Goal: Information Seeking & Learning: Learn about a topic

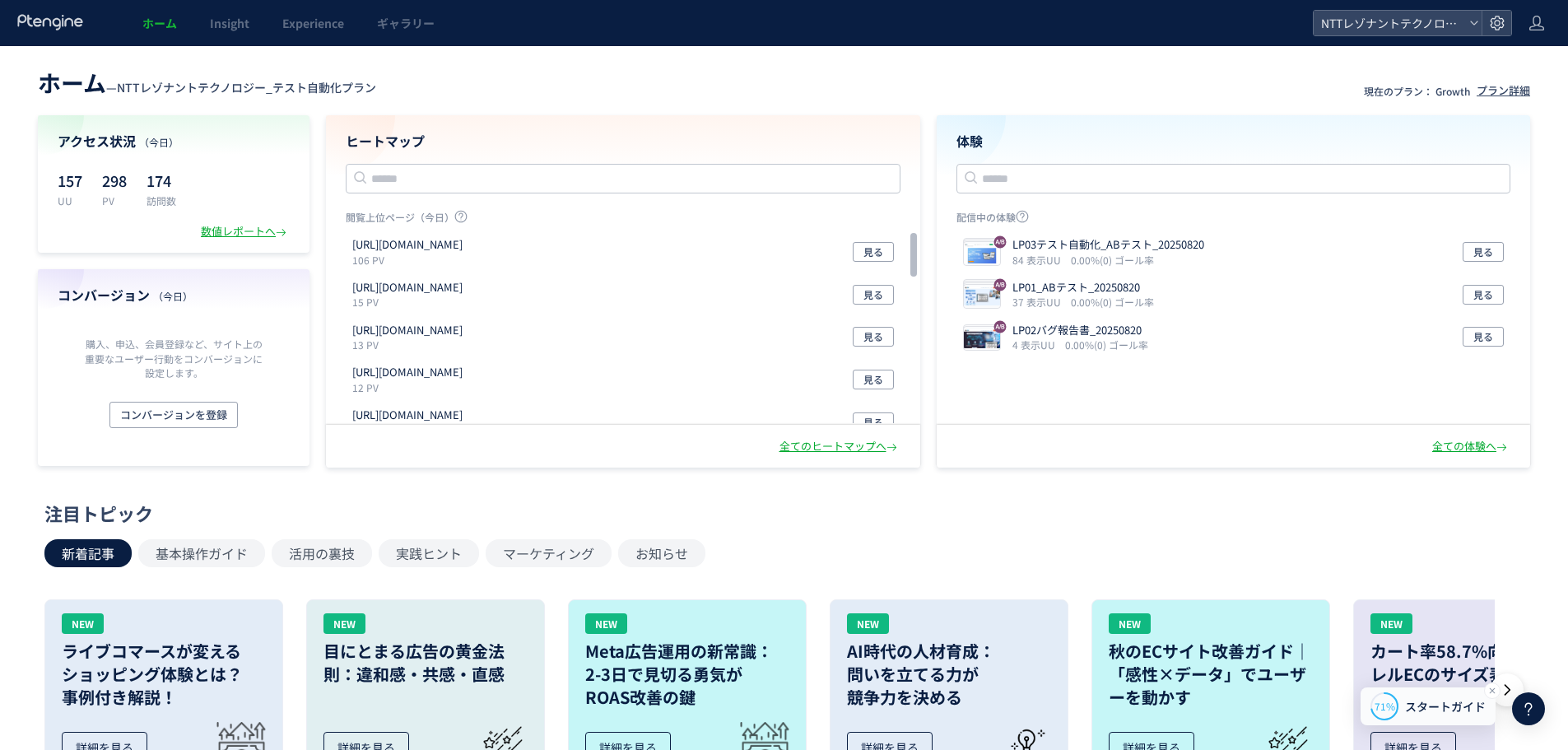
click at [1413, 688] on div "71% スタートガイド" at bounding box center [1429, 706] width 135 height 38
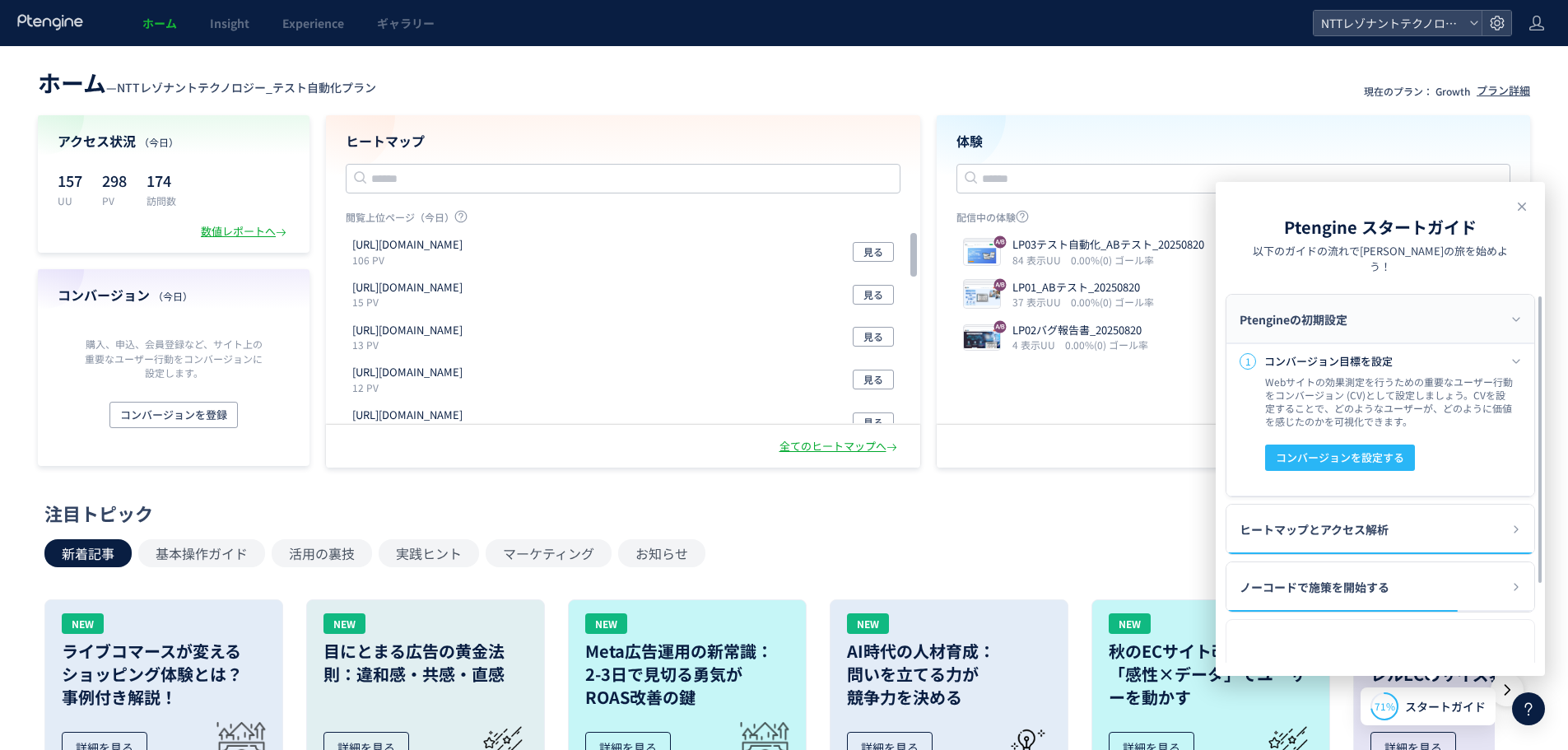
click at [1389, 299] on div "Ptengineの初期設定" at bounding box center [1380, 319] width 308 height 49
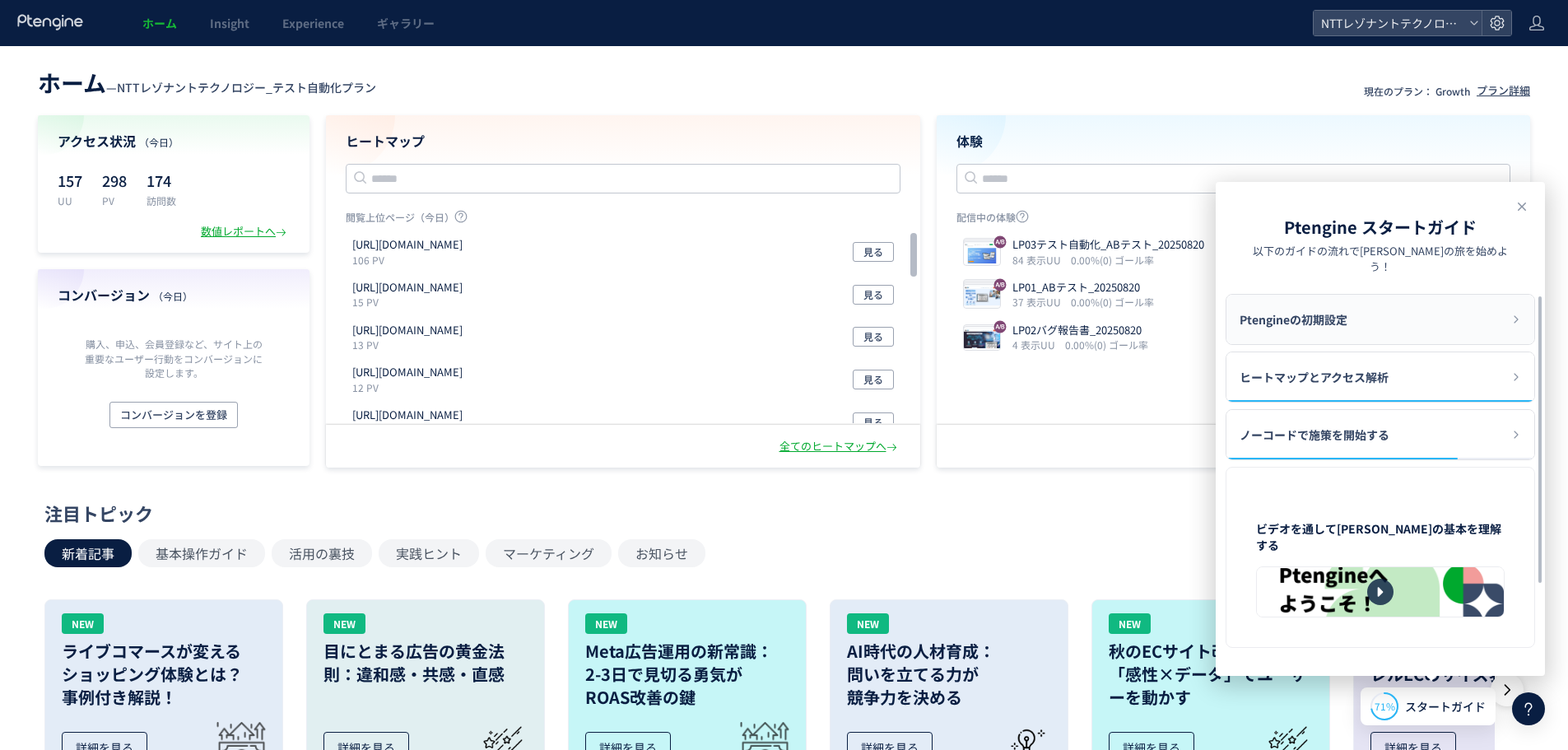
click at [1389, 299] on div "Ptengineの初期設定" at bounding box center [1380, 319] width 308 height 49
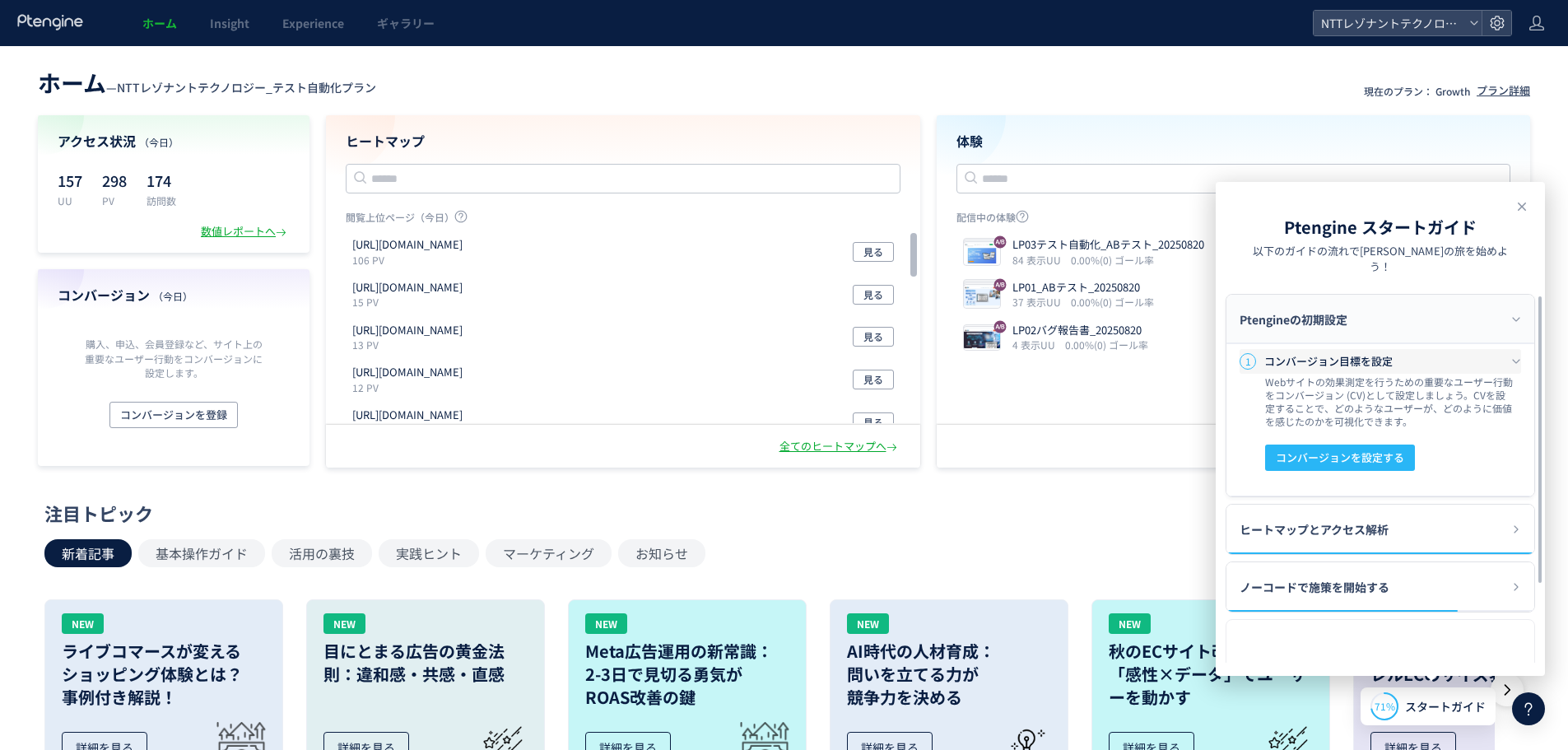
click at [1504, 353] on h3 "コンバージョン目標を設定" at bounding box center [1388, 362] width 247 height 17
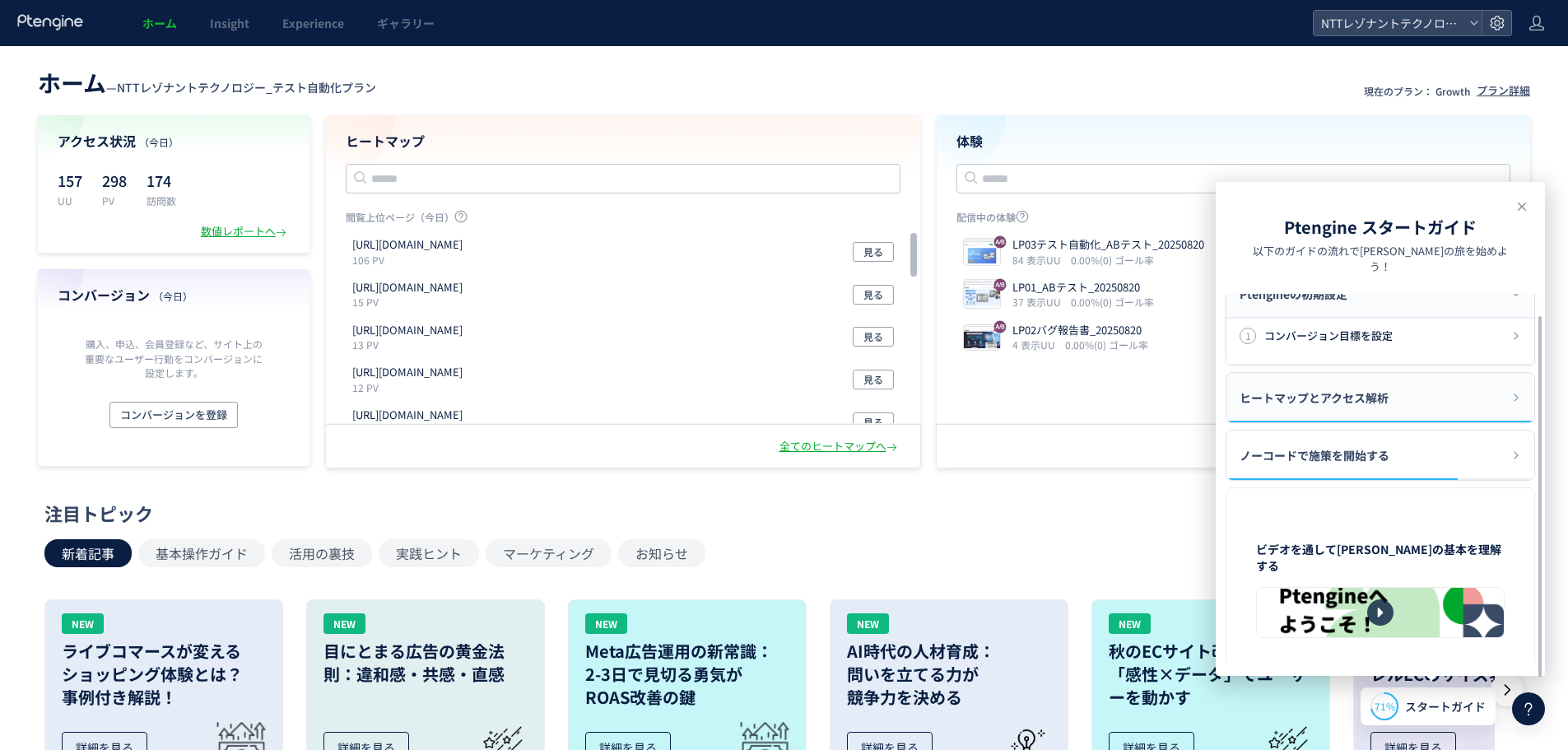
click at [1397, 391] on div "ヒートマップとアクセス解析" at bounding box center [1380, 398] width 308 height 49
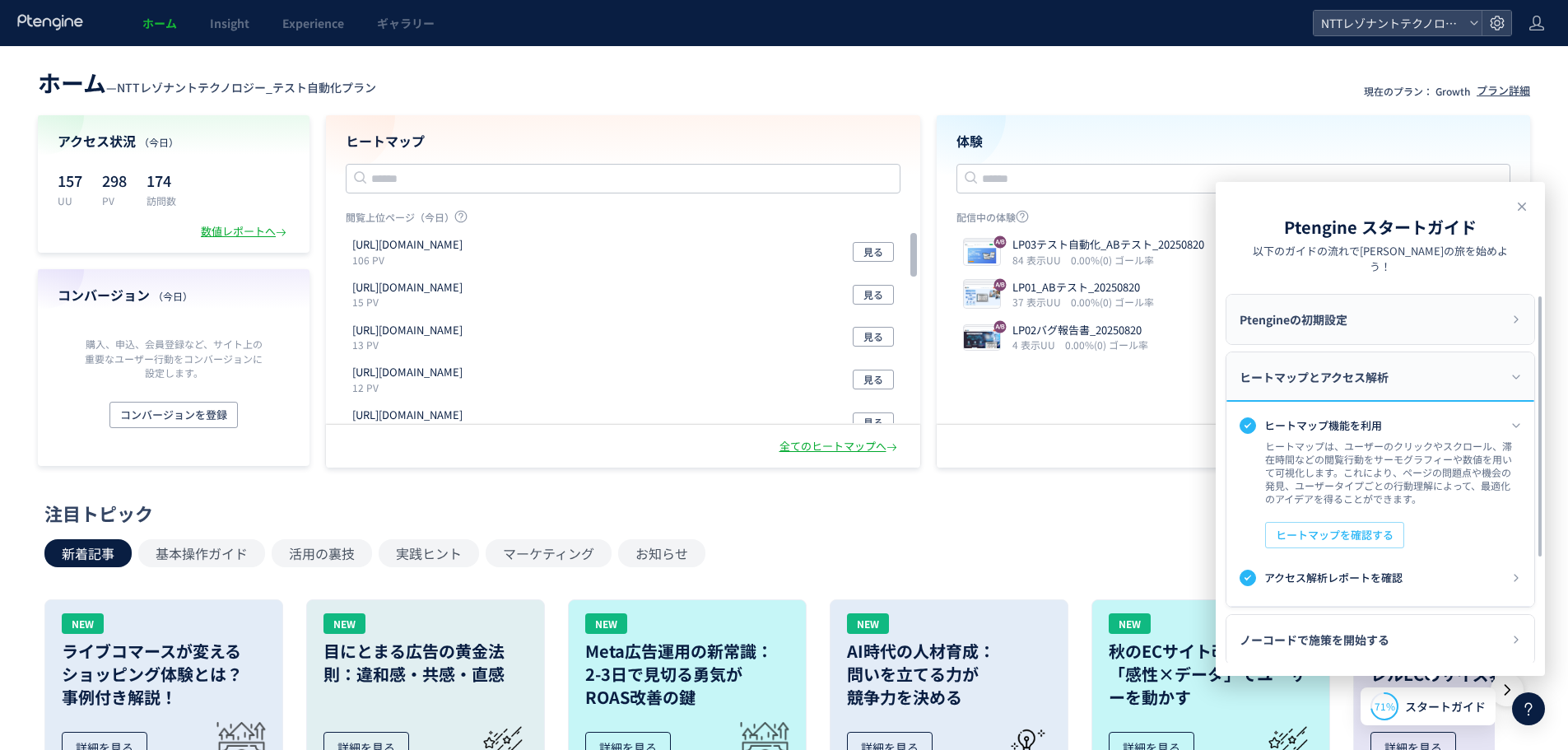
click at [1479, 312] on div "Ptengineの初期設定" at bounding box center [1380, 319] width 308 height 49
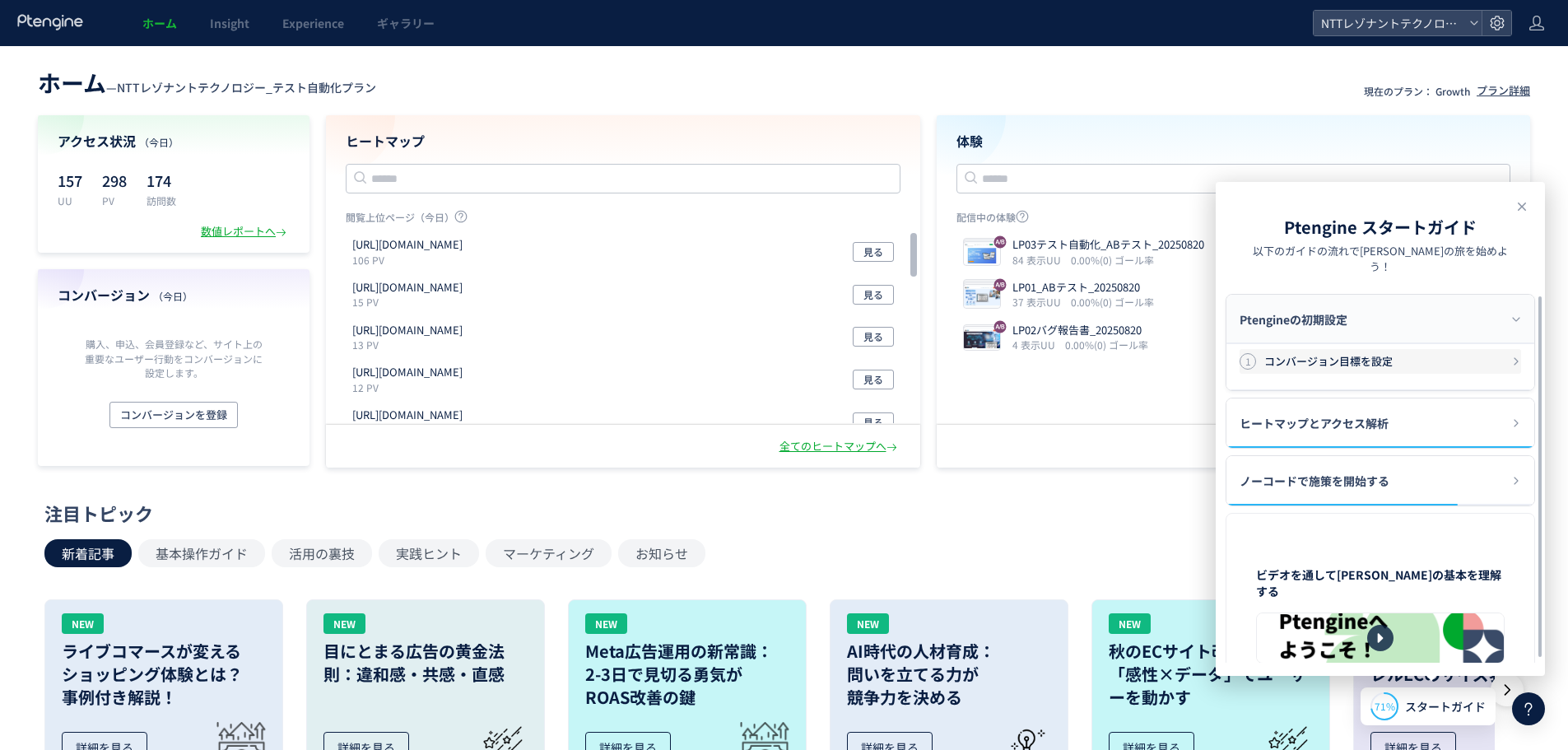
click at [1393, 353] on h3 "コンバージョン目標を設定" at bounding box center [1388, 362] width 247 height 17
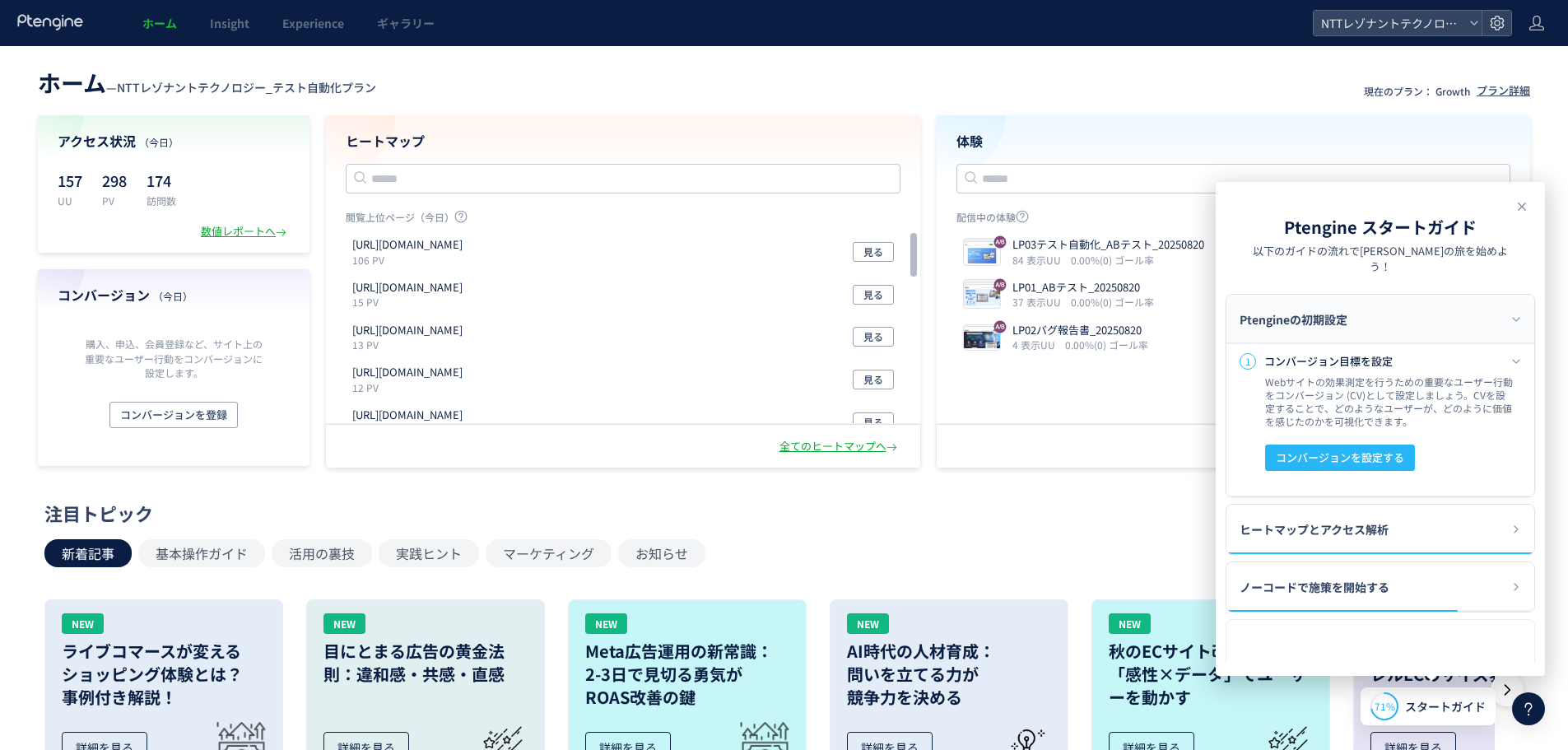
click at [1523, 715] on icon at bounding box center [1529, 709] width 20 height 20
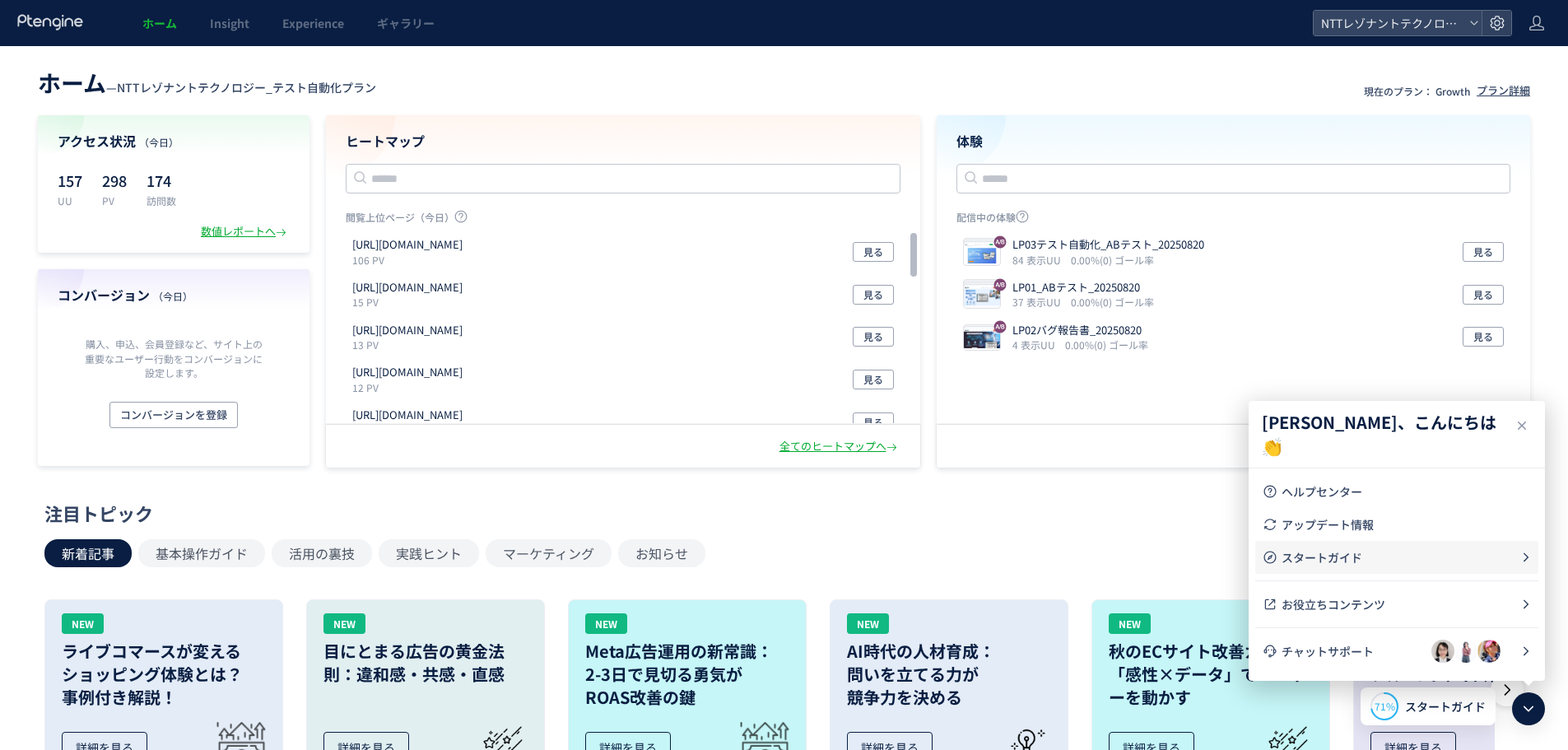
click at [1318, 555] on span "スタートガイド" at bounding box center [1401, 558] width 239 height 17
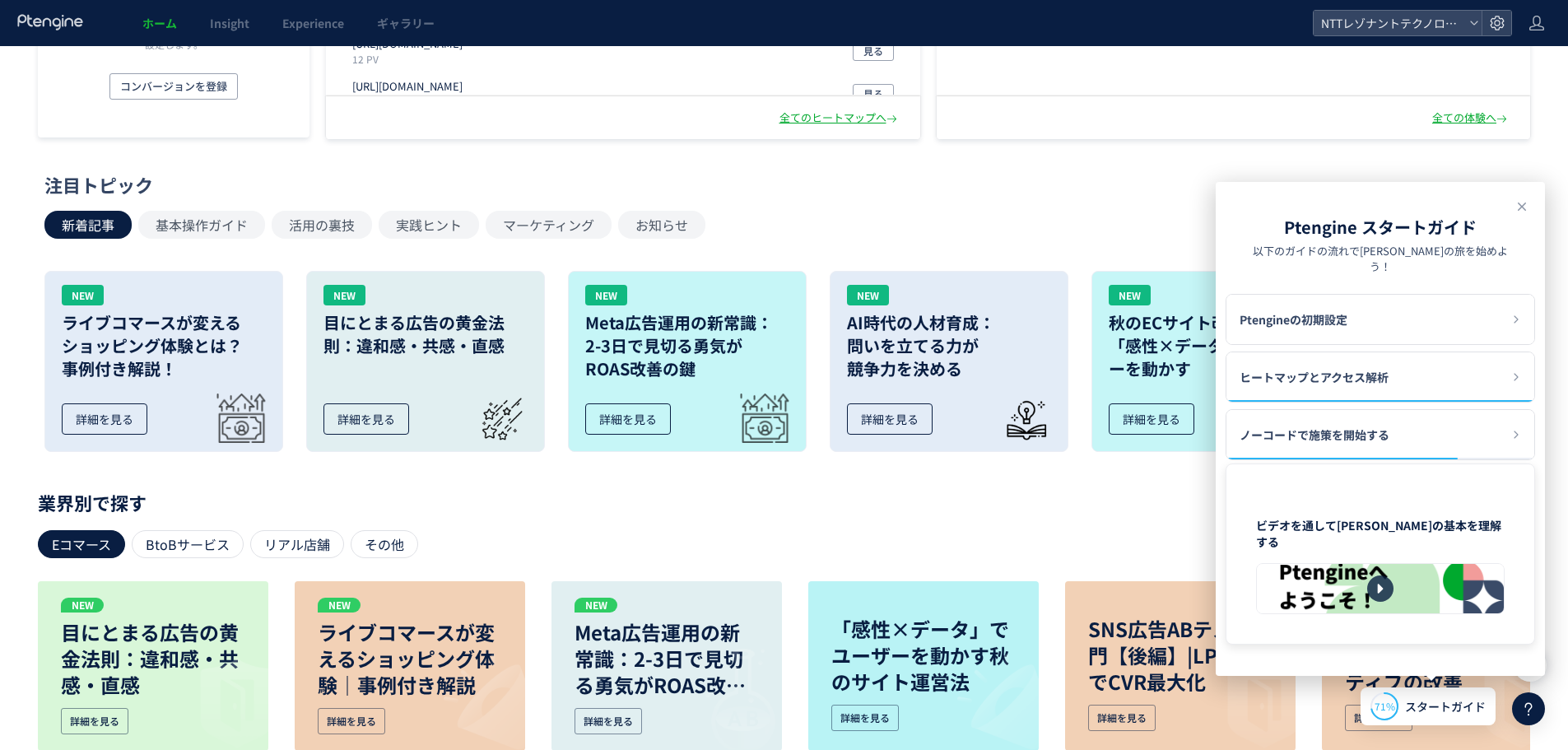
scroll to position [329, 0]
click at [1367, 564] on div at bounding box center [1380, 588] width 247 height 49
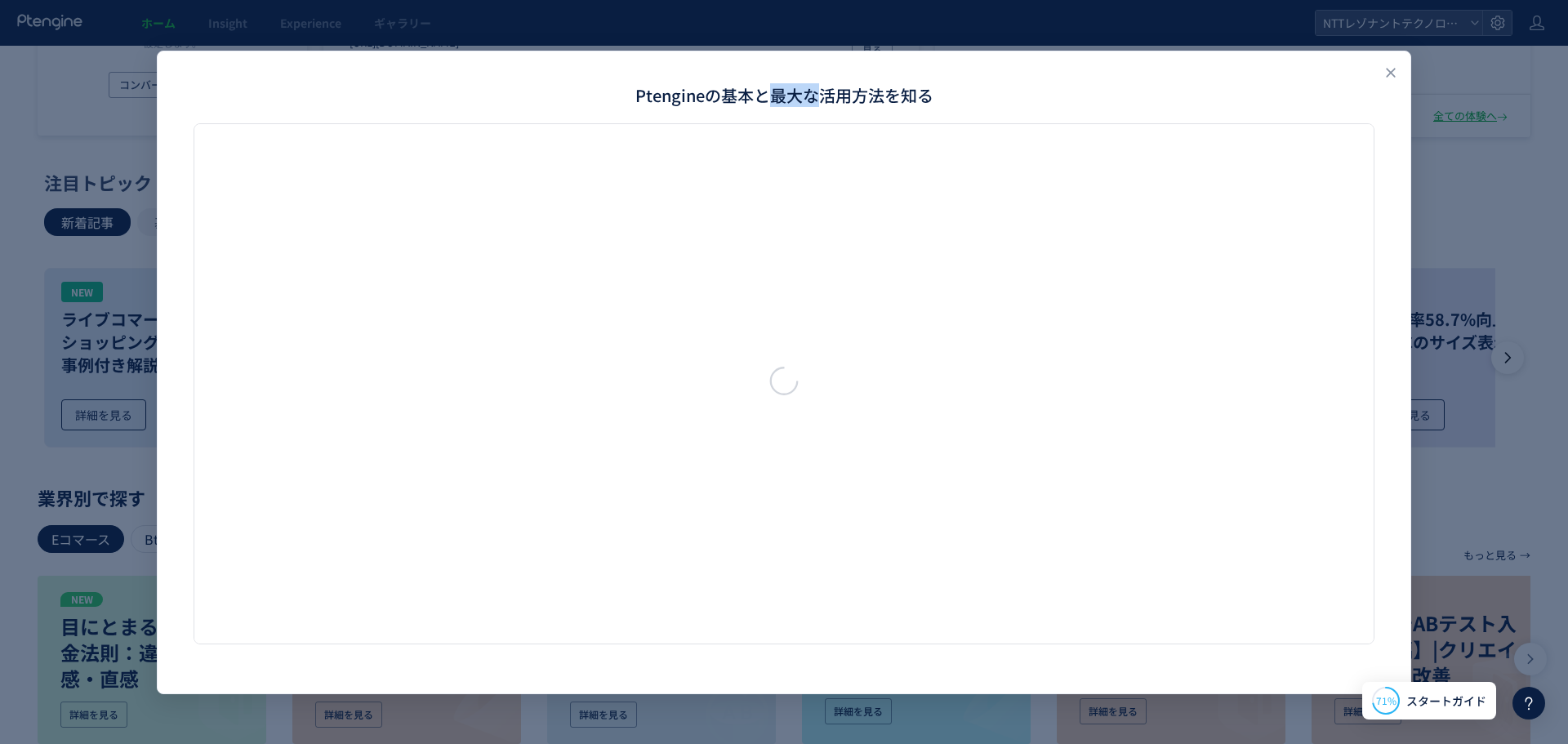
drag, startPoint x: 766, startPoint y: 58, endPoint x: 818, endPoint y: 60, distance: 52.0
click at [818, 60] on div "Ptengineの基本と最大な活用方法を知る" at bounding box center [784, 79] width 1252 height 56
click at [1391, 78] on icon "Close" at bounding box center [1391, 73] width 17 height 17
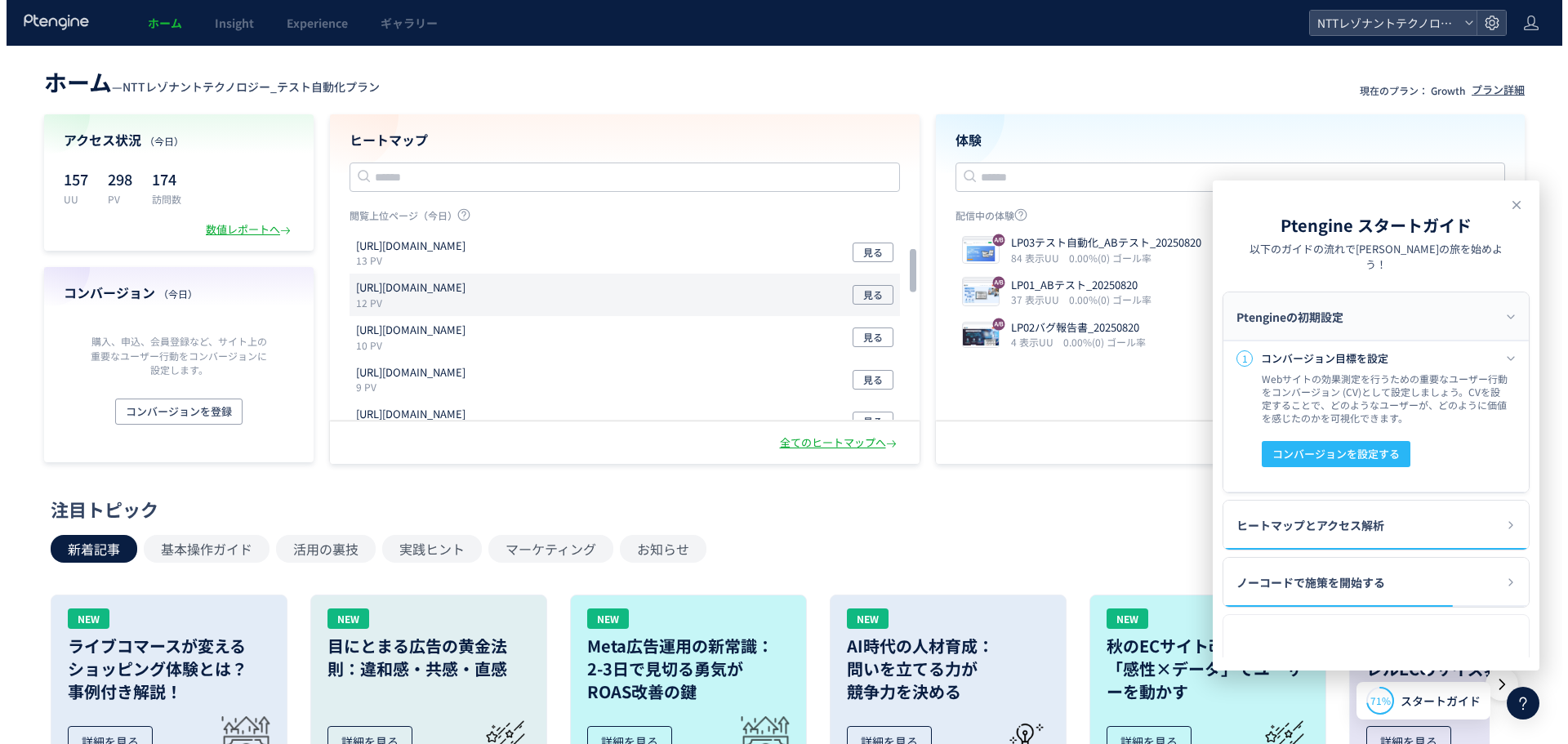
scroll to position [0, 0]
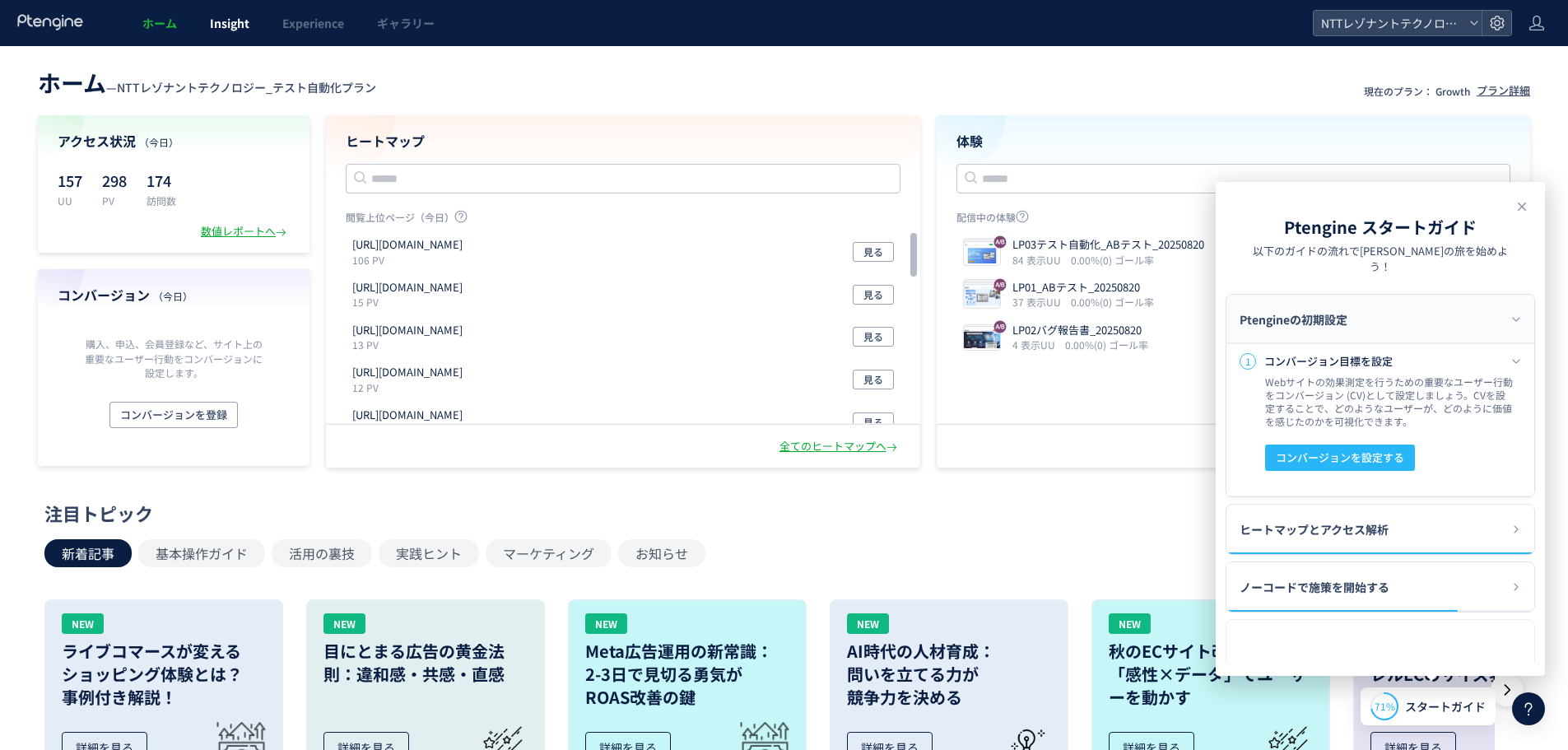
click at [235, 30] on span "Insight" at bounding box center [229, 23] width 39 height 17
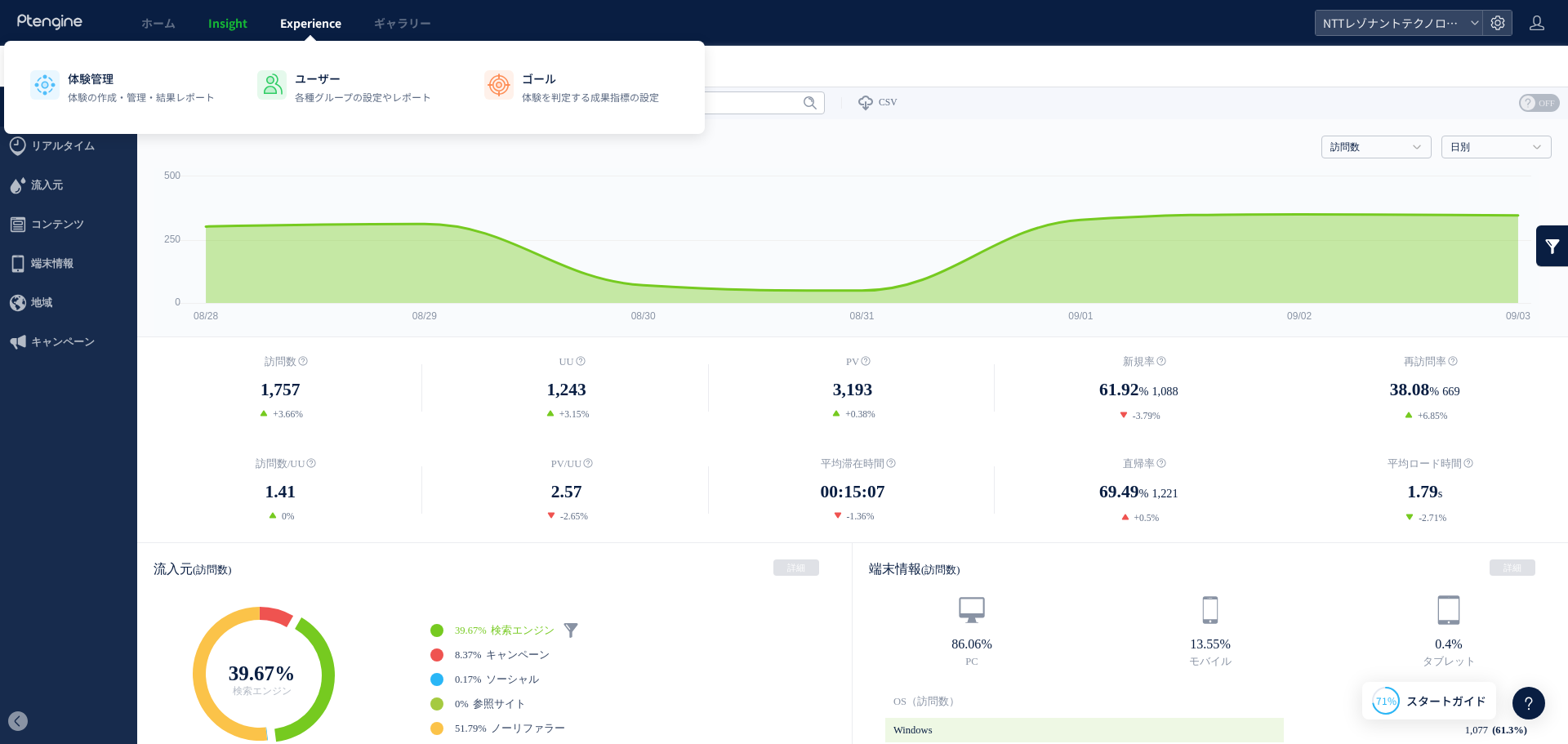
click at [330, 11] on link "Experience" at bounding box center [310, 22] width 94 height 46
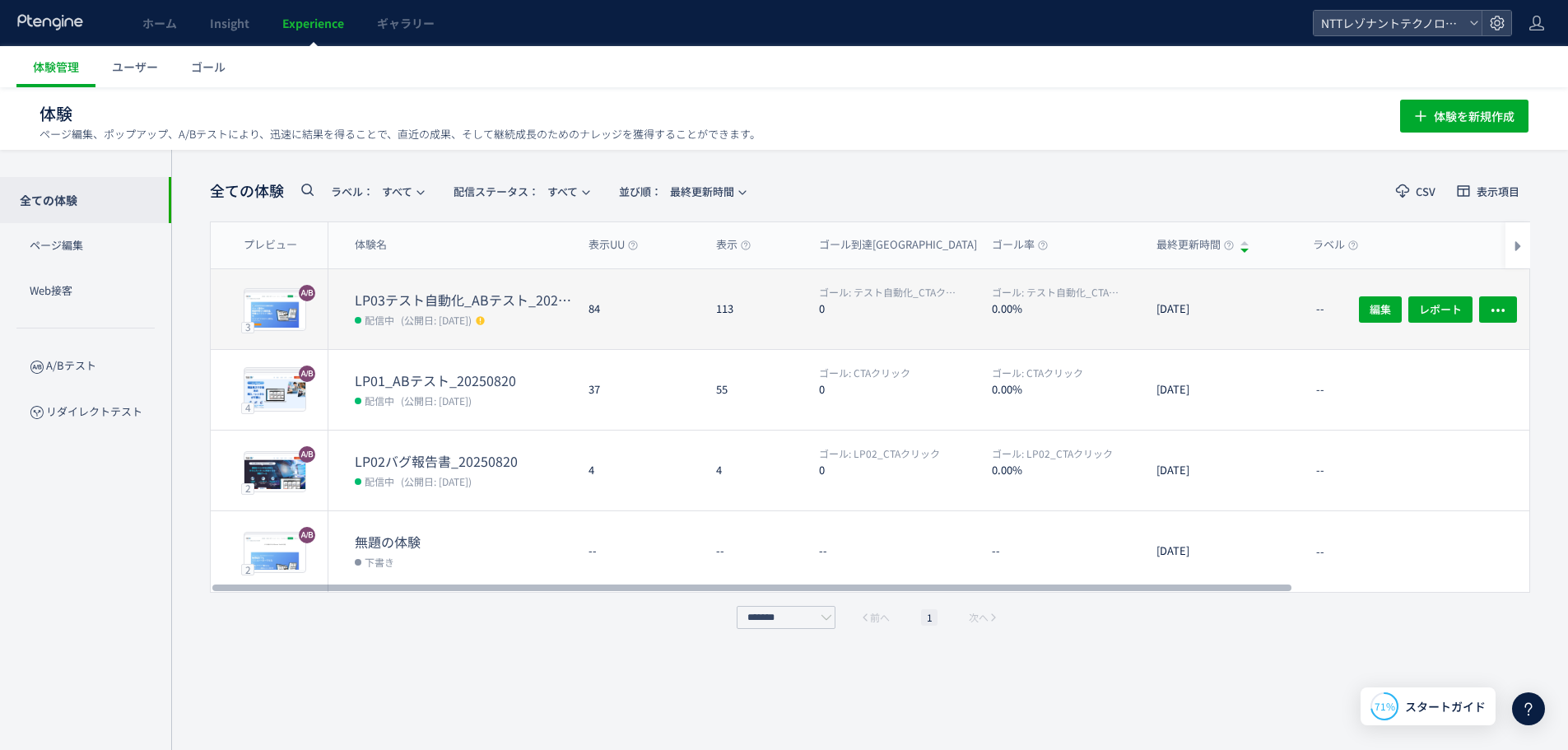
click at [386, 282] on div "LP03テスト自動化_ABテスト_20250820 配信中 (公開日: [DATE])" at bounding box center [452, 309] width 247 height 80
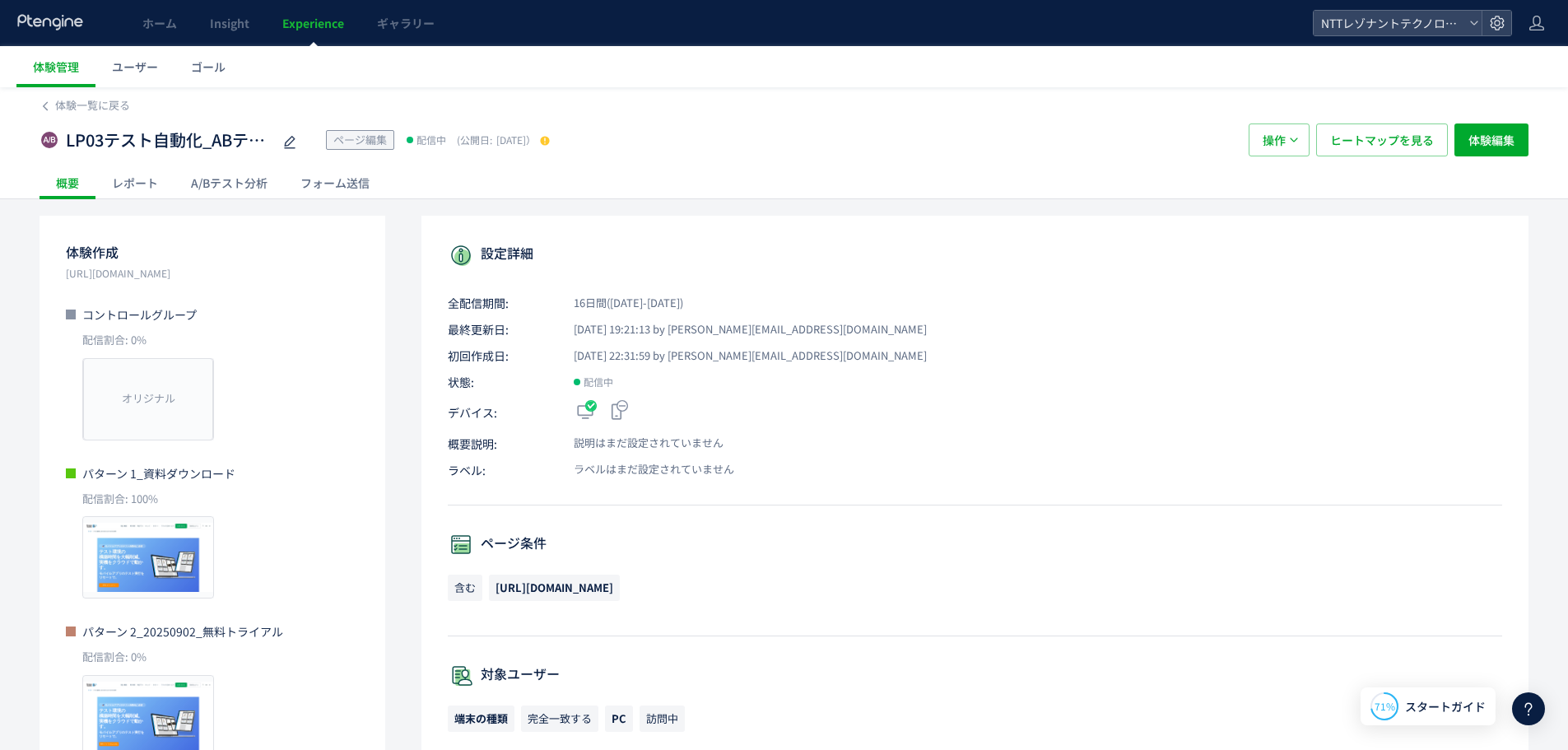
click at [41, 16] on icon at bounding box center [51, 23] width 68 height 17
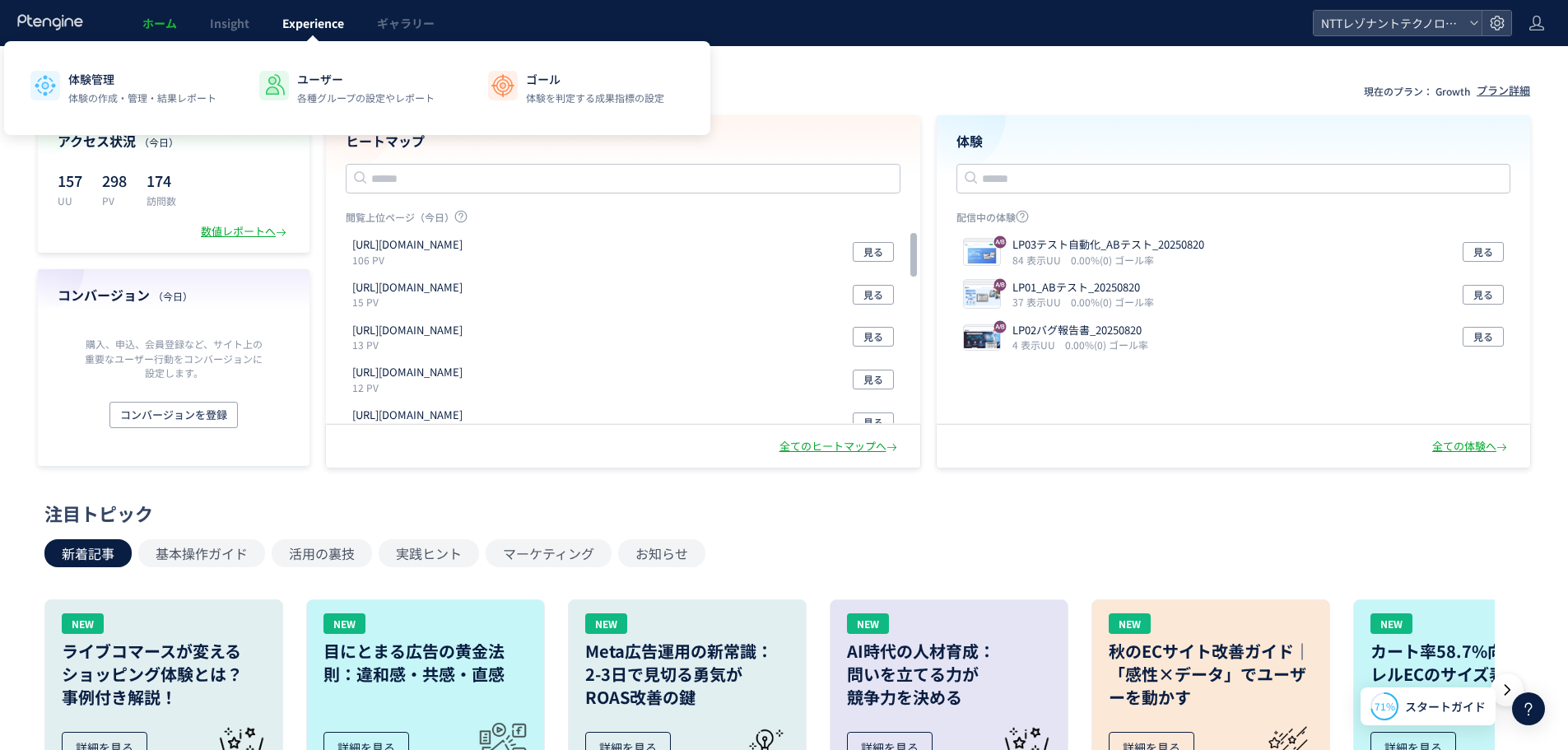
click at [311, 20] on span "Experience" at bounding box center [313, 23] width 62 height 17
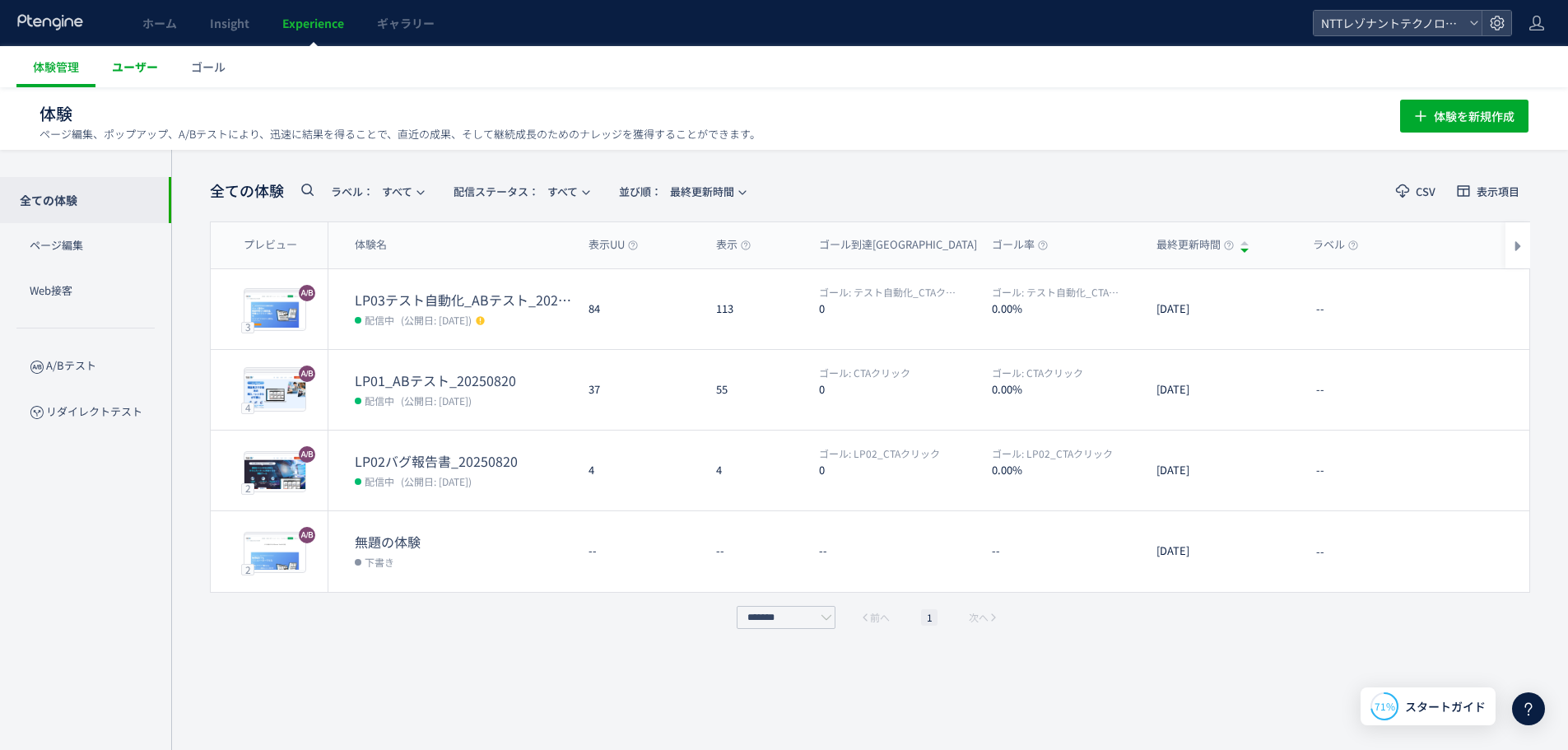
click at [127, 73] on span "ユーザー" at bounding box center [134, 67] width 46 height 17
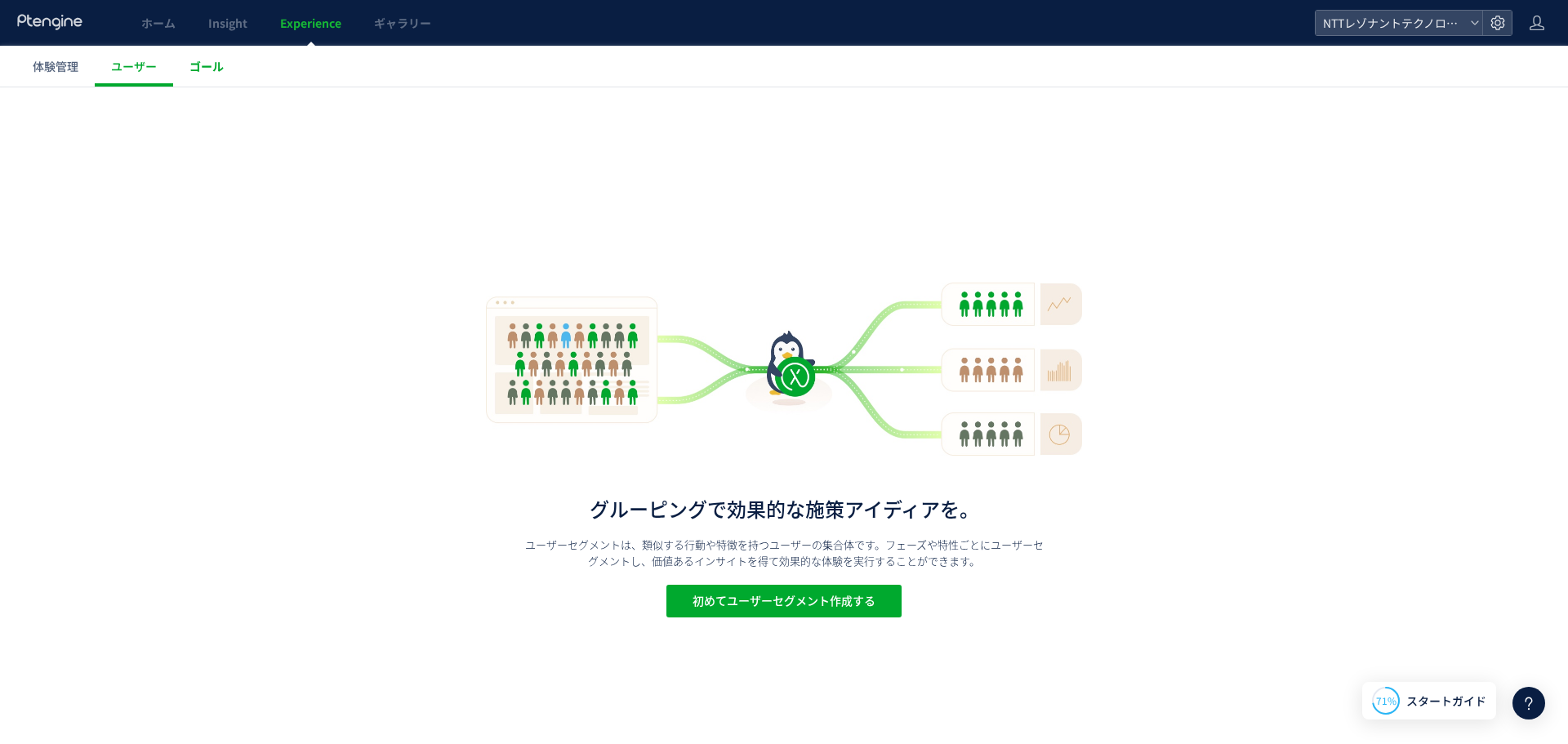
click at [217, 65] on span "ゴール" at bounding box center [206, 66] width 34 height 17
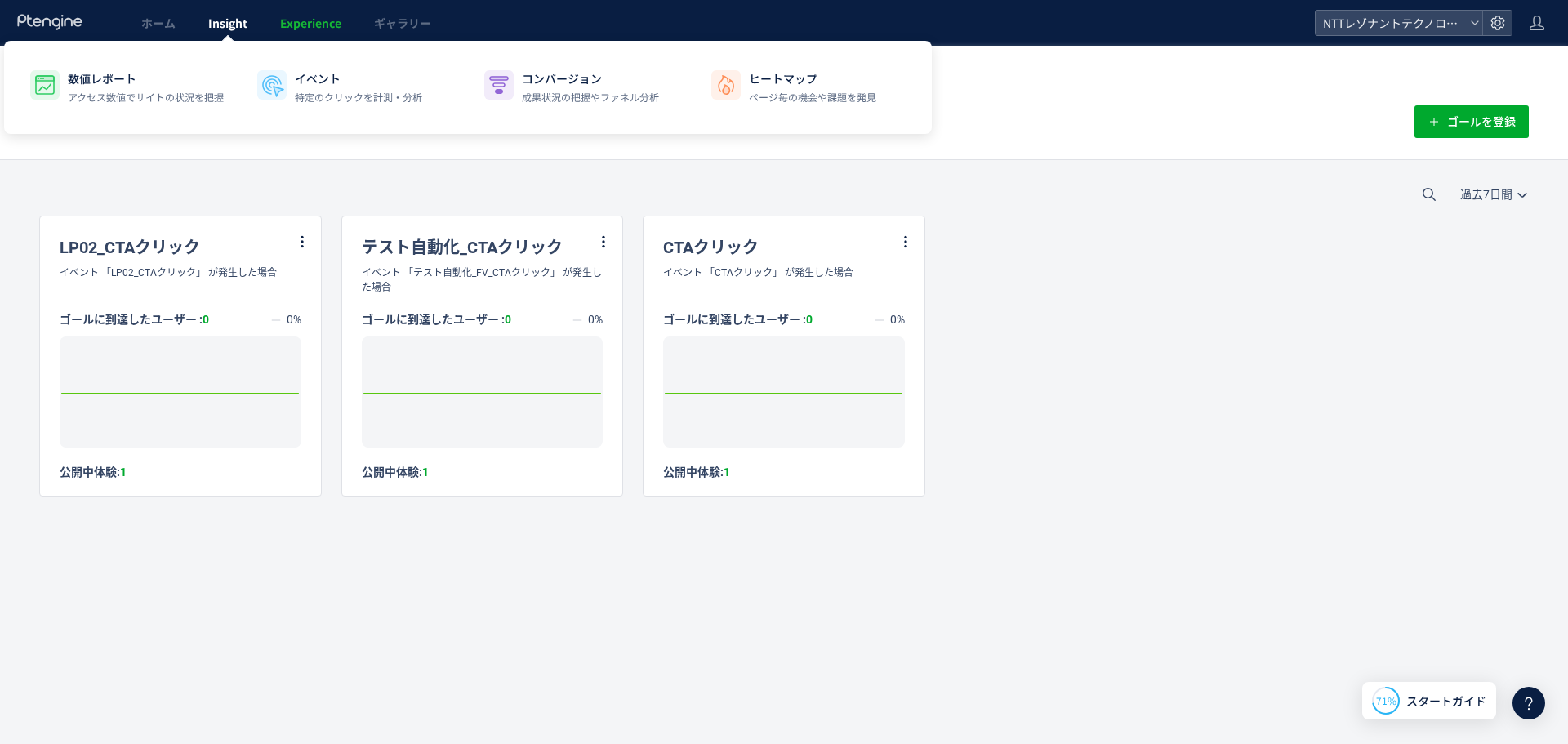
click at [248, 13] on link "Insight" at bounding box center [228, 22] width 72 height 46
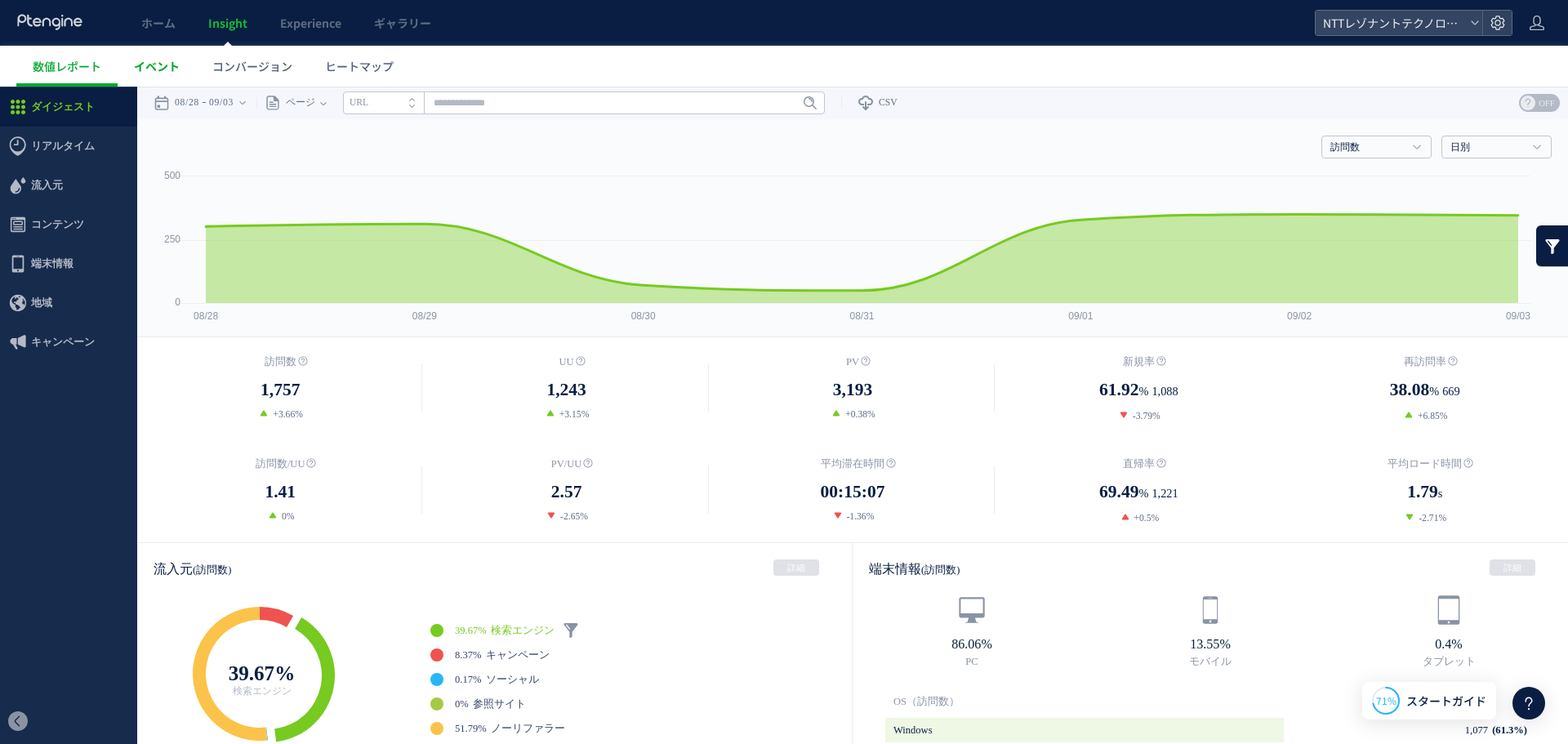
click at [144, 63] on span "イベント" at bounding box center [157, 66] width 46 height 17
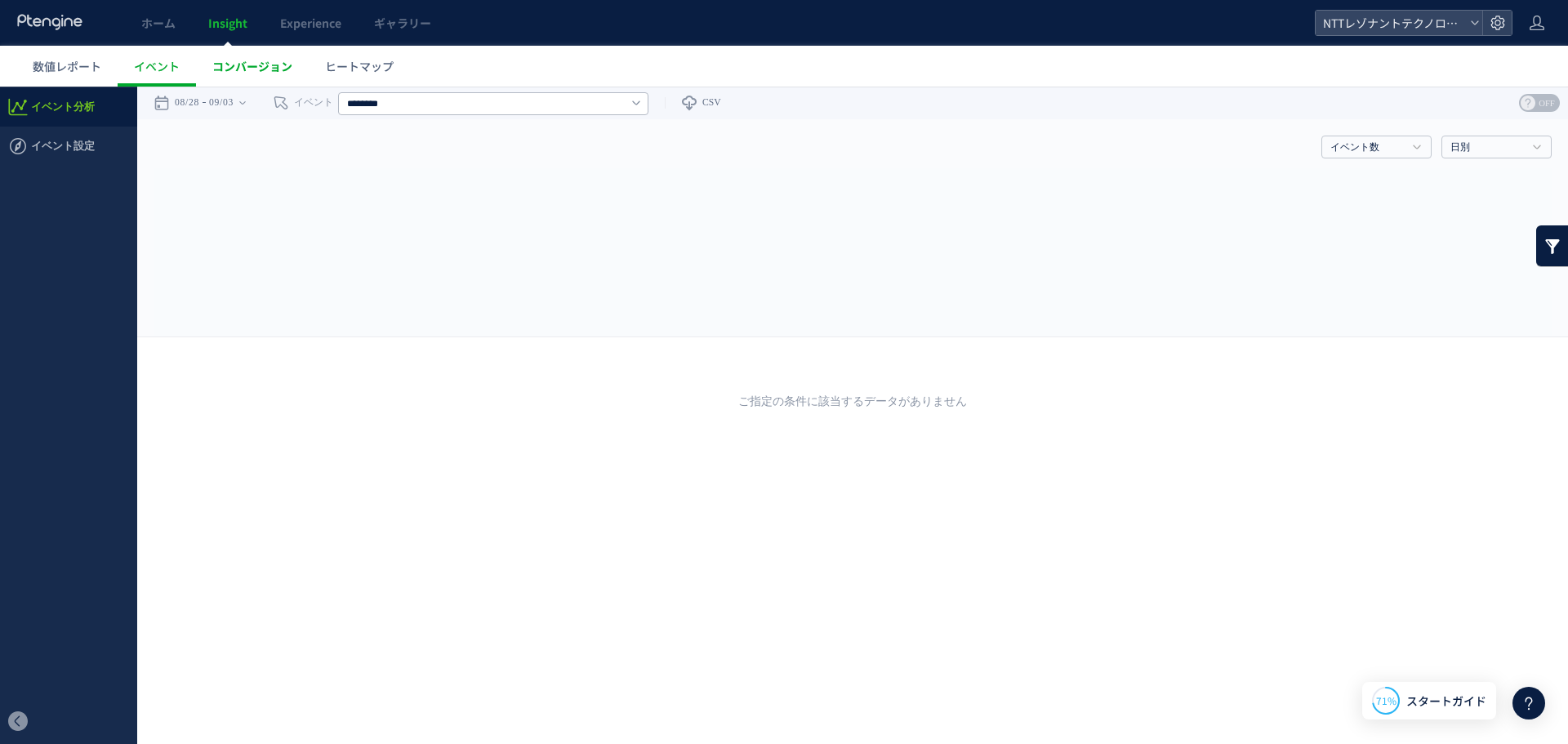
click at [237, 65] on span "コンバージョン" at bounding box center [252, 66] width 80 height 17
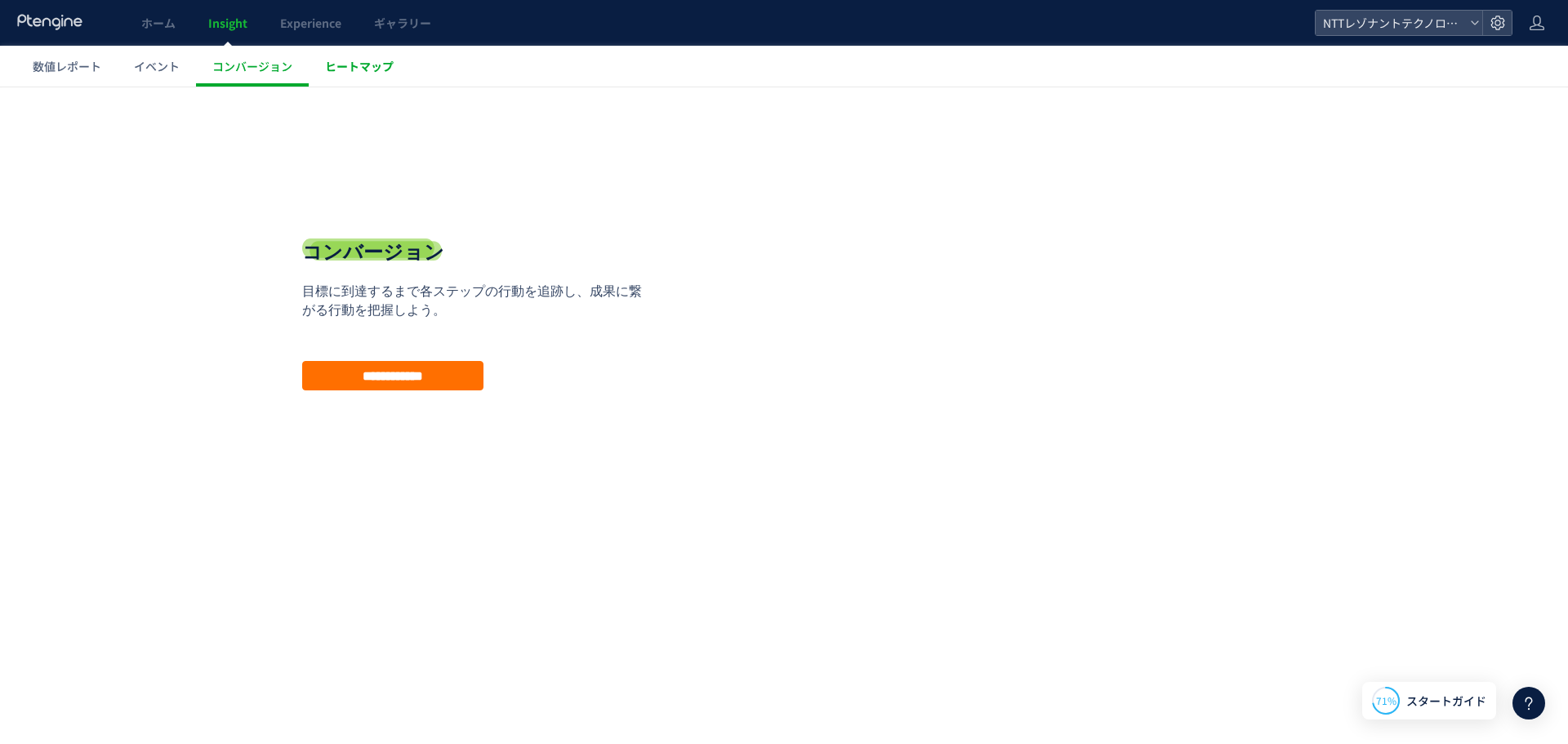
click at [337, 65] on span "ヒートマップ" at bounding box center [359, 66] width 69 height 17
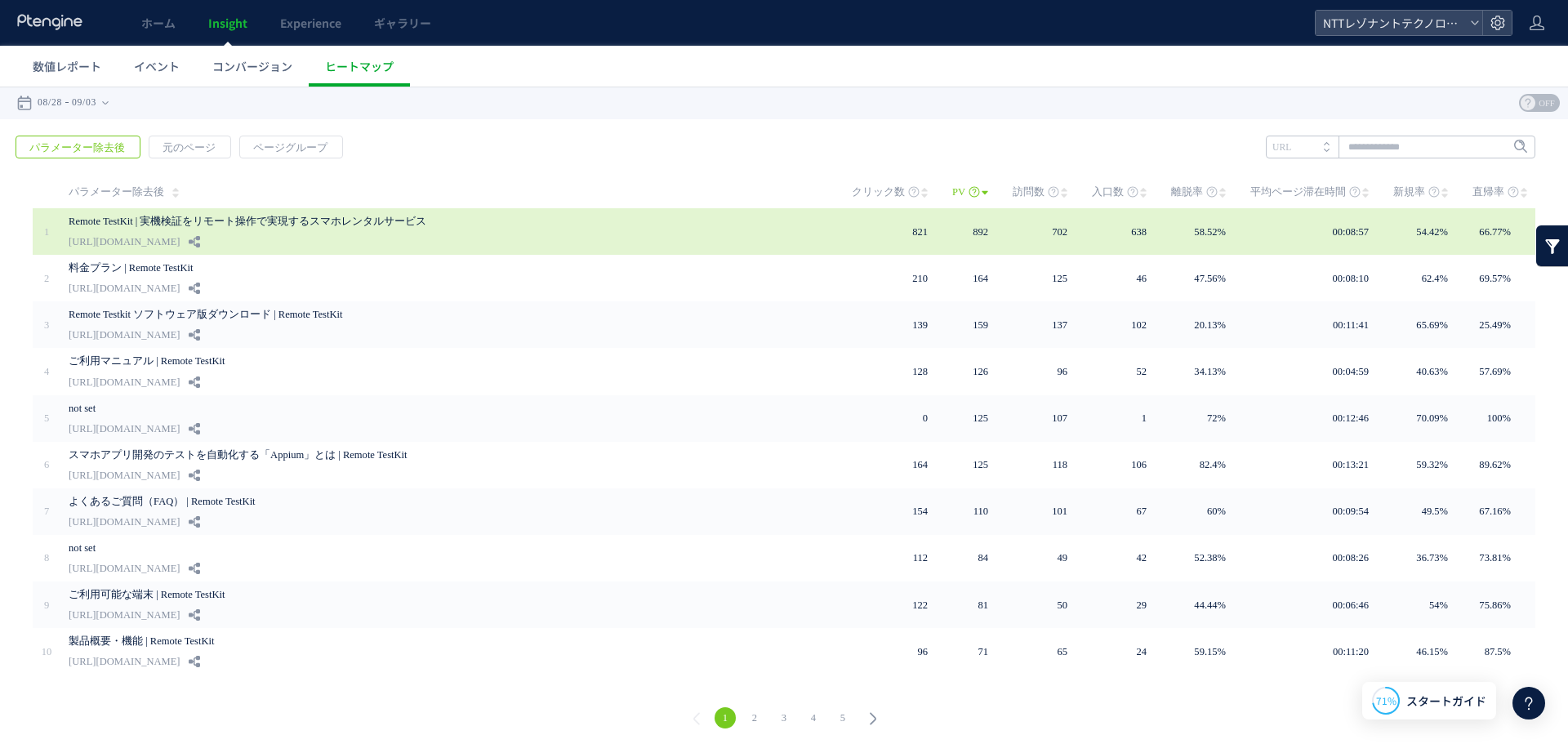
click at [309, 223] on link "Remote TestKit | 実機検証をリモート操作で実現するスマホレンタルサービス" at bounding box center [444, 221] width 751 height 20
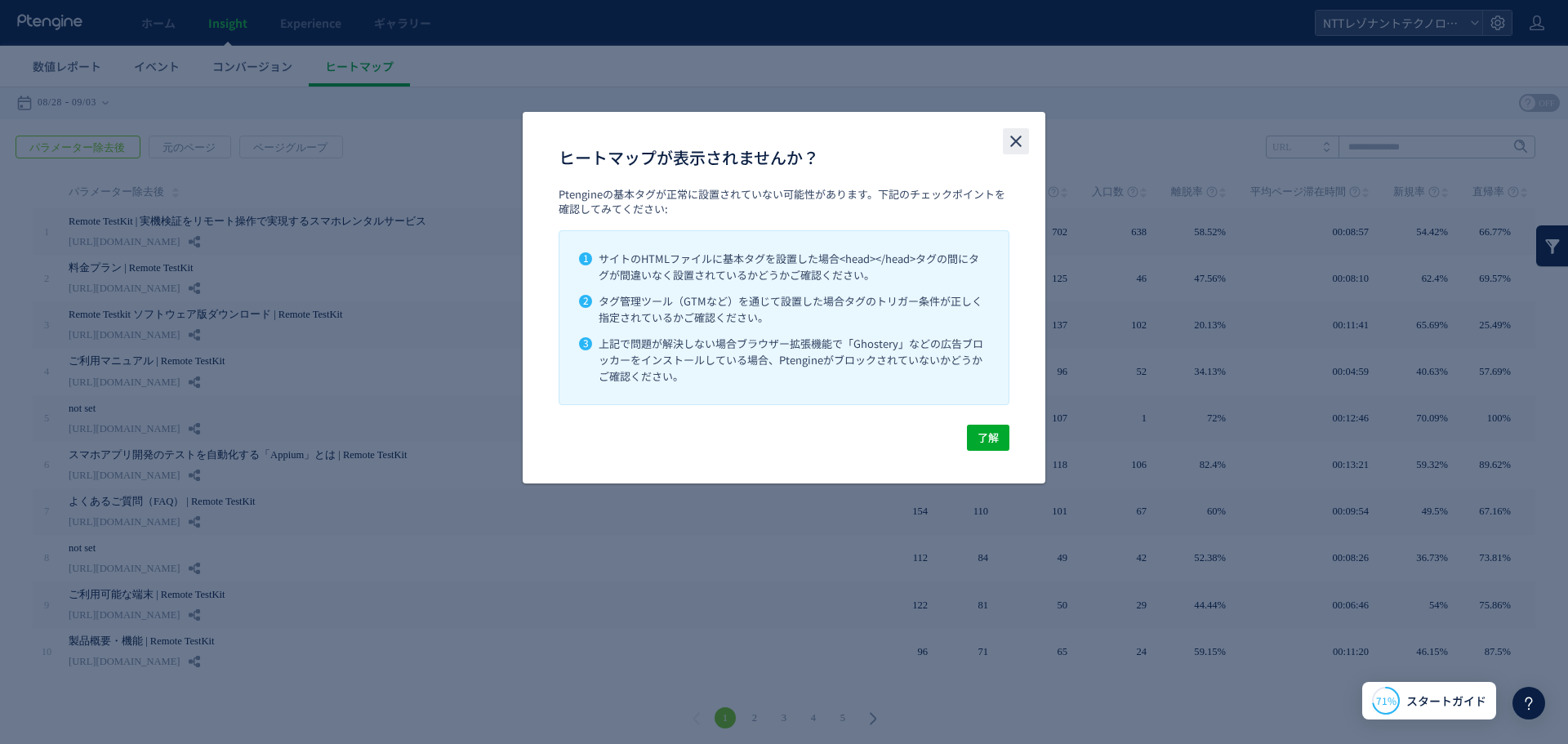
click at [1018, 142] on icon "close" at bounding box center [1016, 142] width 20 height 20
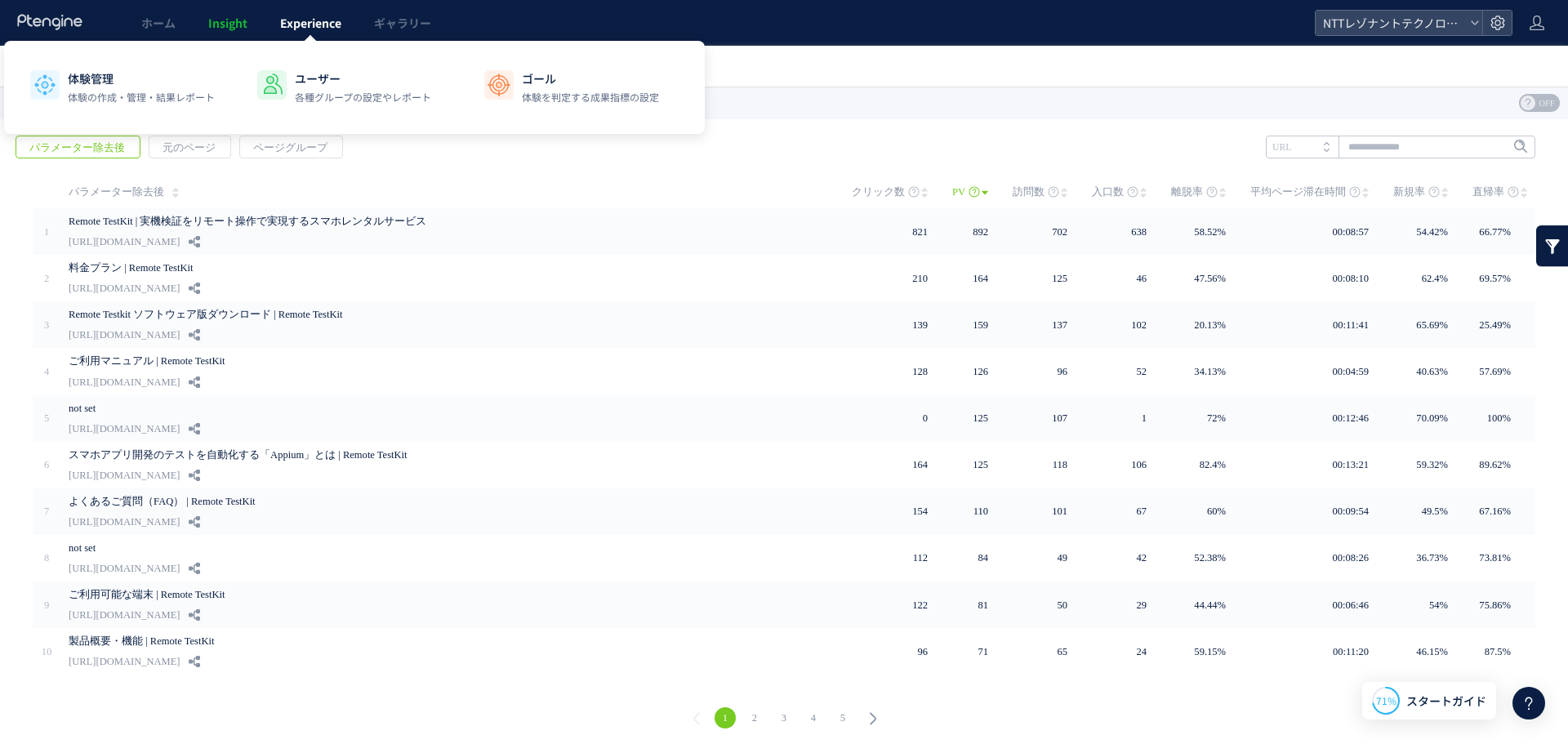
click at [295, 33] on link "Experience" at bounding box center [310, 22] width 94 height 46
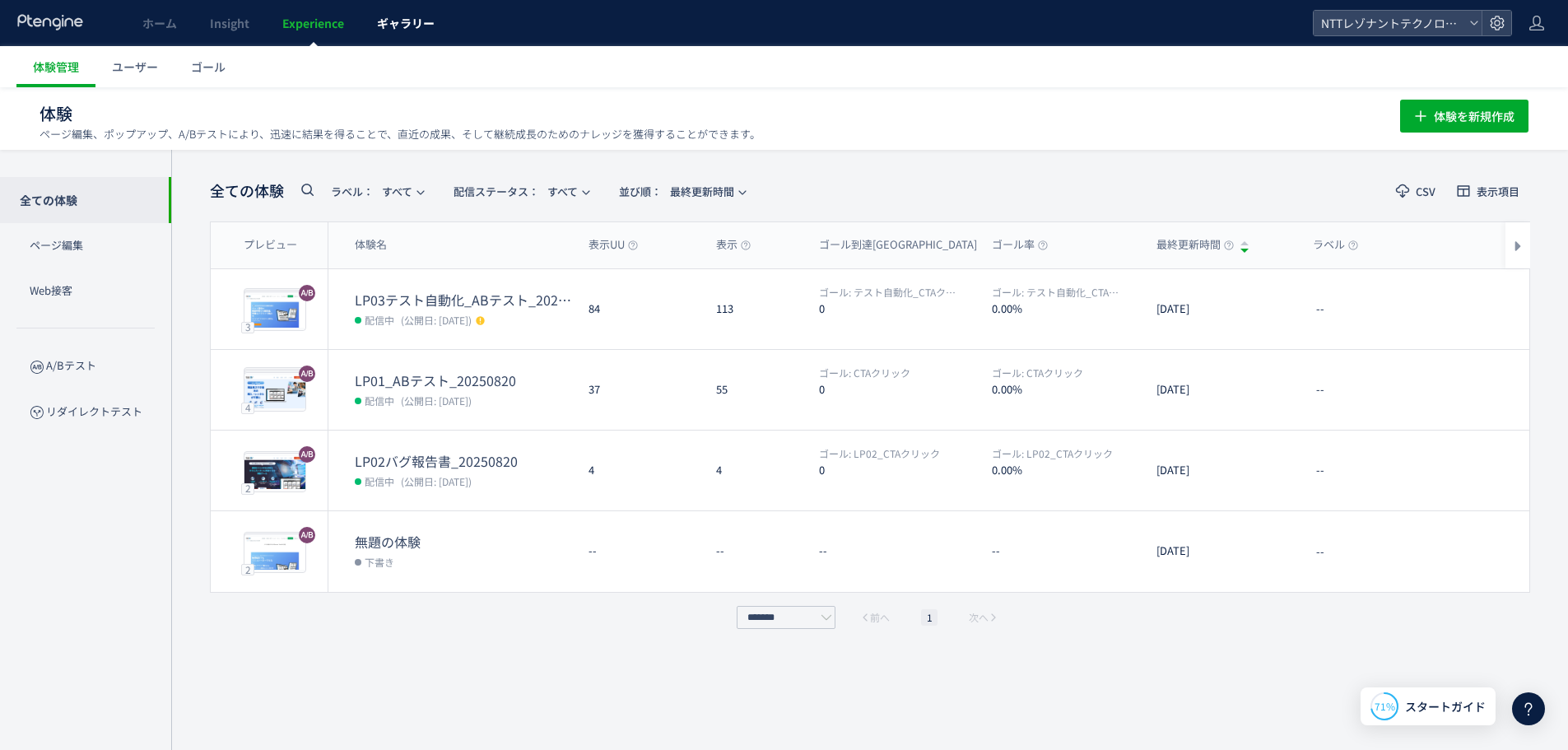
click at [399, 39] on link "ギャラリー" at bounding box center [406, 23] width 90 height 46
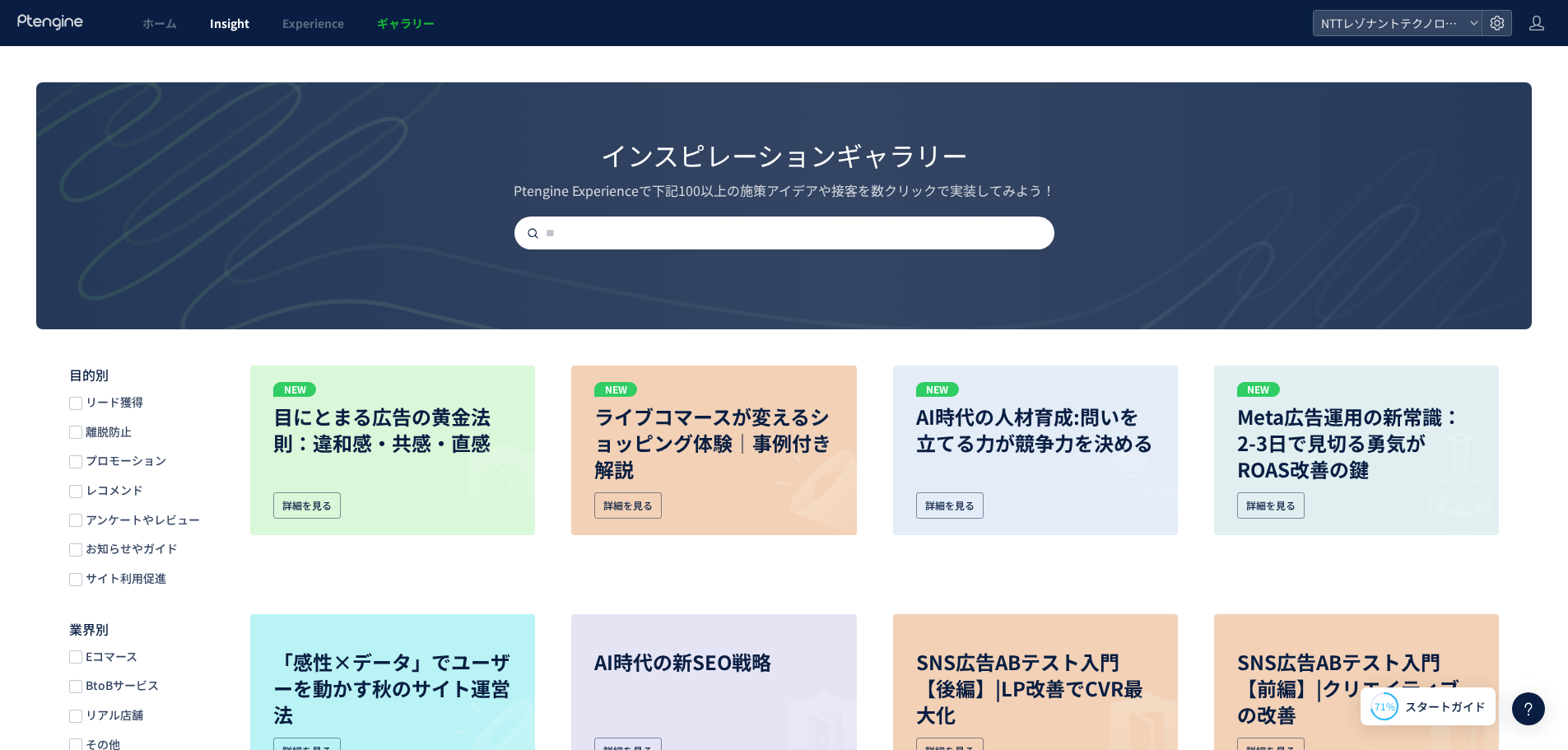
click at [205, 29] on link "Insight" at bounding box center [230, 23] width 73 height 46
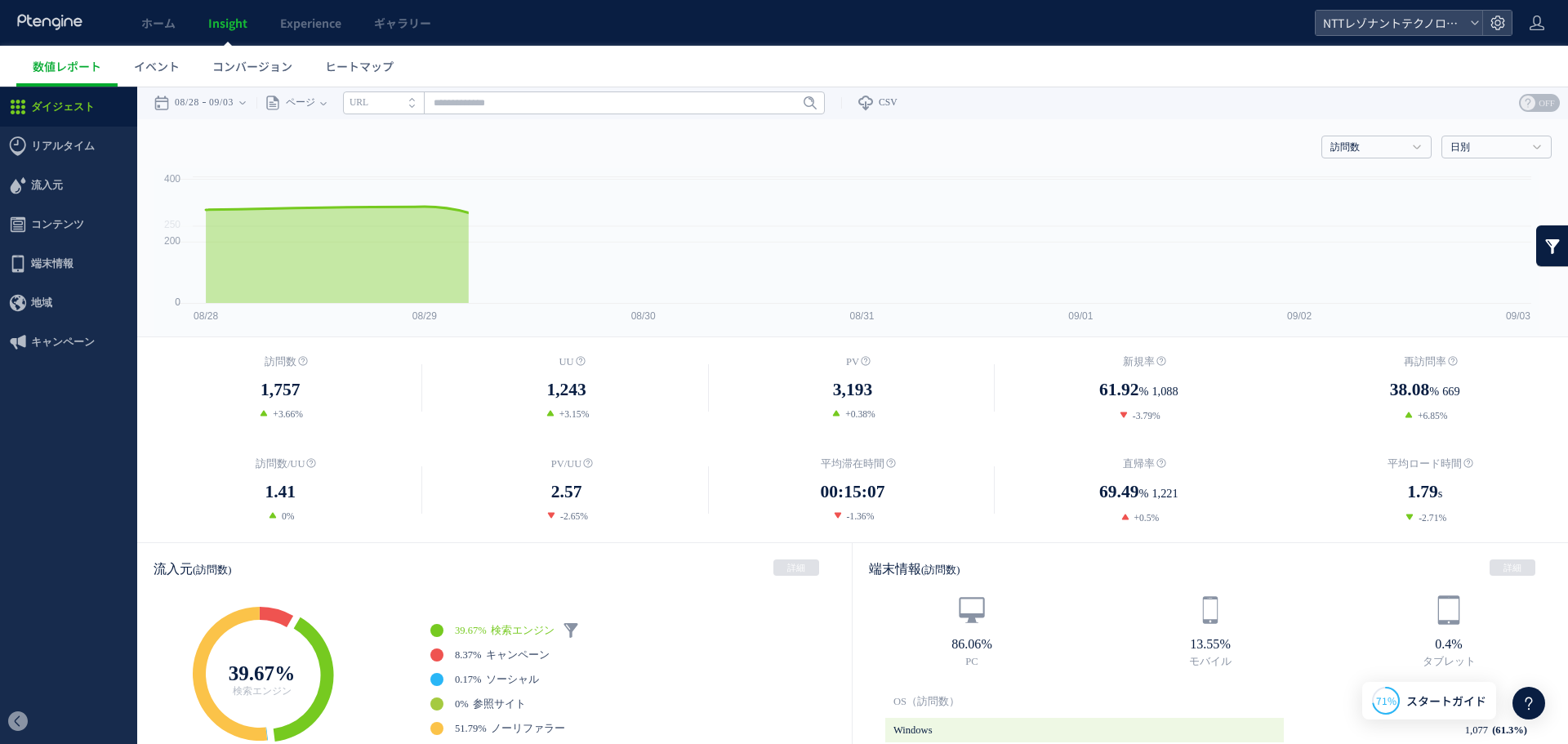
click at [135, 33] on link "ホーム" at bounding box center [158, 22] width 67 height 46
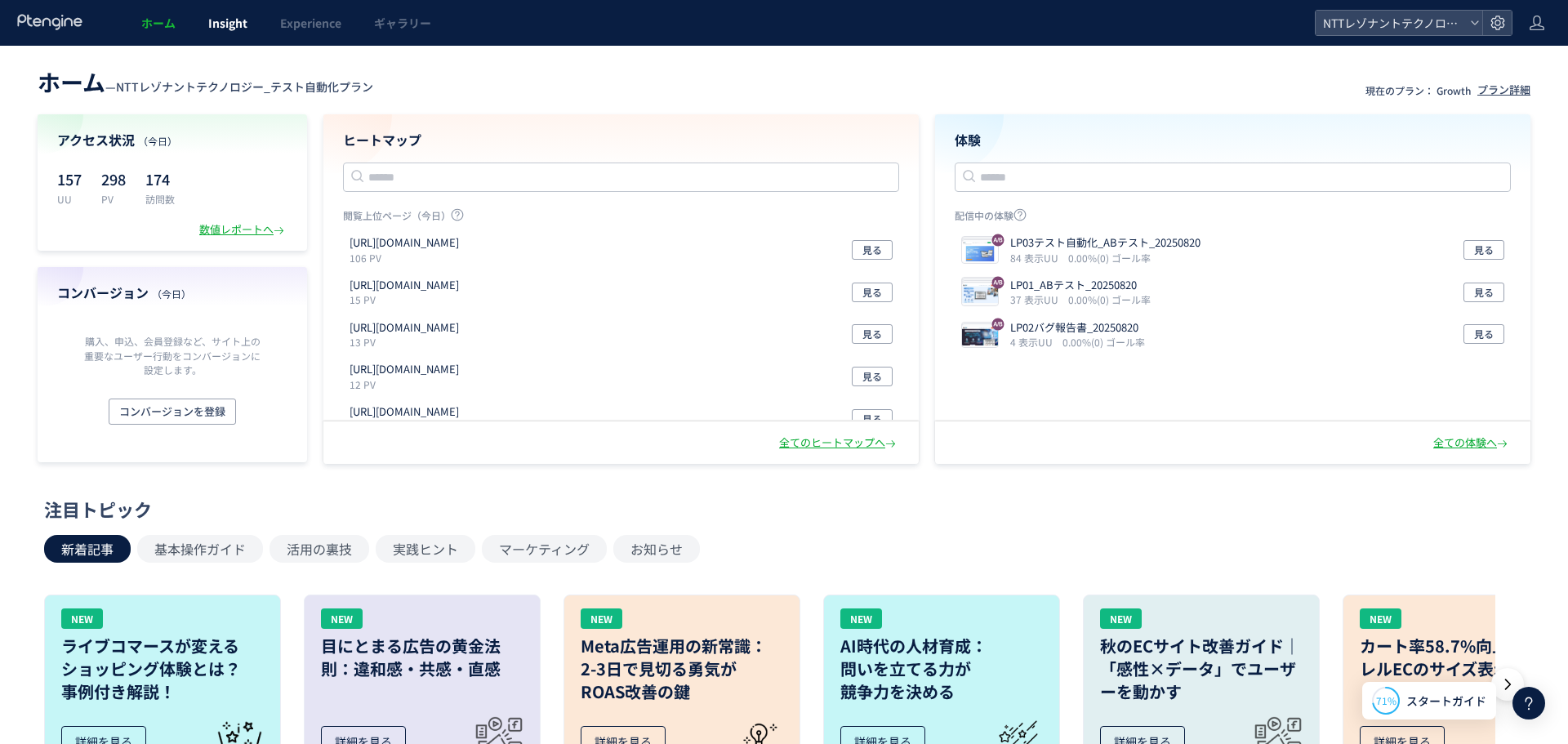
click at [257, 8] on link "Insight" at bounding box center [228, 22] width 72 height 46
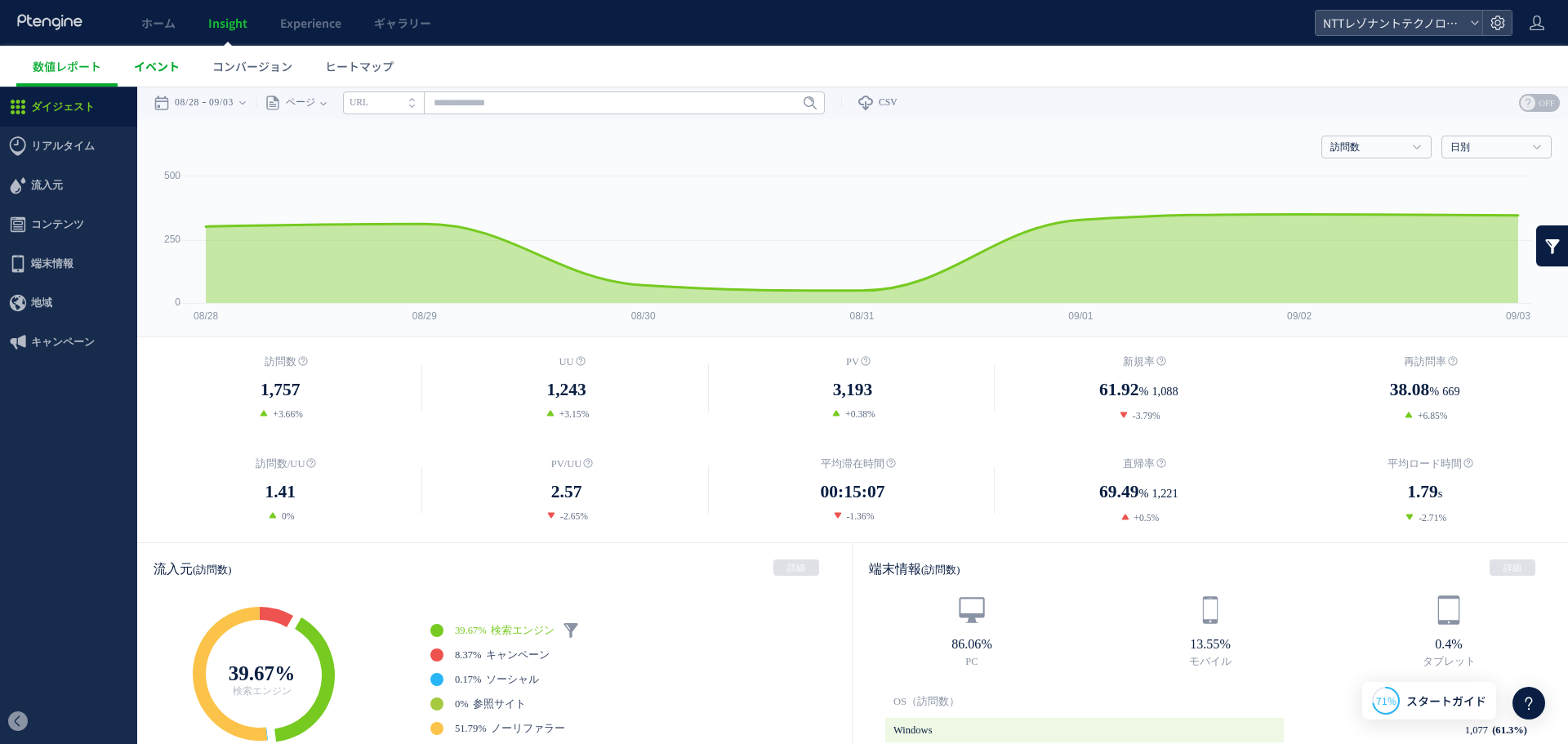
click at [181, 49] on link "イベント" at bounding box center [157, 65] width 79 height 41
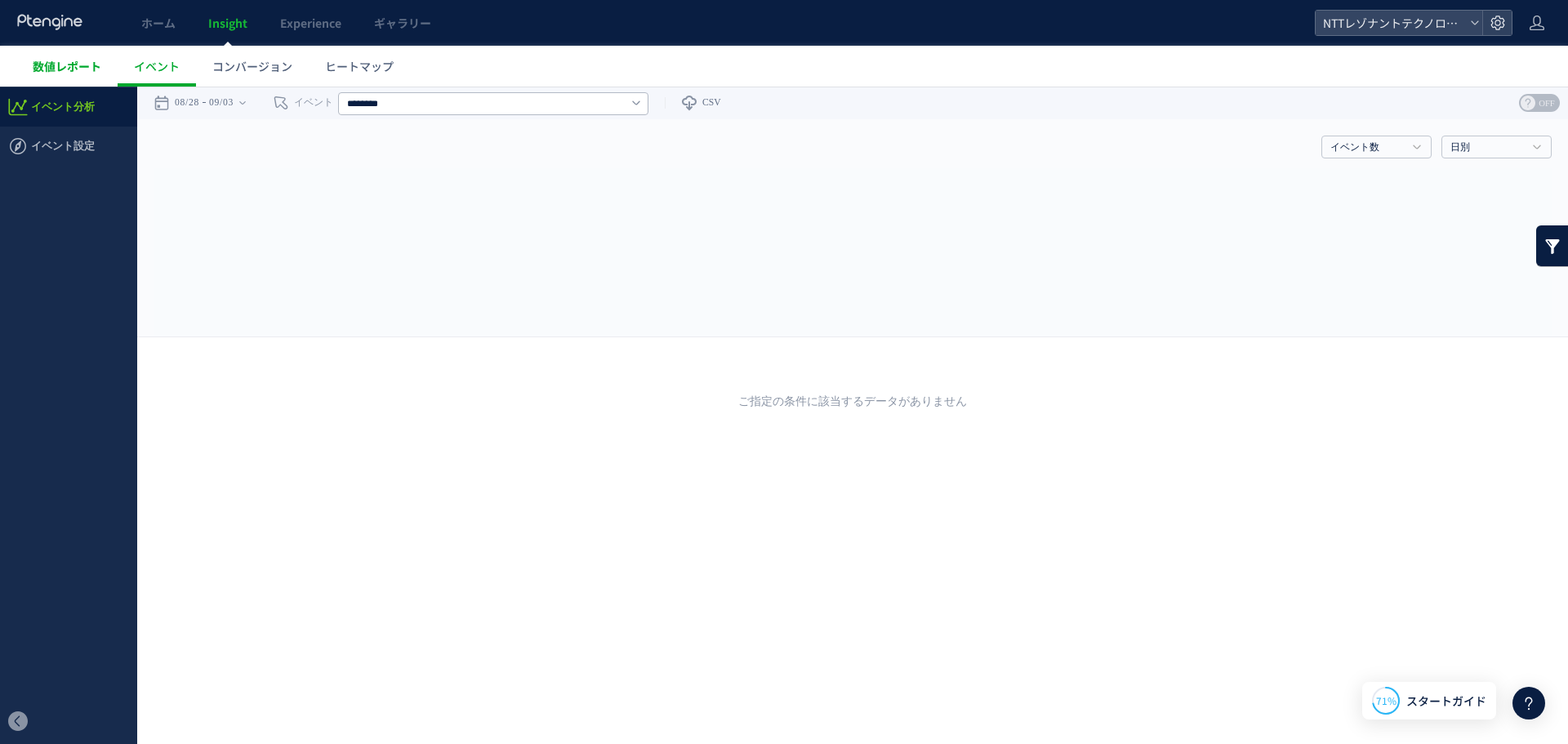
click at [80, 65] on span "数値レポート" at bounding box center [66, 66] width 69 height 17
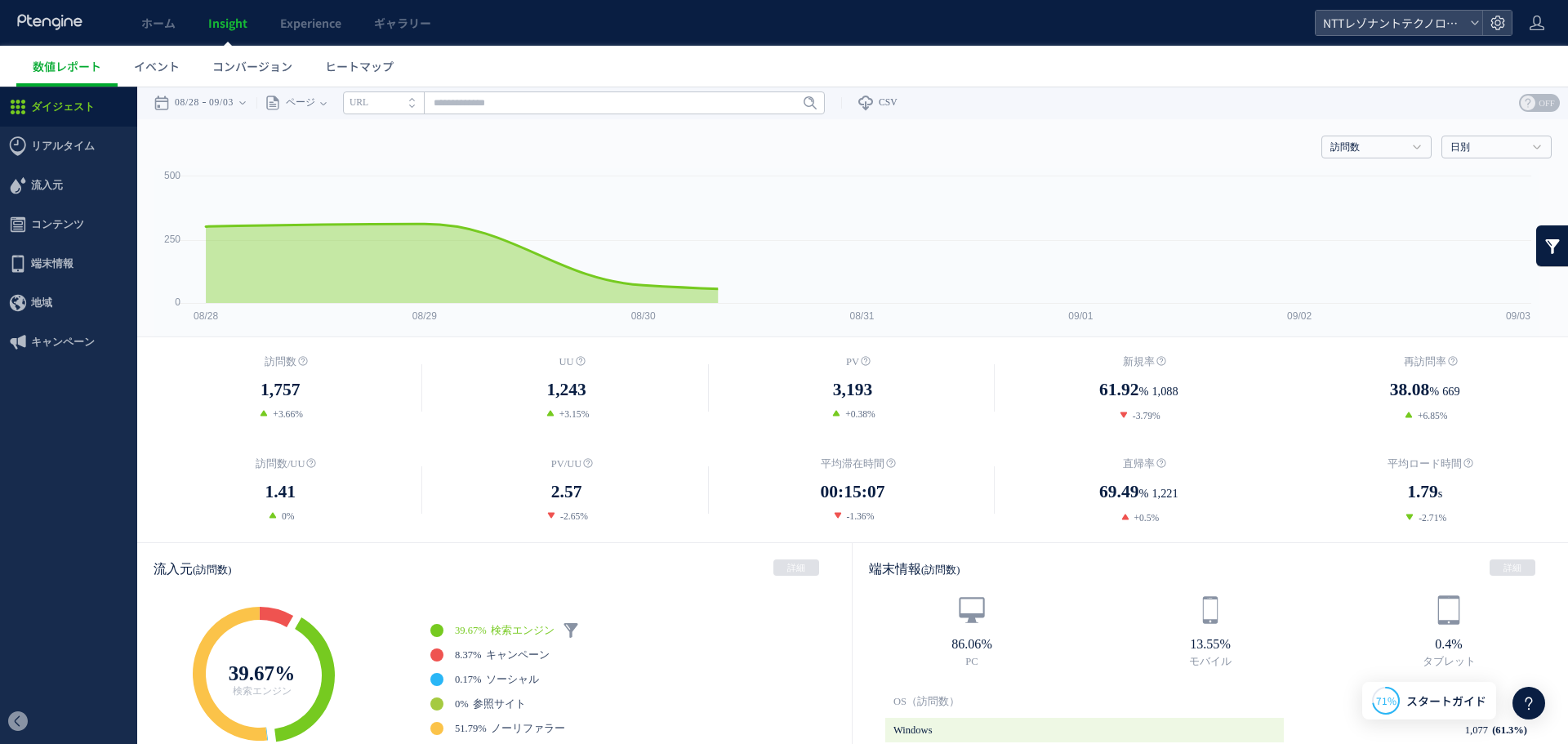
click at [195, 63] on link "イベント" at bounding box center [157, 65] width 79 height 41
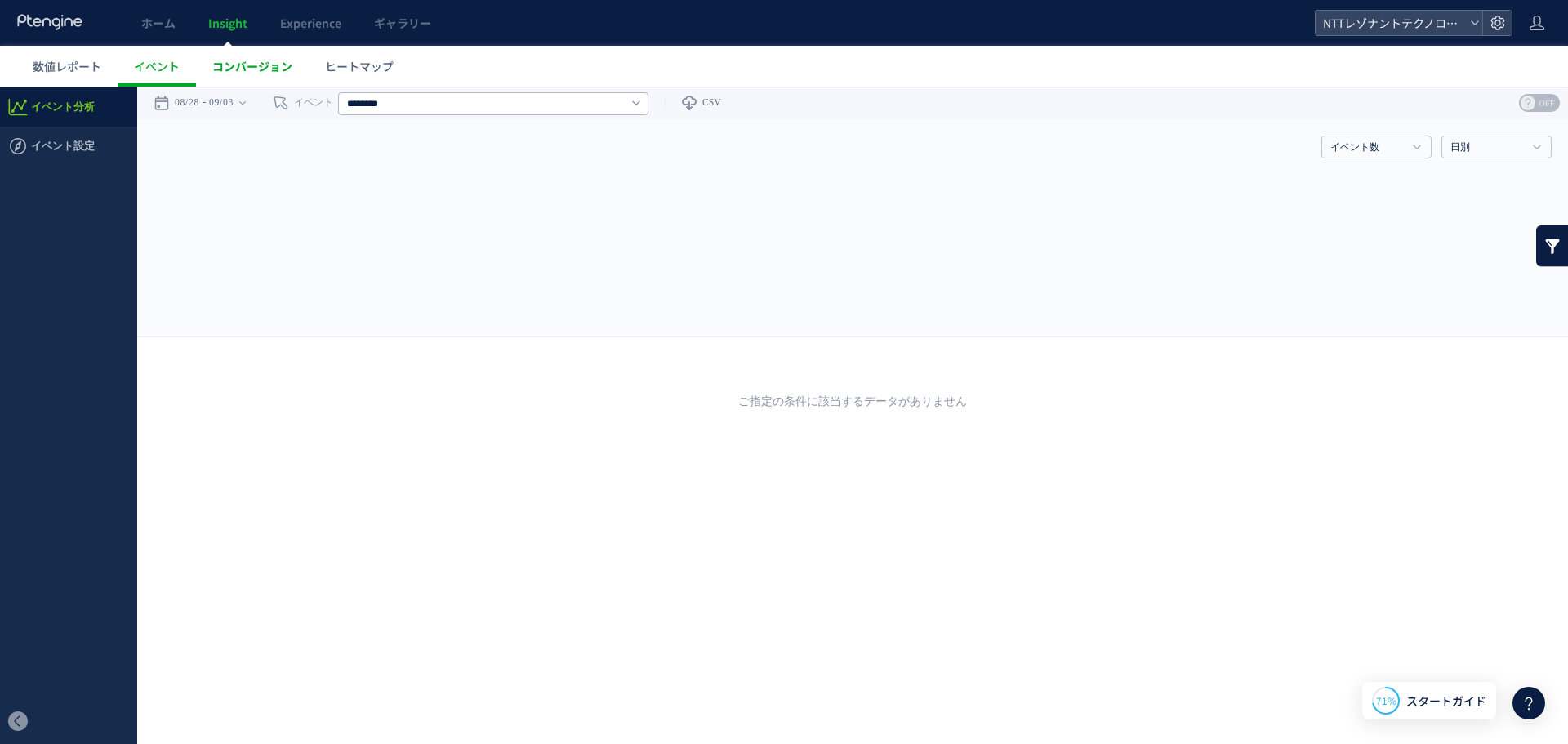
click at [214, 60] on span "コンバージョン" at bounding box center [252, 66] width 80 height 17
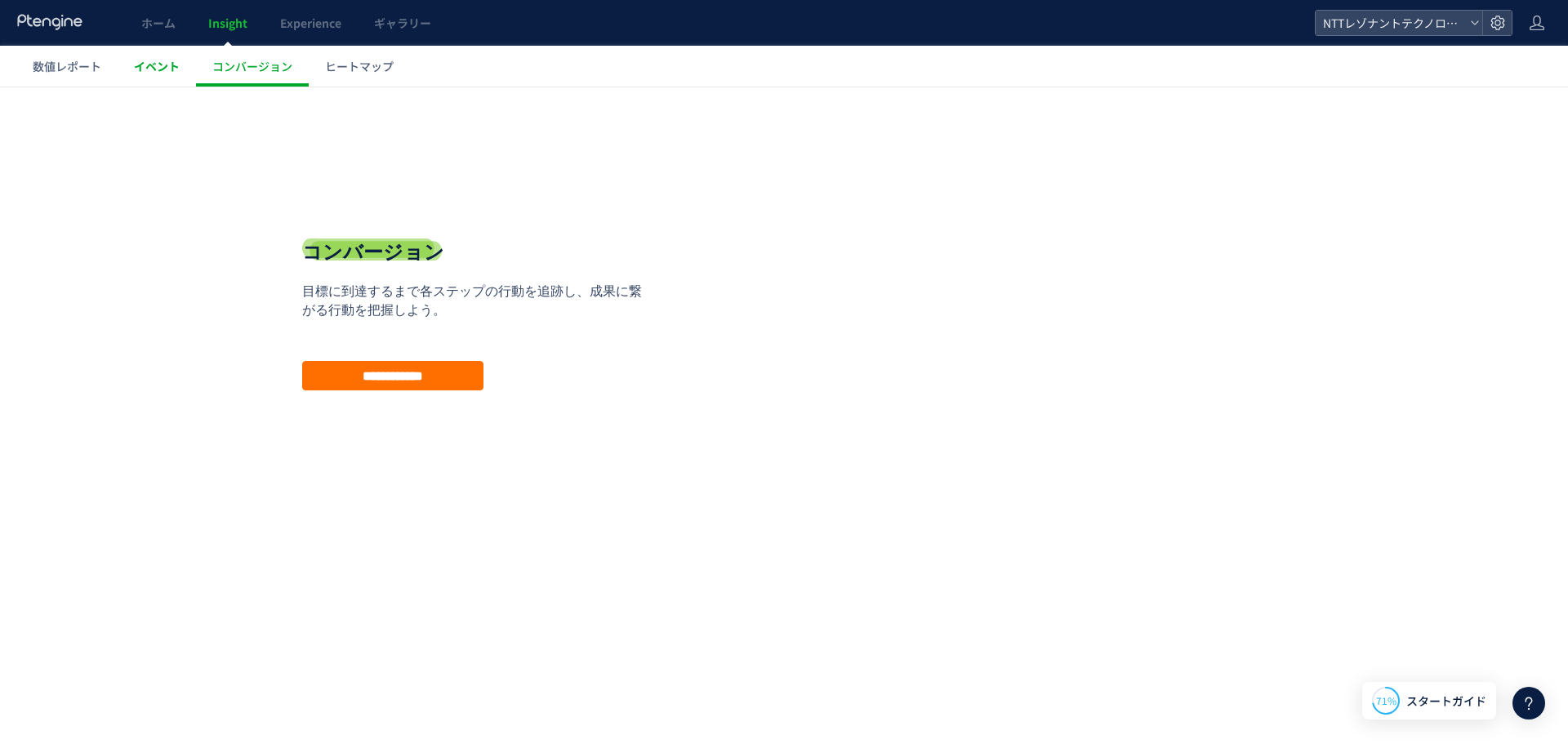
click at [159, 68] on span "イベント" at bounding box center [157, 66] width 46 height 17
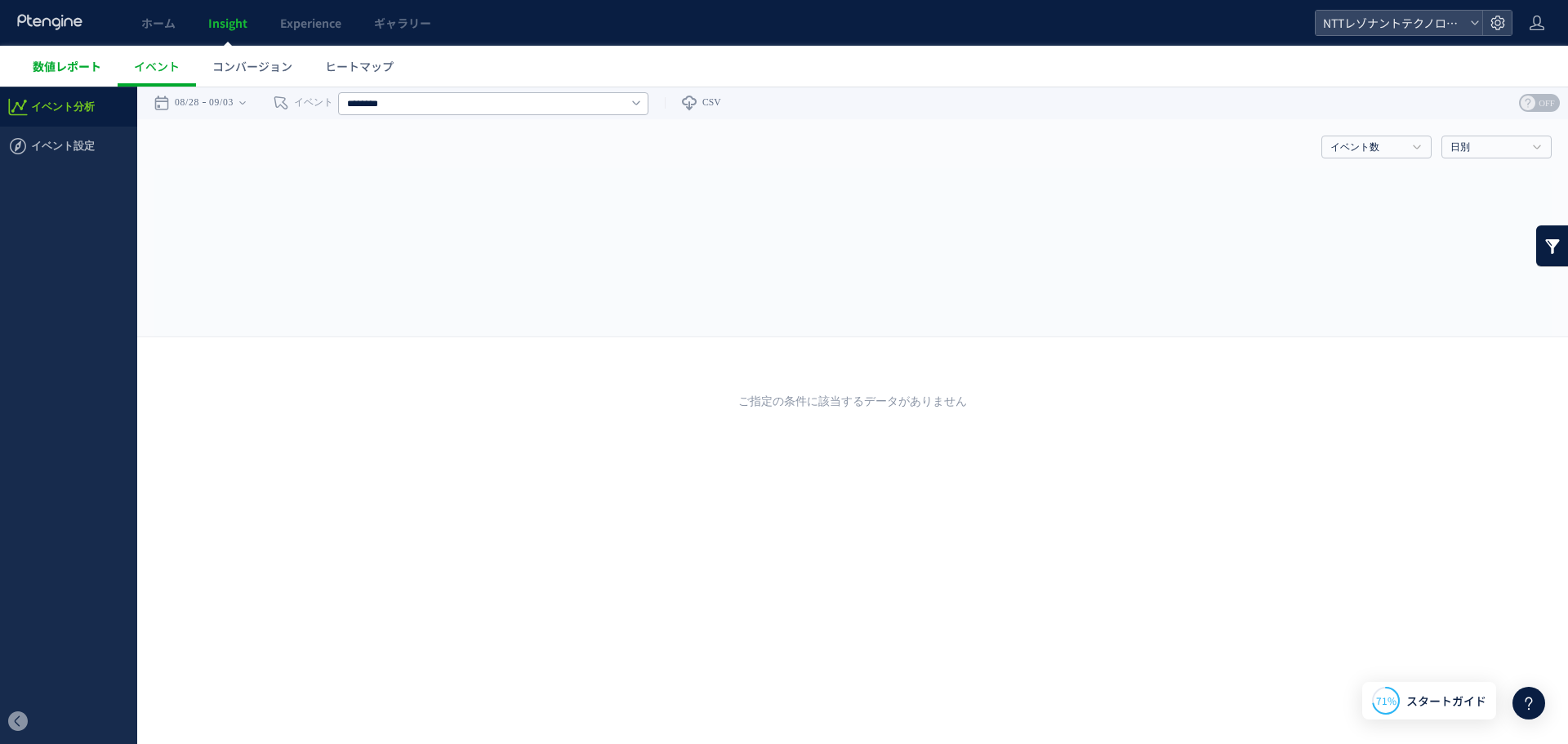
click at [99, 59] on div at bounding box center [784, 372] width 1568 height 744
click at [95, 65] on span "数値レポート" at bounding box center [66, 66] width 69 height 17
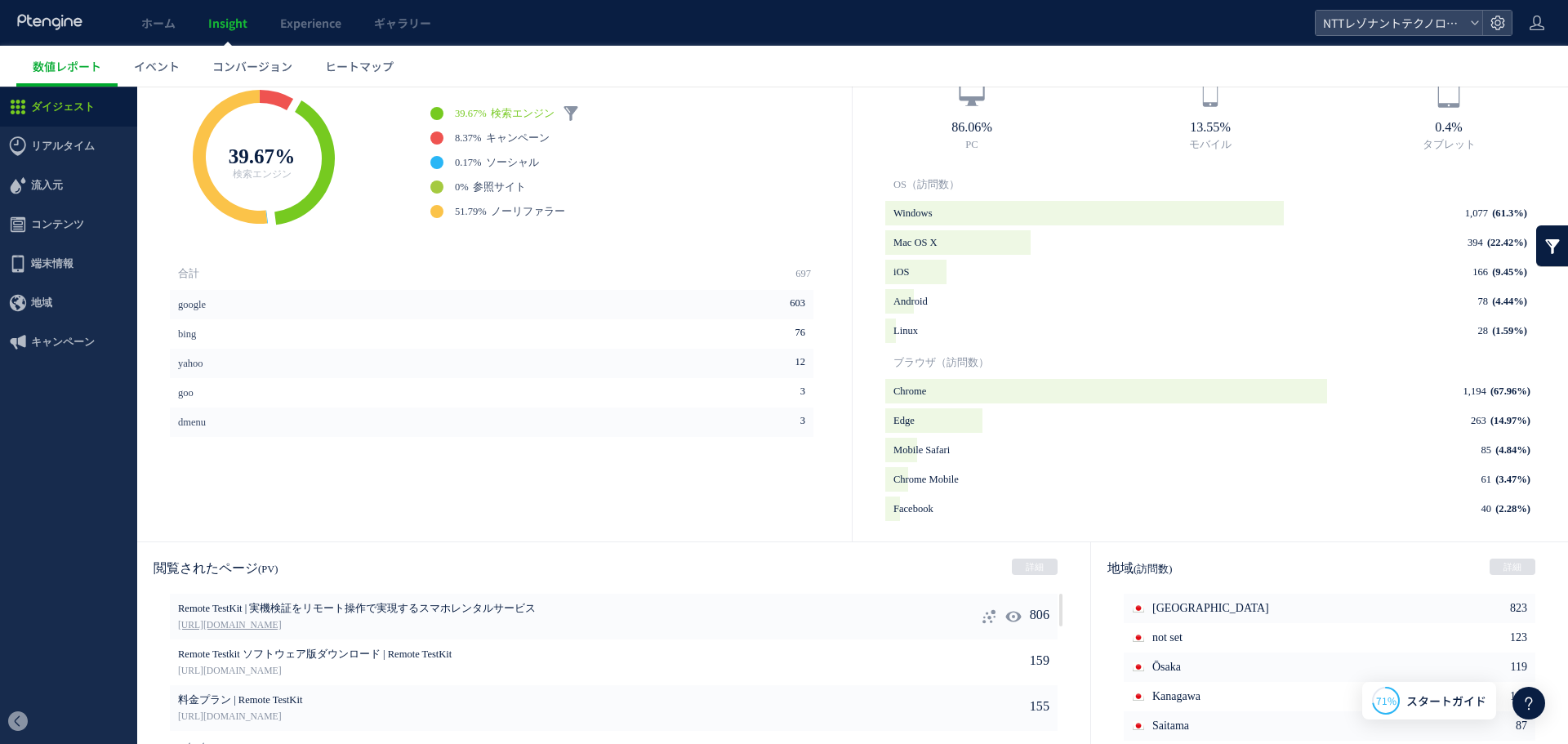
scroll to position [654, 0]
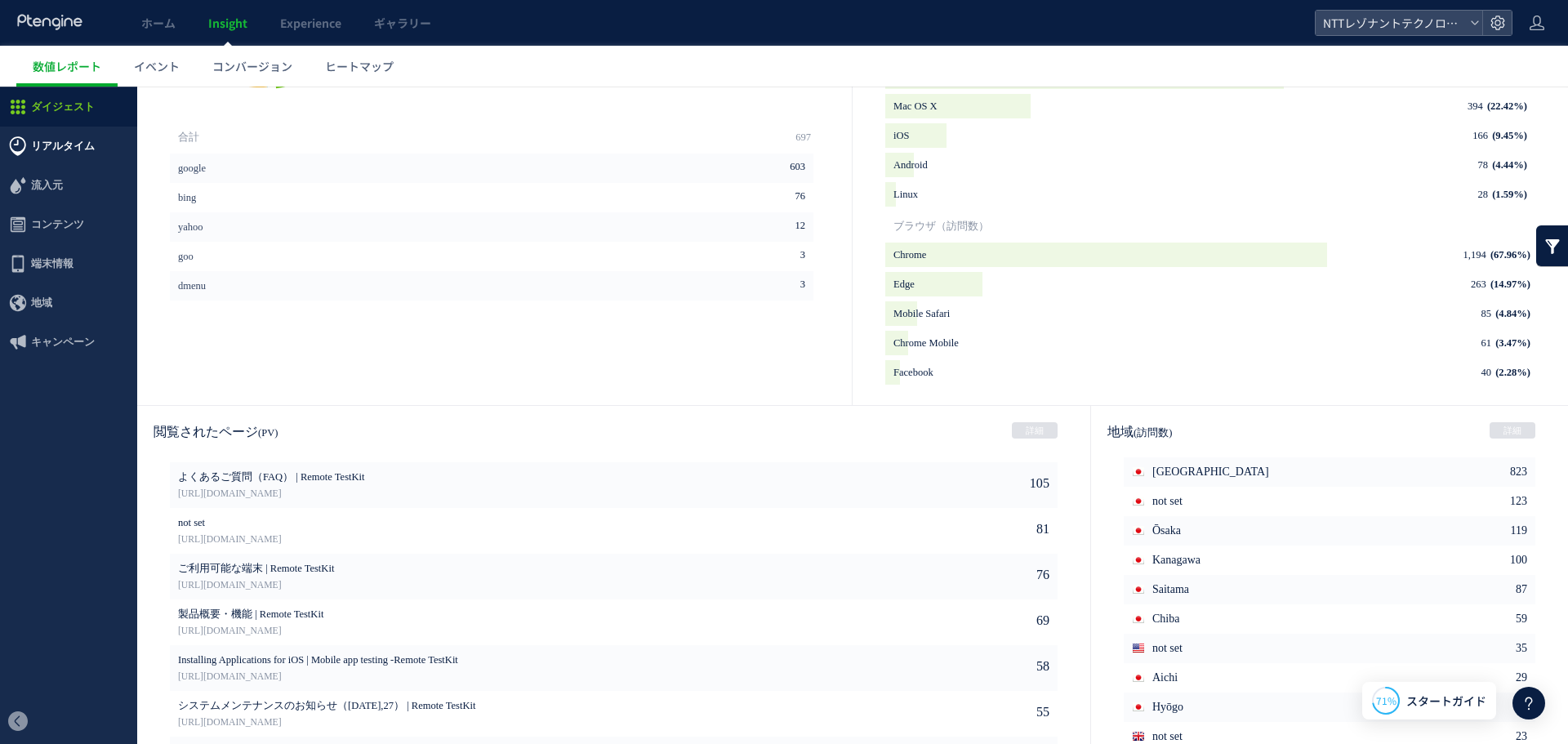
click at [25, 140] on icon at bounding box center [18, 147] width 20 height 20
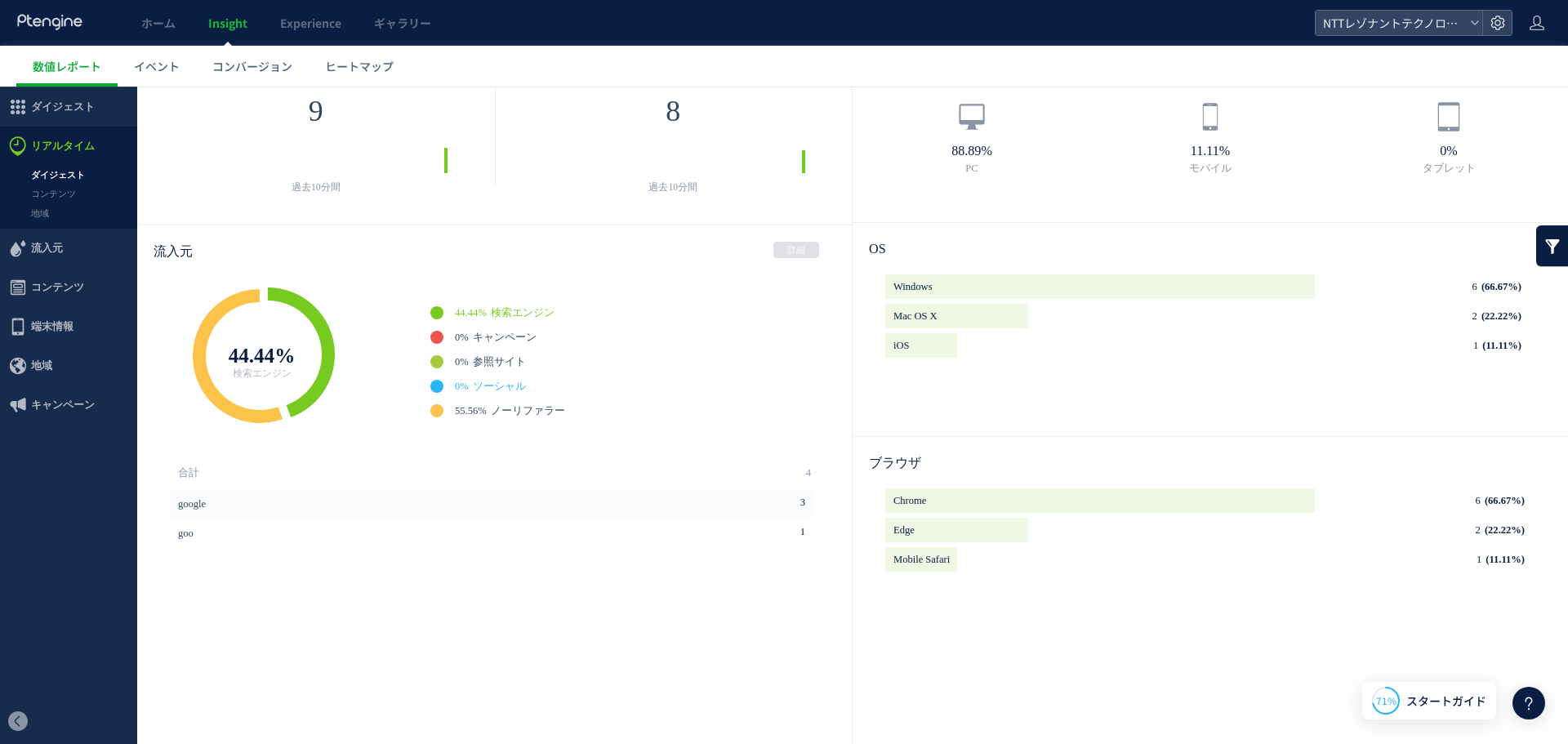
scroll to position [70, 0]
click at [58, 194] on link "コンテンツ" at bounding box center [69, 194] width 138 height 19
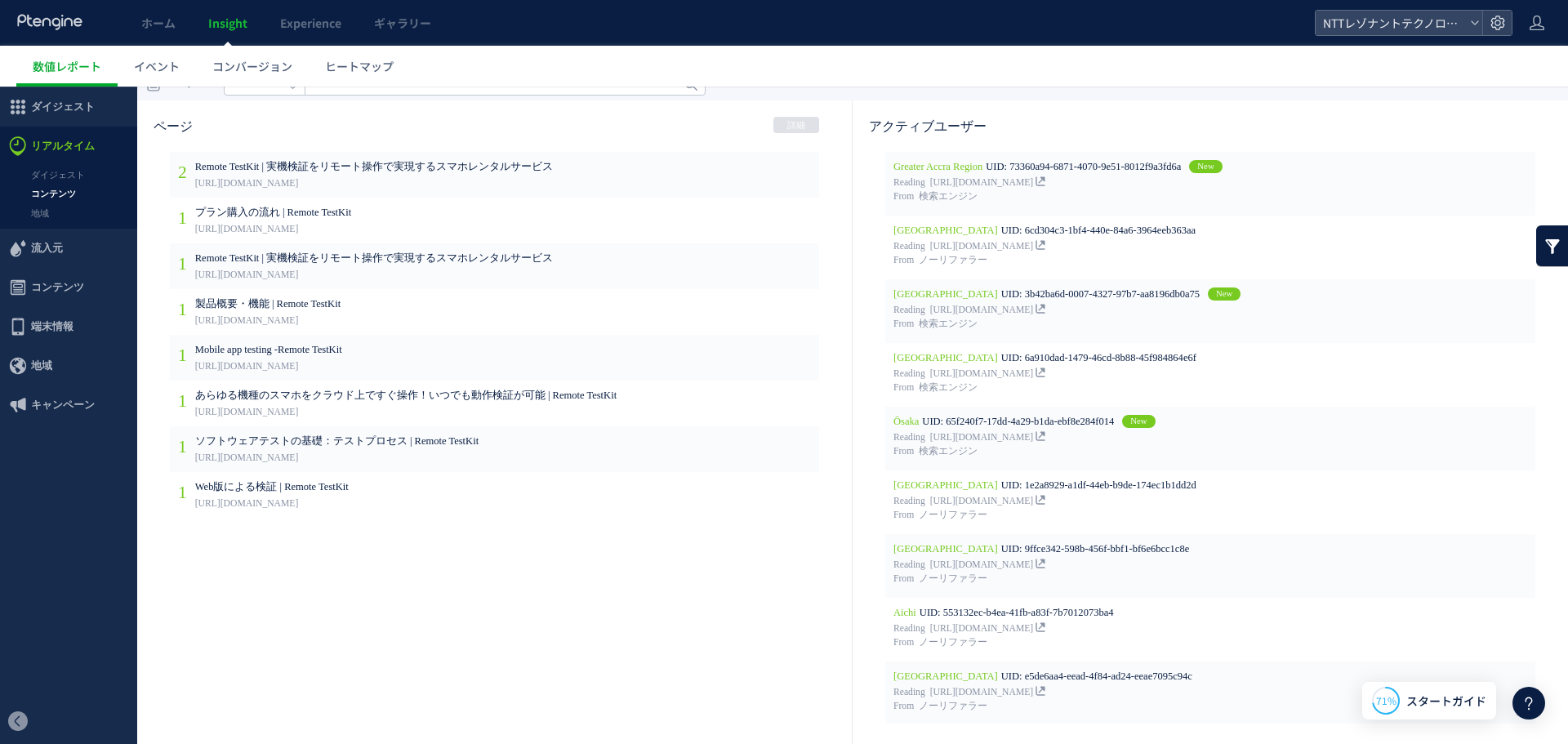
scroll to position [19, 0]
click at [51, 212] on link "地域" at bounding box center [69, 213] width 138 height 19
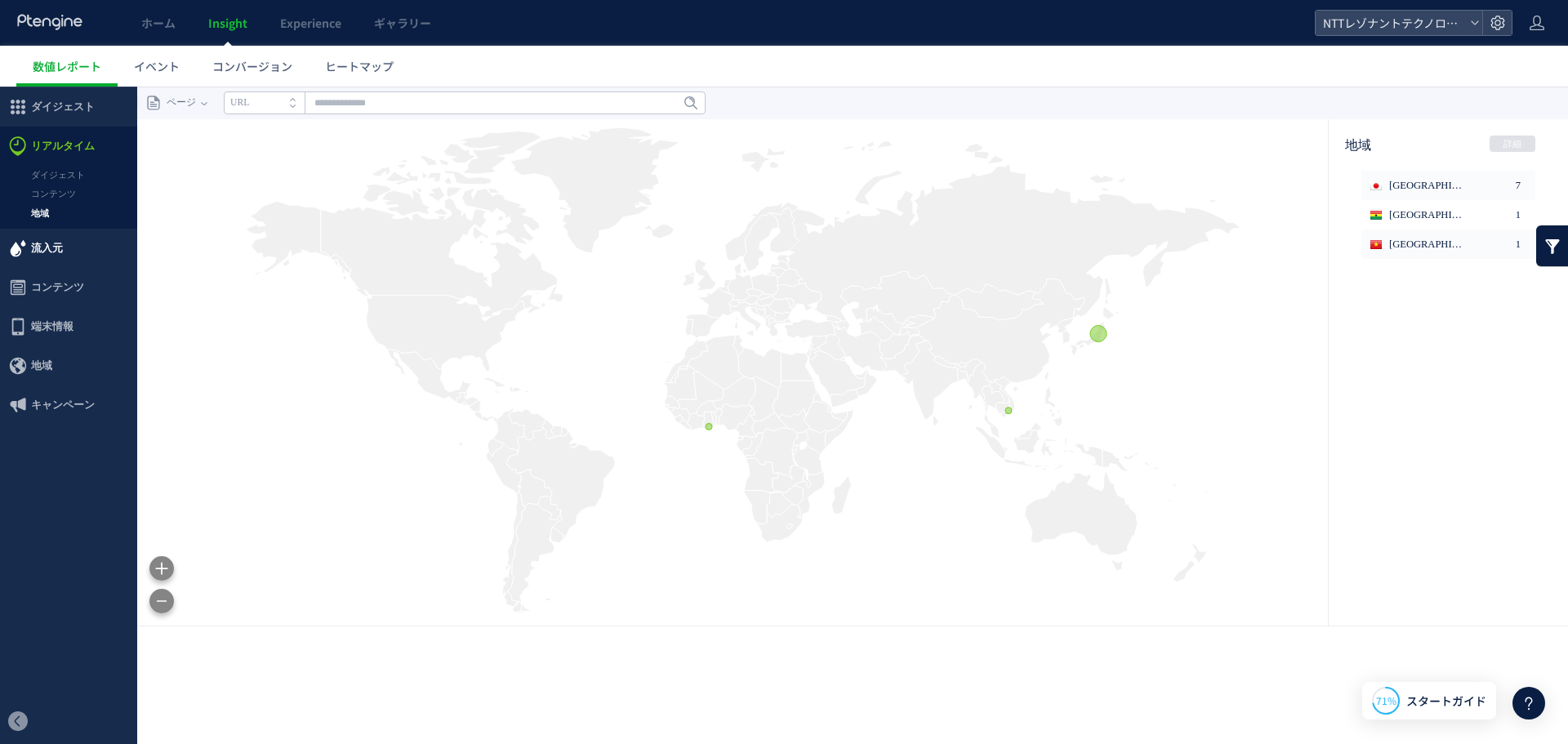
click at [30, 258] on span "流入元" at bounding box center [69, 248] width 138 height 39
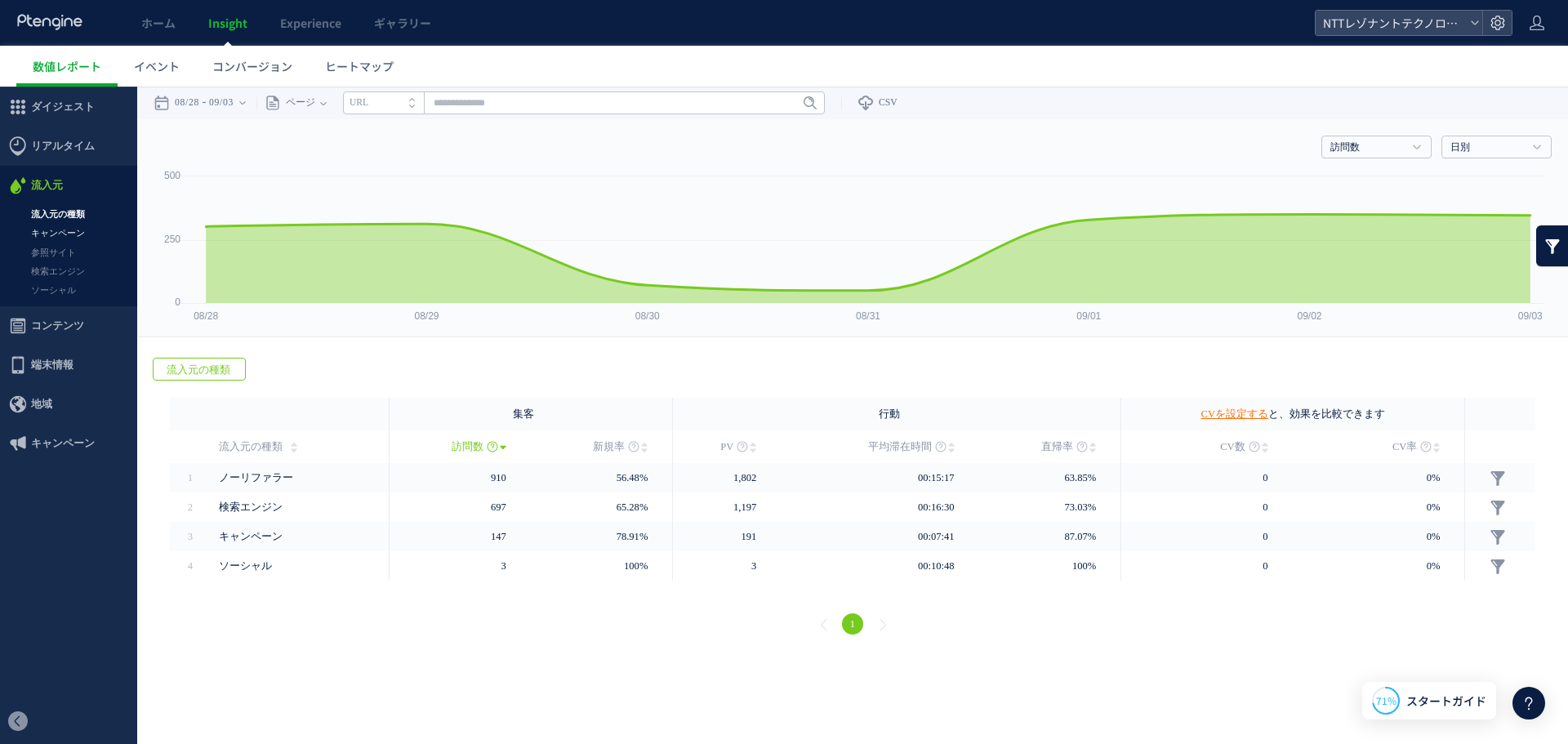
click at [83, 233] on link "キャンペーン" at bounding box center [69, 233] width 138 height 19
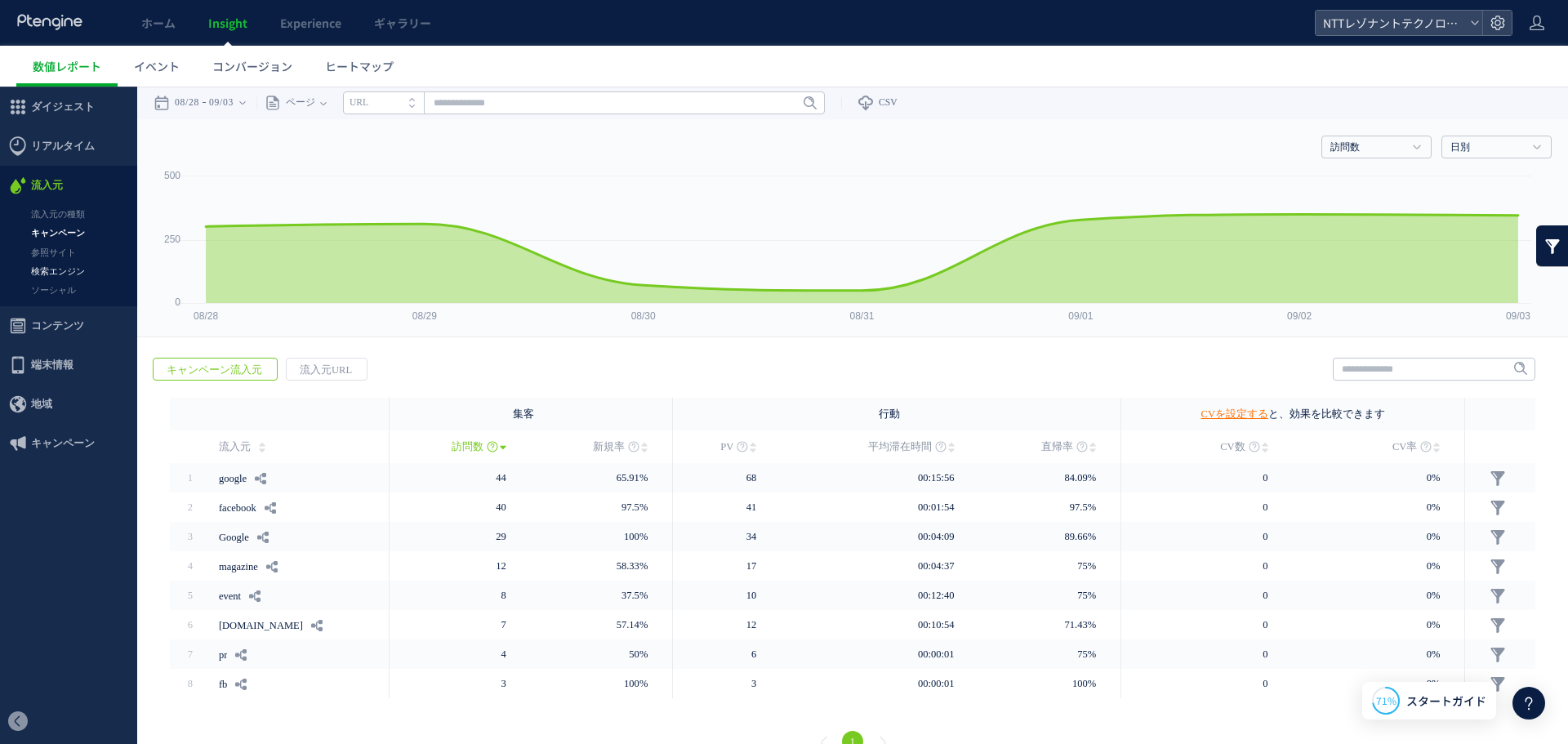
click at [65, 264] on link "検索エンジン" at bounding box center [69, 271] width 138 height 19
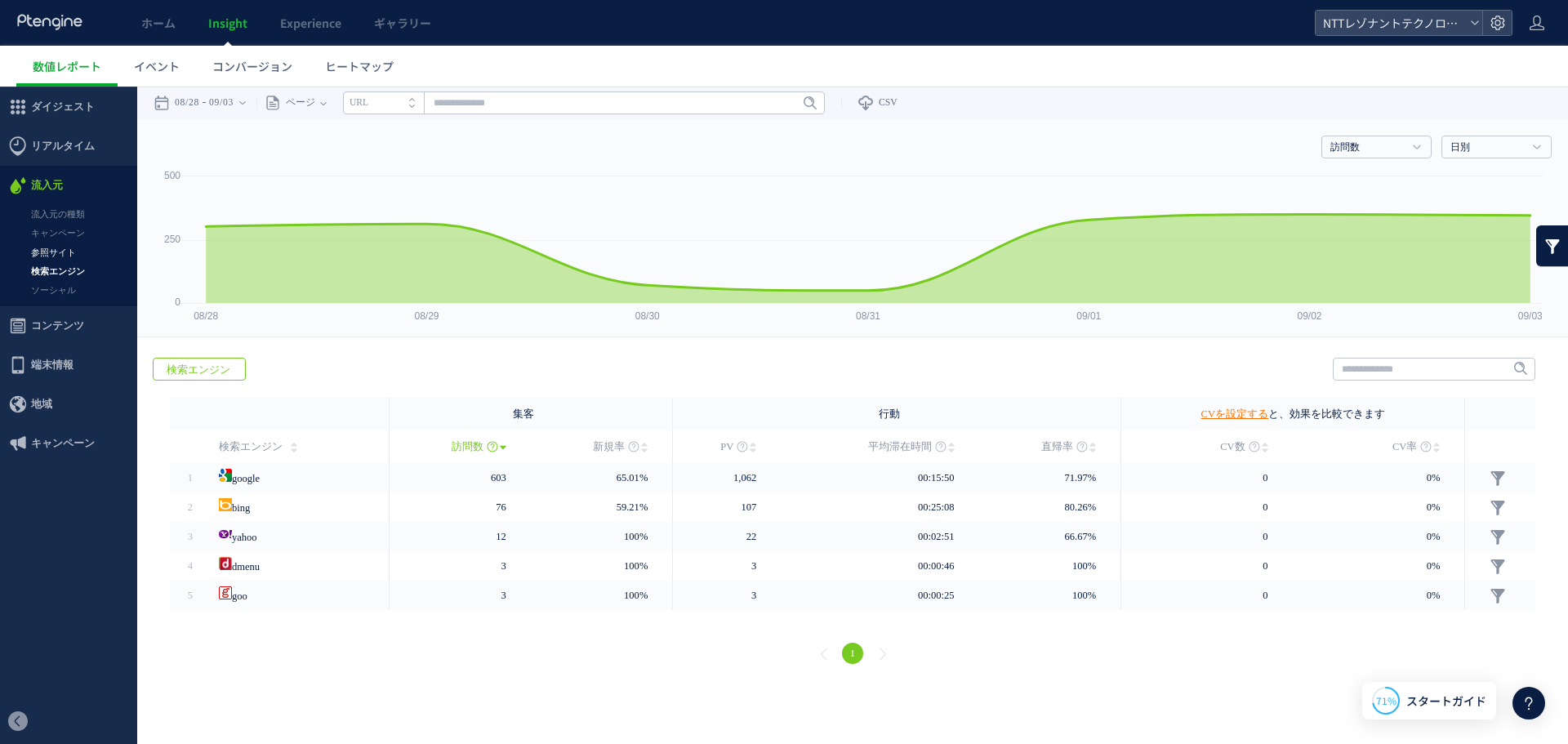
click at [64, 247] on link "参照サイト" at bounding box center [69, 253] width 138 height 19
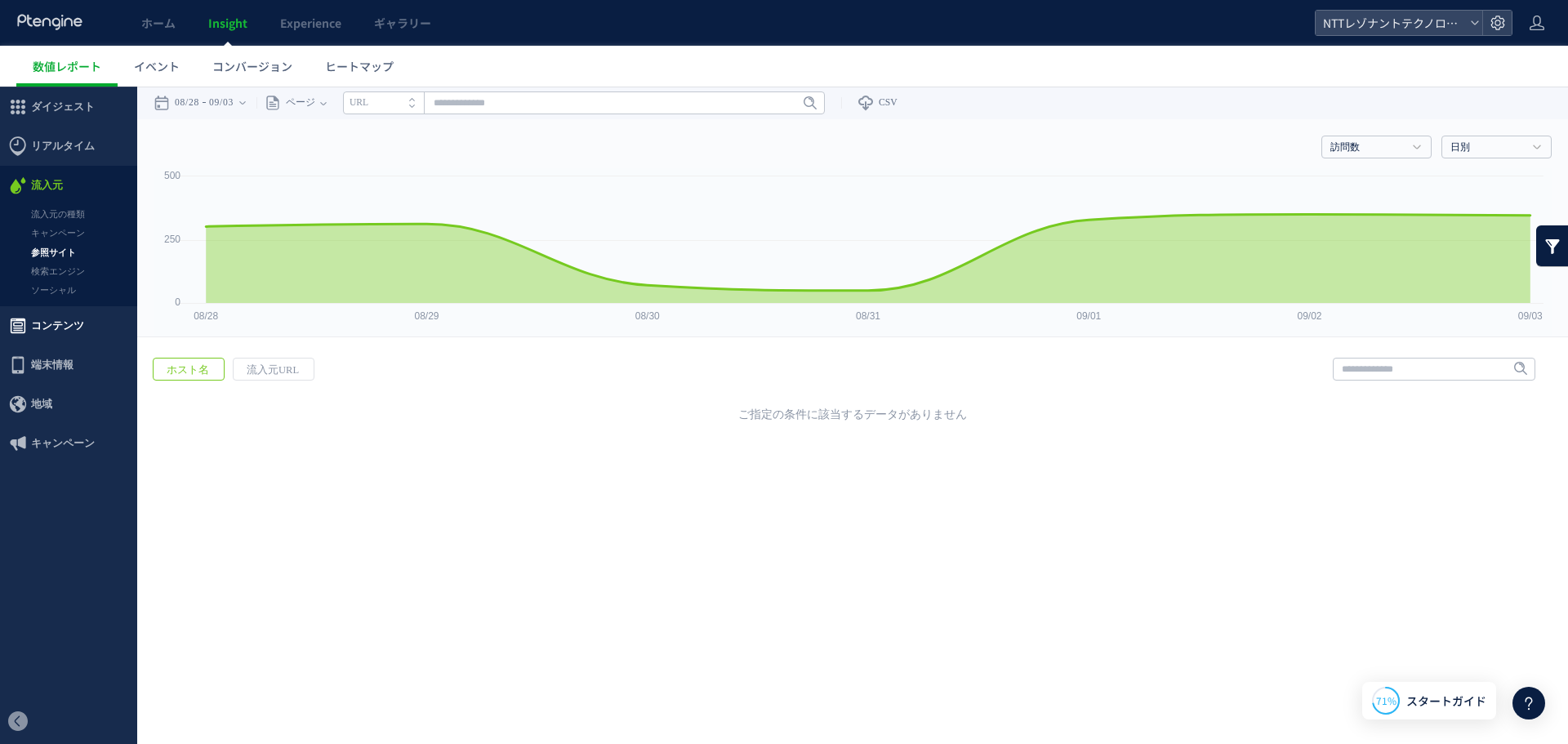
click at [70, 319] on span "コンテンツ" at bounding box center [57, 326] width 53 height 39
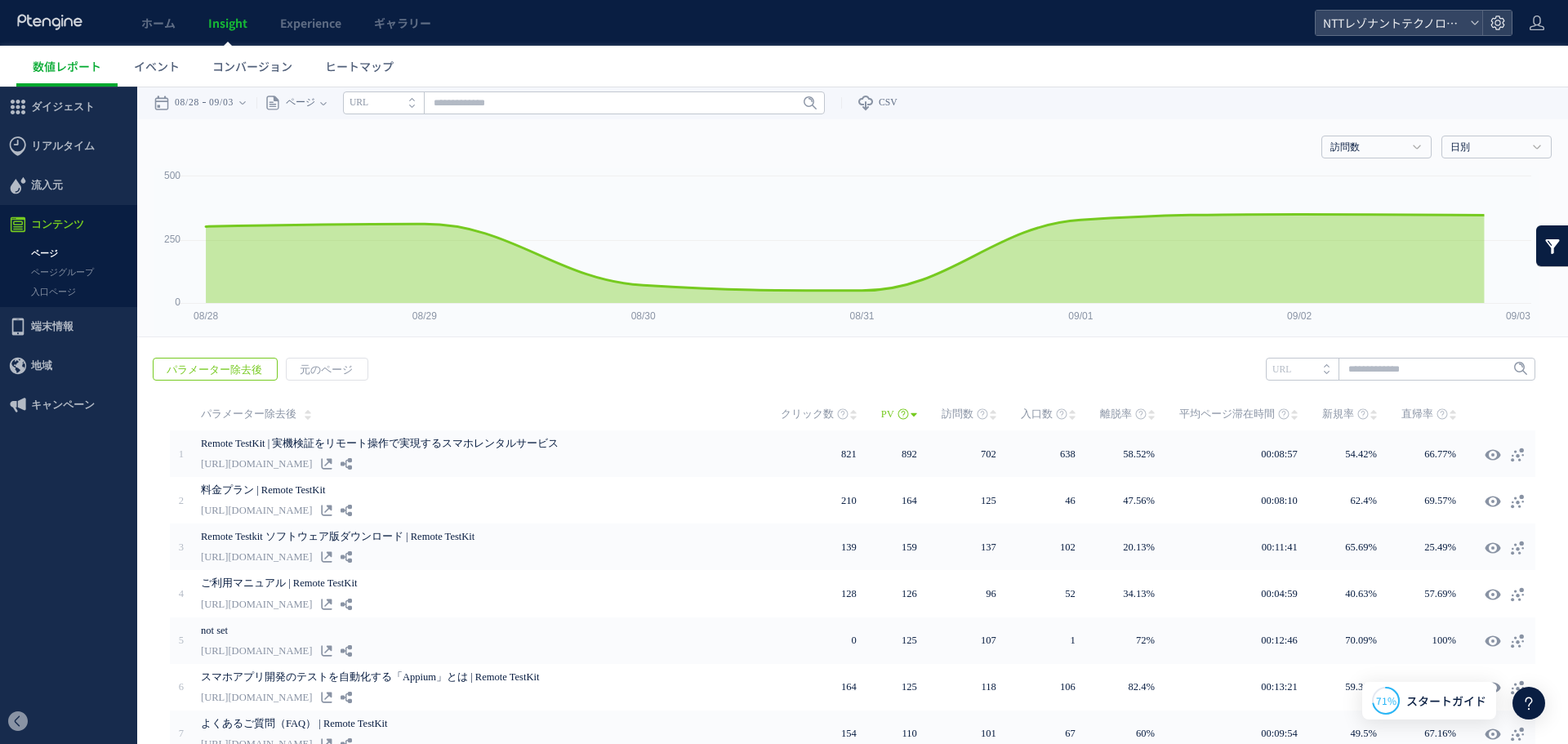
click at [61, 326] on span "端末情報" at bounding box center [51, 326] width 42 height 39
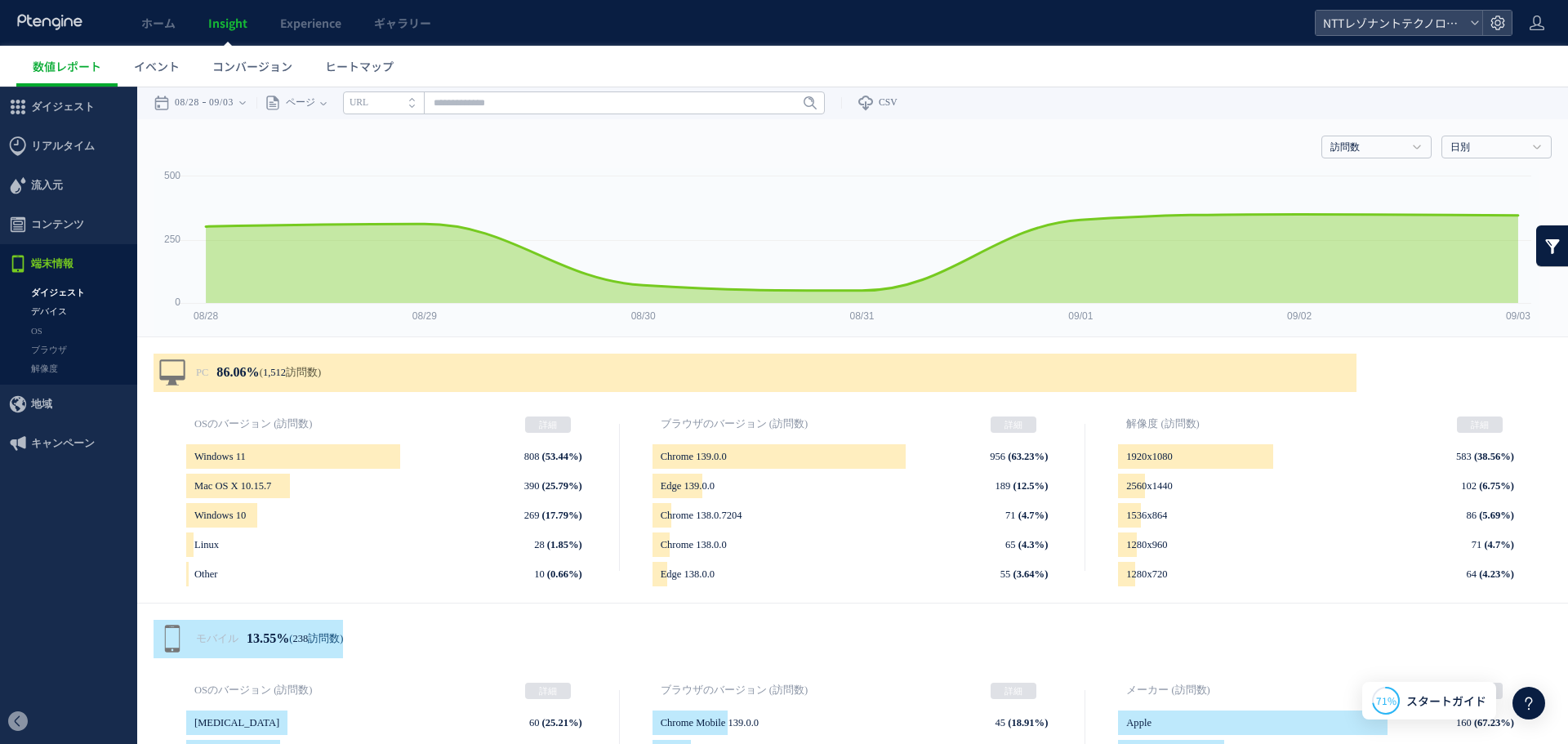
click at [62, 315] on link "デバイス" at bounding box center [69, 312] width 138 height 19
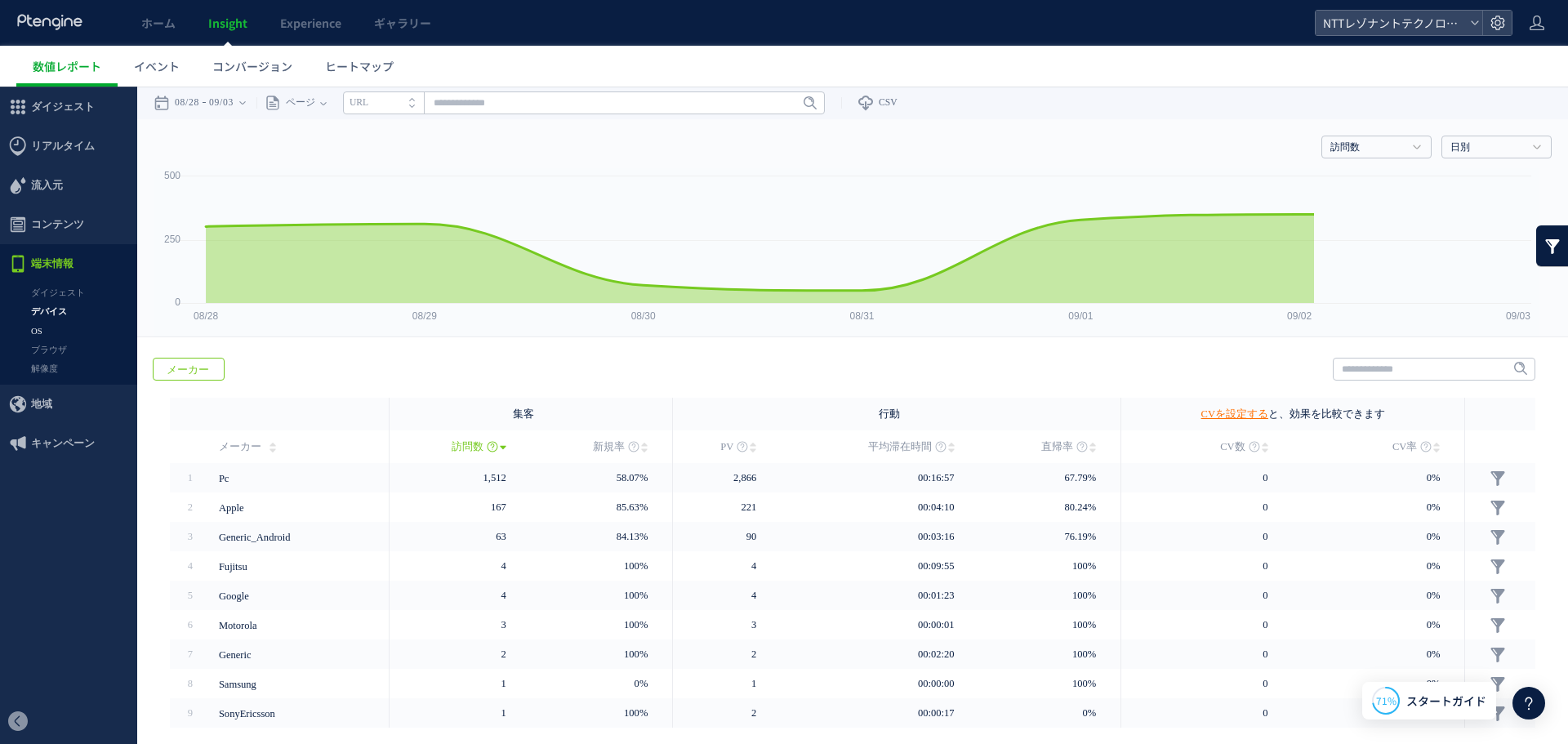
click at [43, 328] on link "OS" at bounding box center [69, 331] width 138 height 19
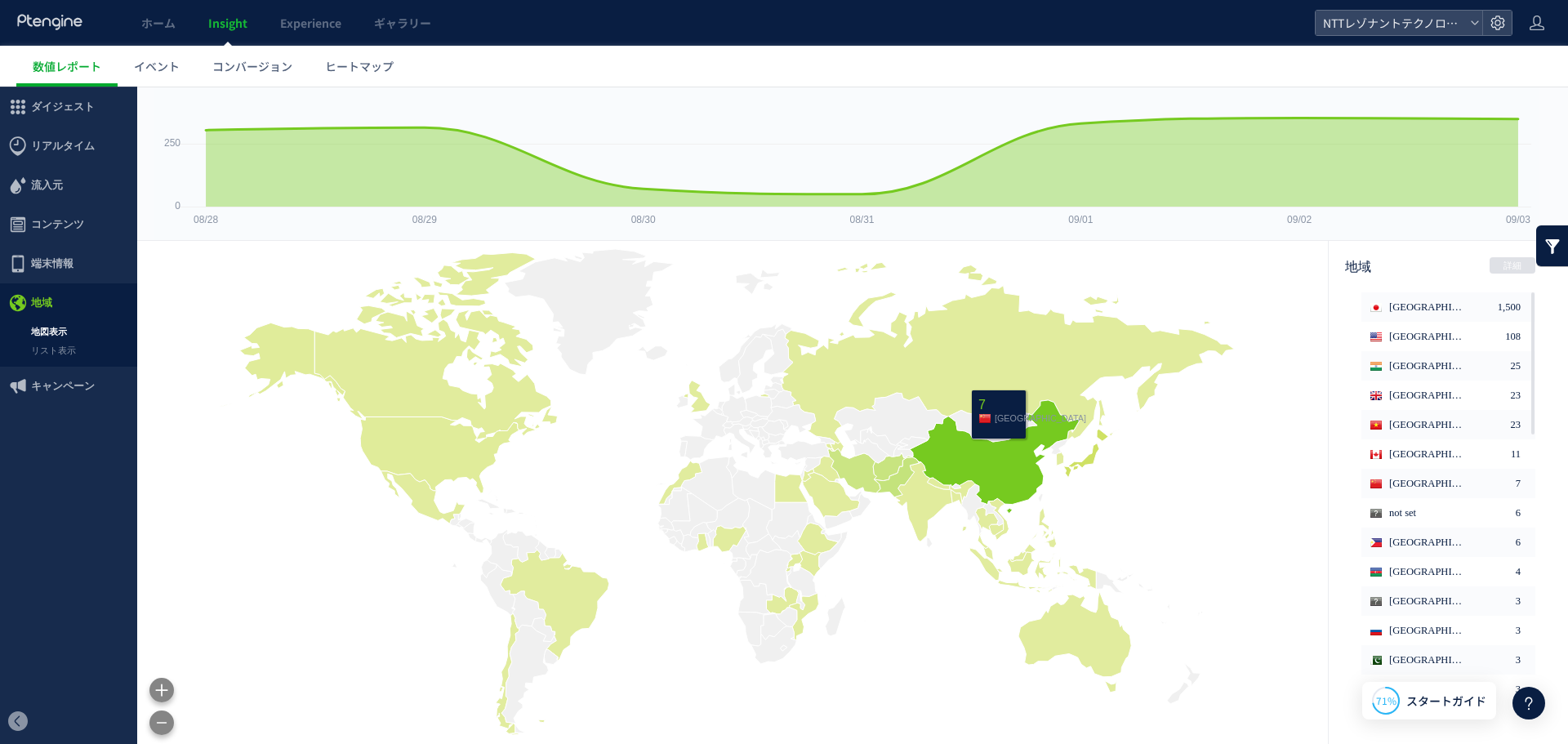
scroll to position [100, 0]
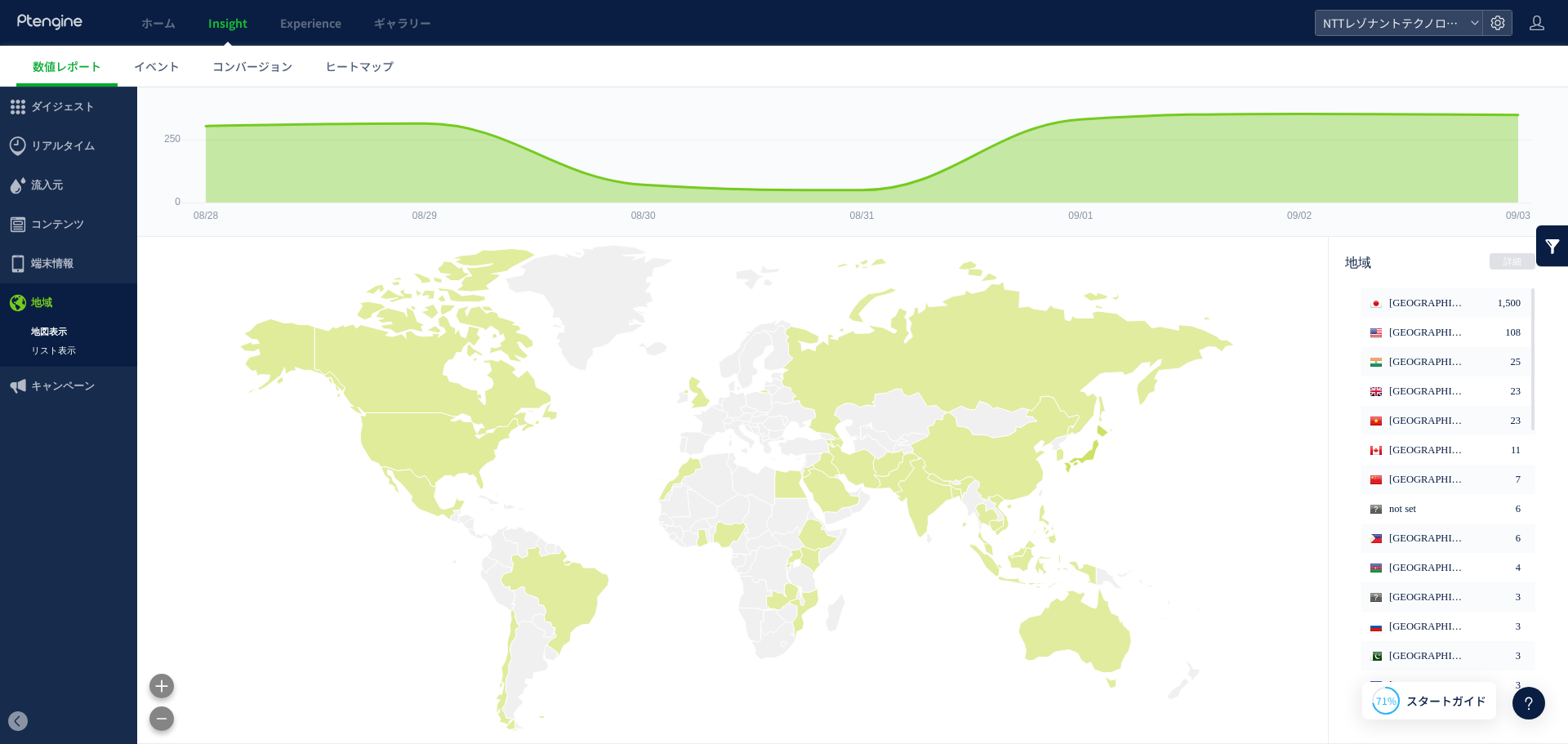
click at [61, 346] on link "リスト表示" at bounding box center [69, 350] width 138 height 19
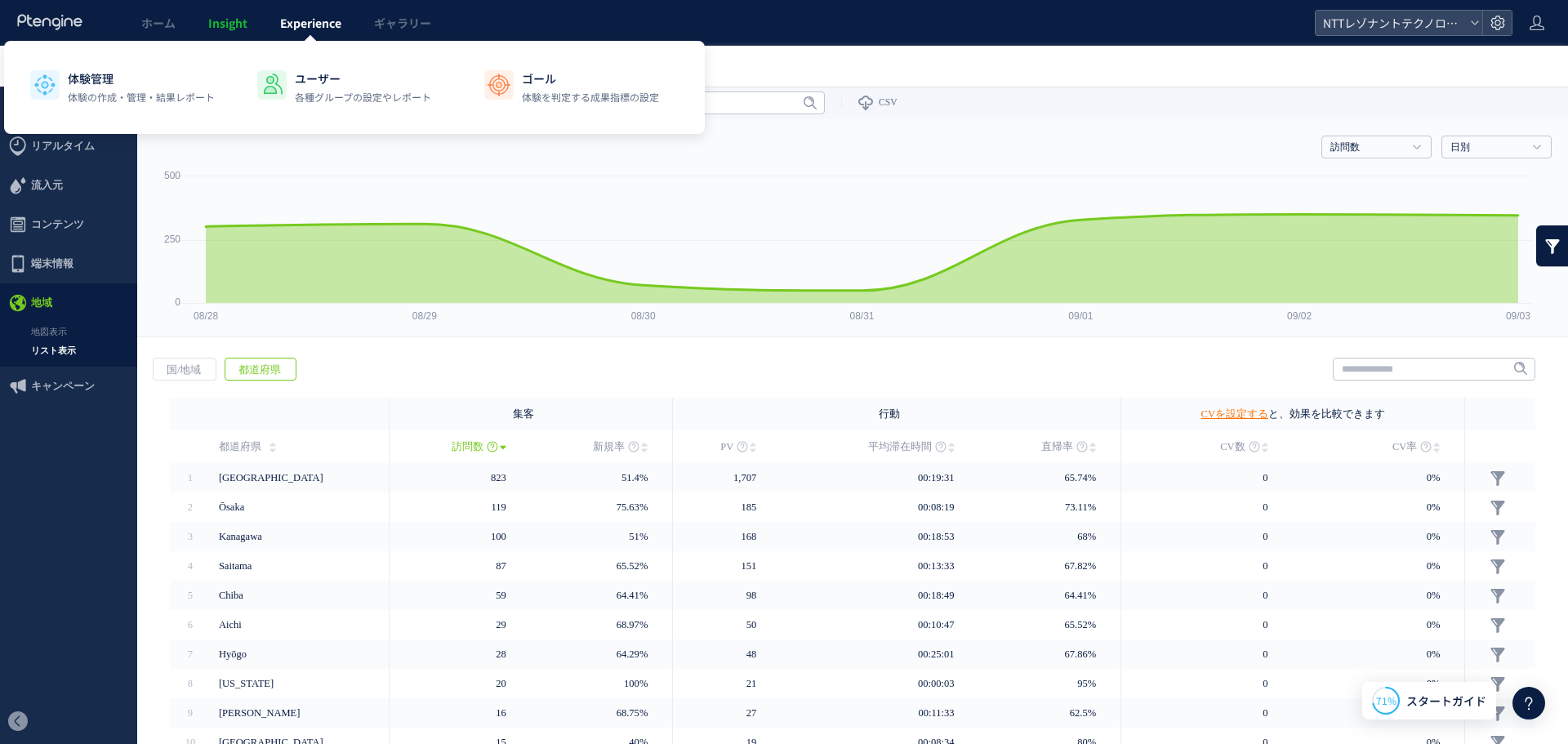
click at [286, 22] on span "Experience" at bounding box center [311, 23] width 61 height 17
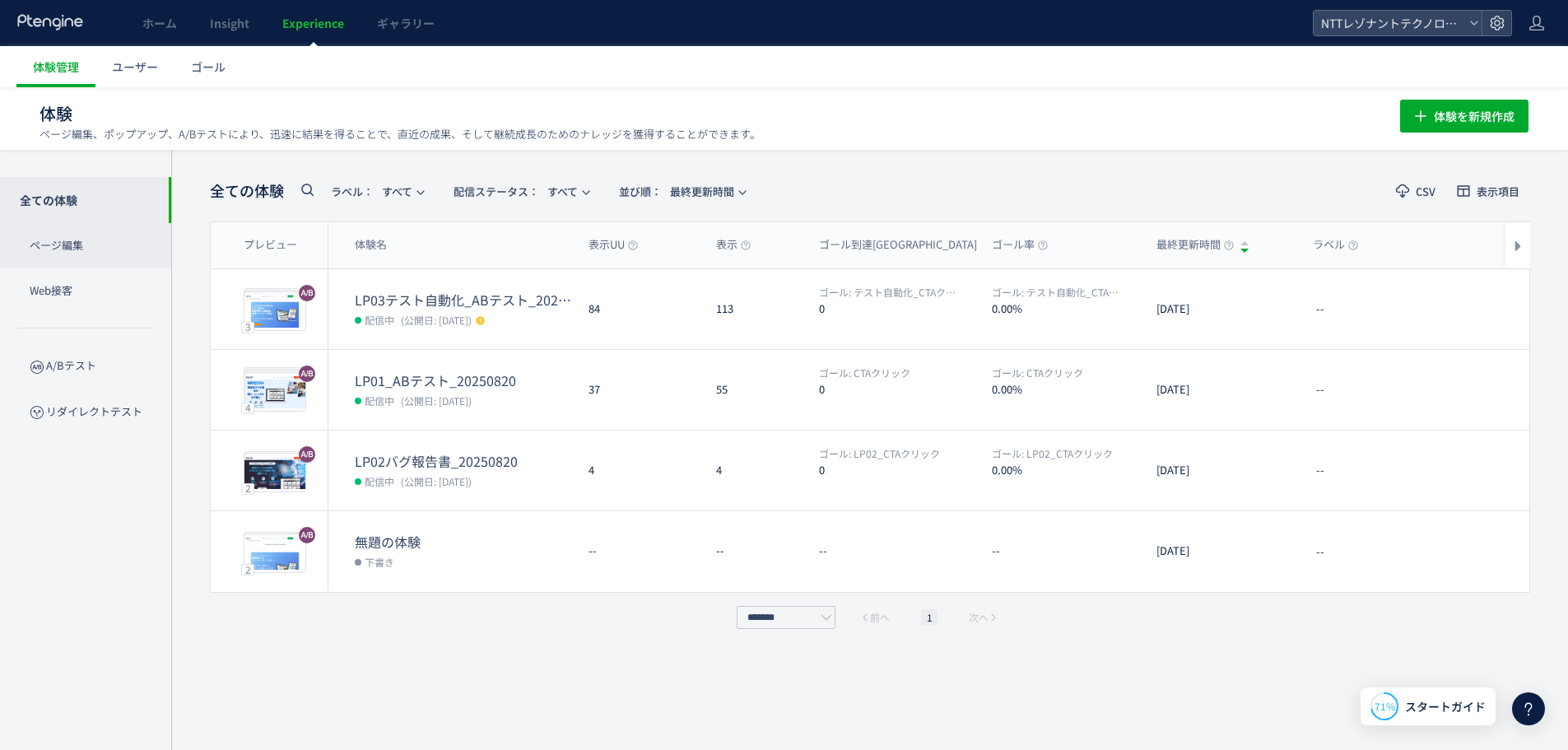
click at [91, 245] on p "ページ編集" at bounding box center [85, 246] width 171 height 45
click at [139, 79] on link "ユーザー" at bounding box center [134, 66] width 79 height 41
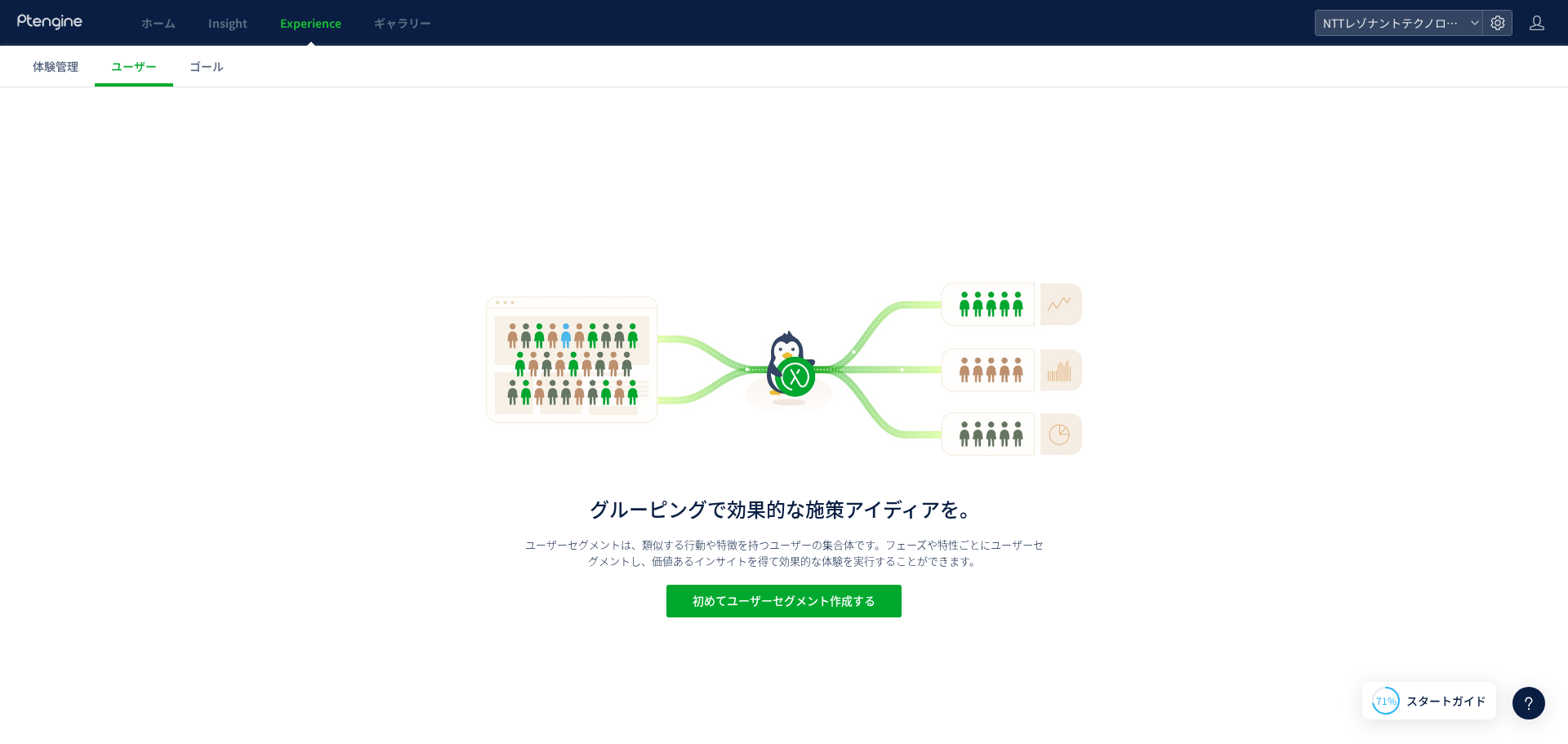
click at [157, 94] on div "グルーピングで効果的な施策アイディアを。 ユーザーセグメントは、類似する行動や特徴を持つユーザーの集合体です。フェーズや特性ごとにユーザーセグメントし、価値あ…" at bounding box center [784, 415] width 1568 height 657
click at [226, 65] on link "ゴール" at bounding box center [206, 65] width 67 height 41
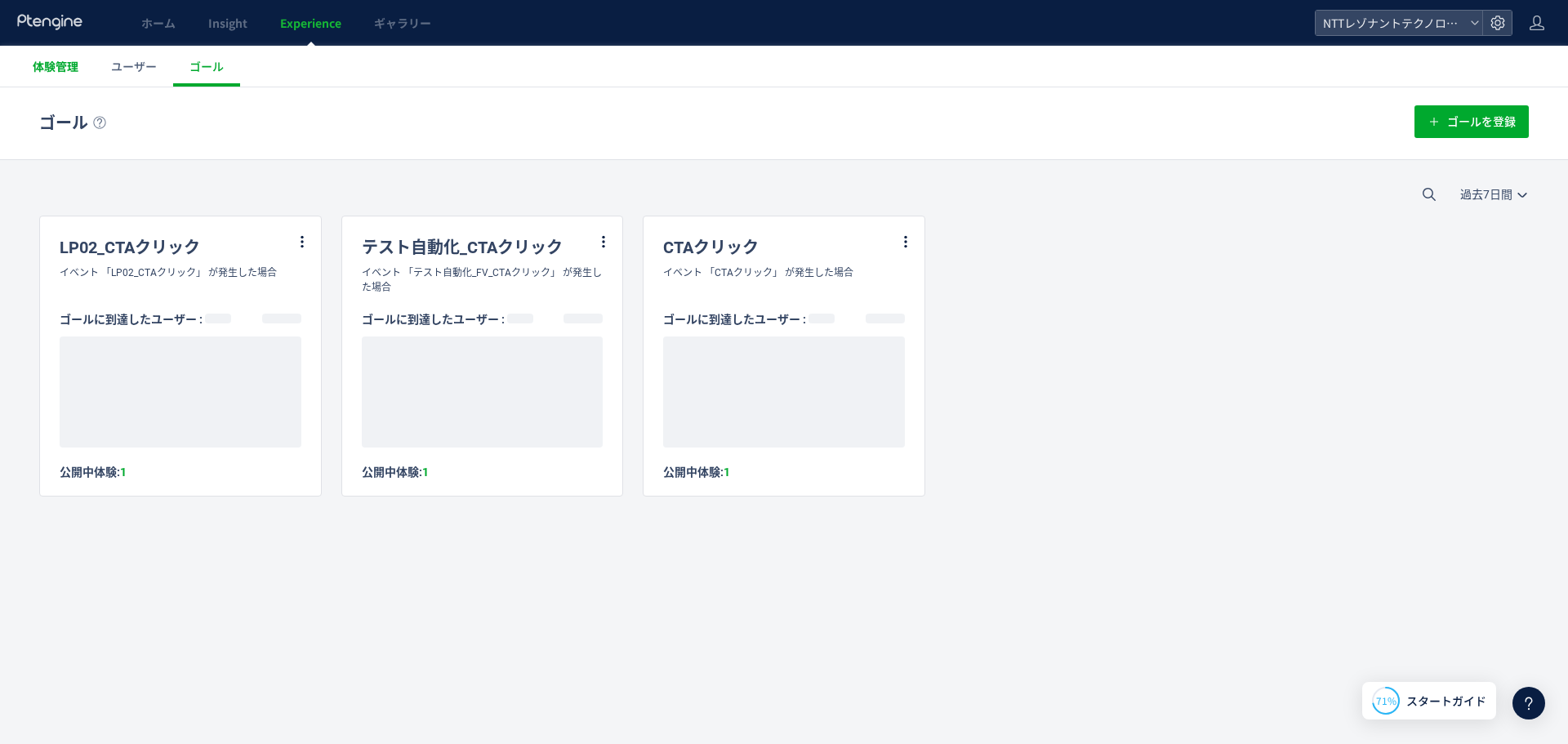
click at [65, 60] on span "体験管理" at bounding box center [55, 66] width 46 height 17
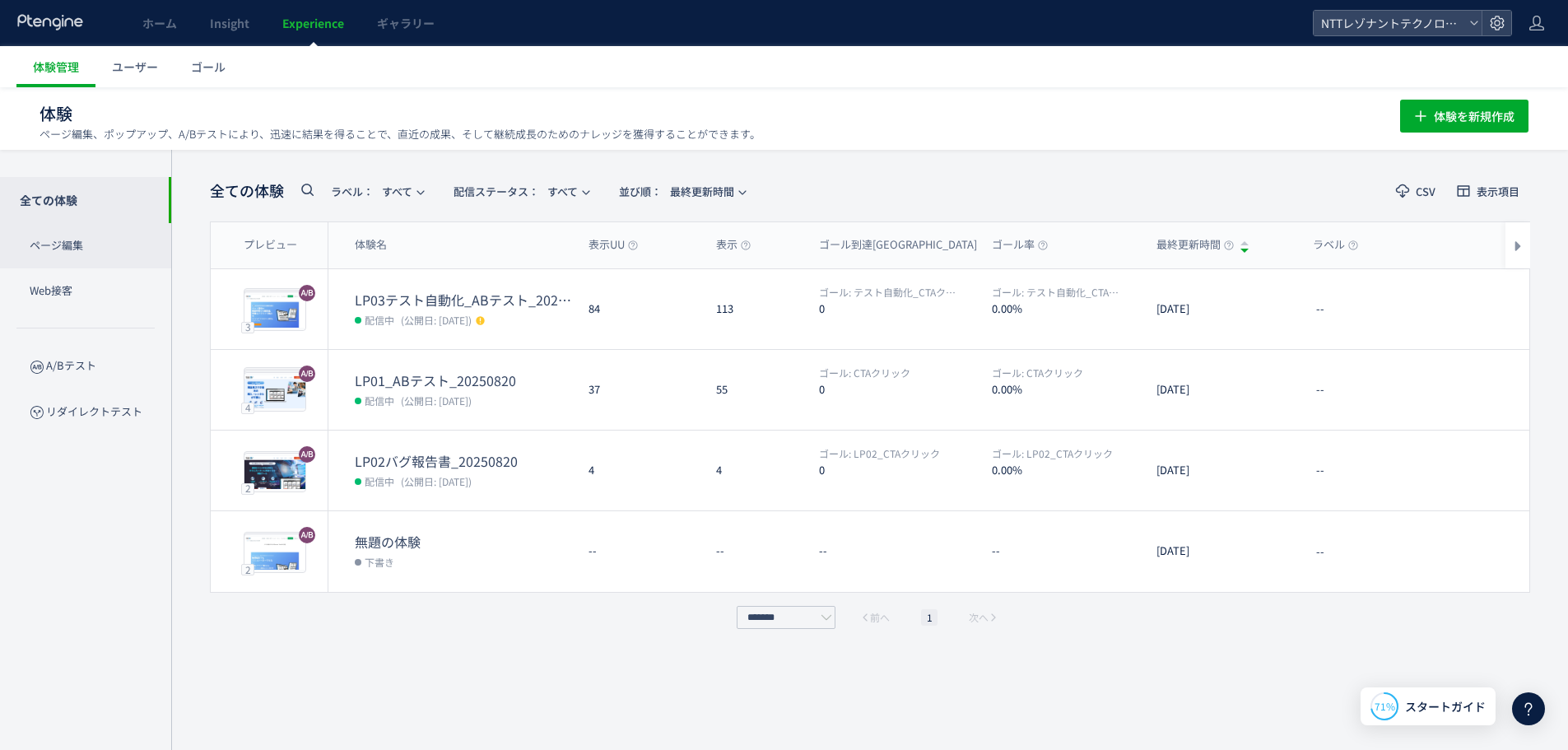
click at [94, 257] on p "ページ編集" at bounding box center [85, 246] width 171 height 45
click at [87, 283] on p "Web接客" at bounding box center [85, 291] width 171 height 45
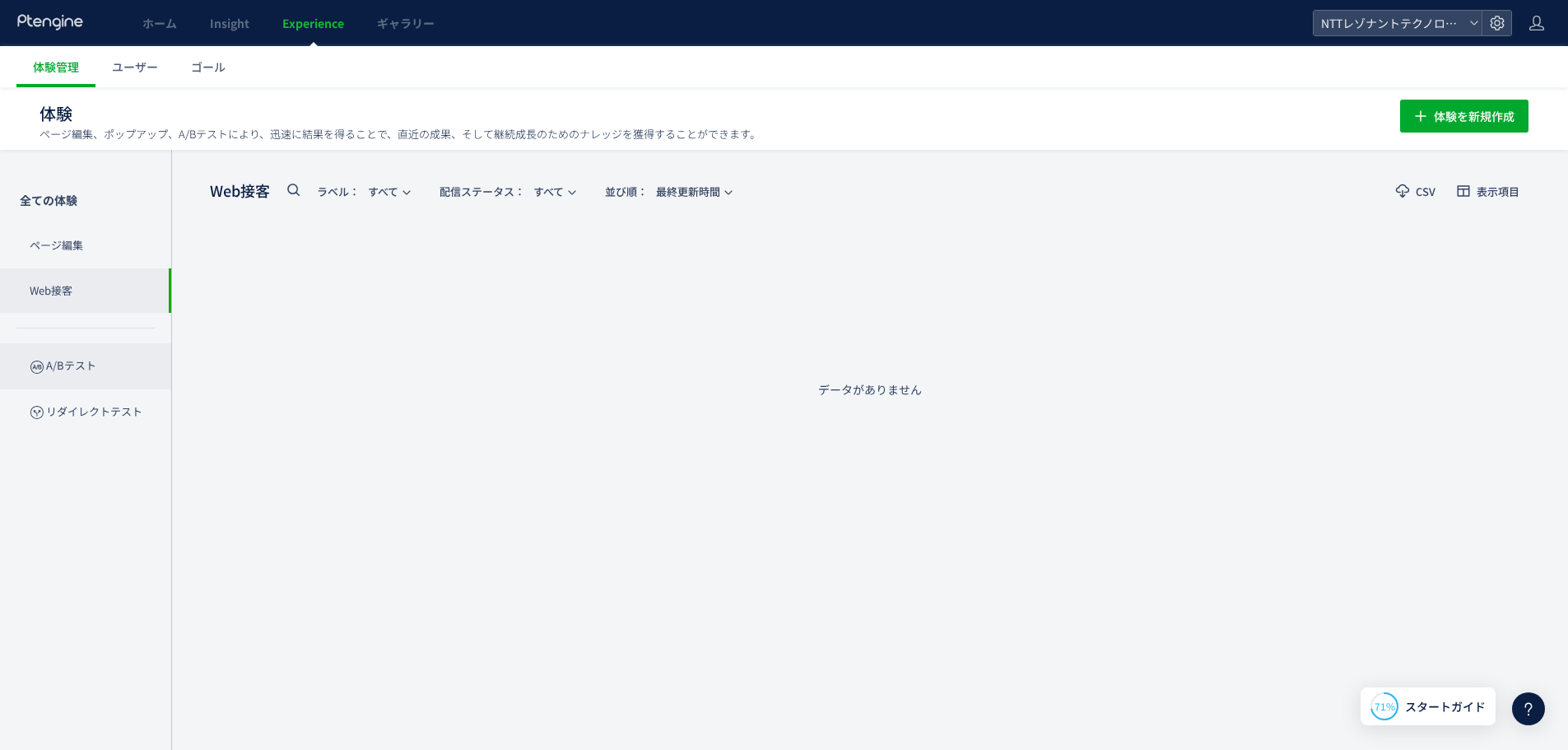
click at [78, 362] on p "A/Bテスト" at bounding box center [85, 366] width 171 height 45
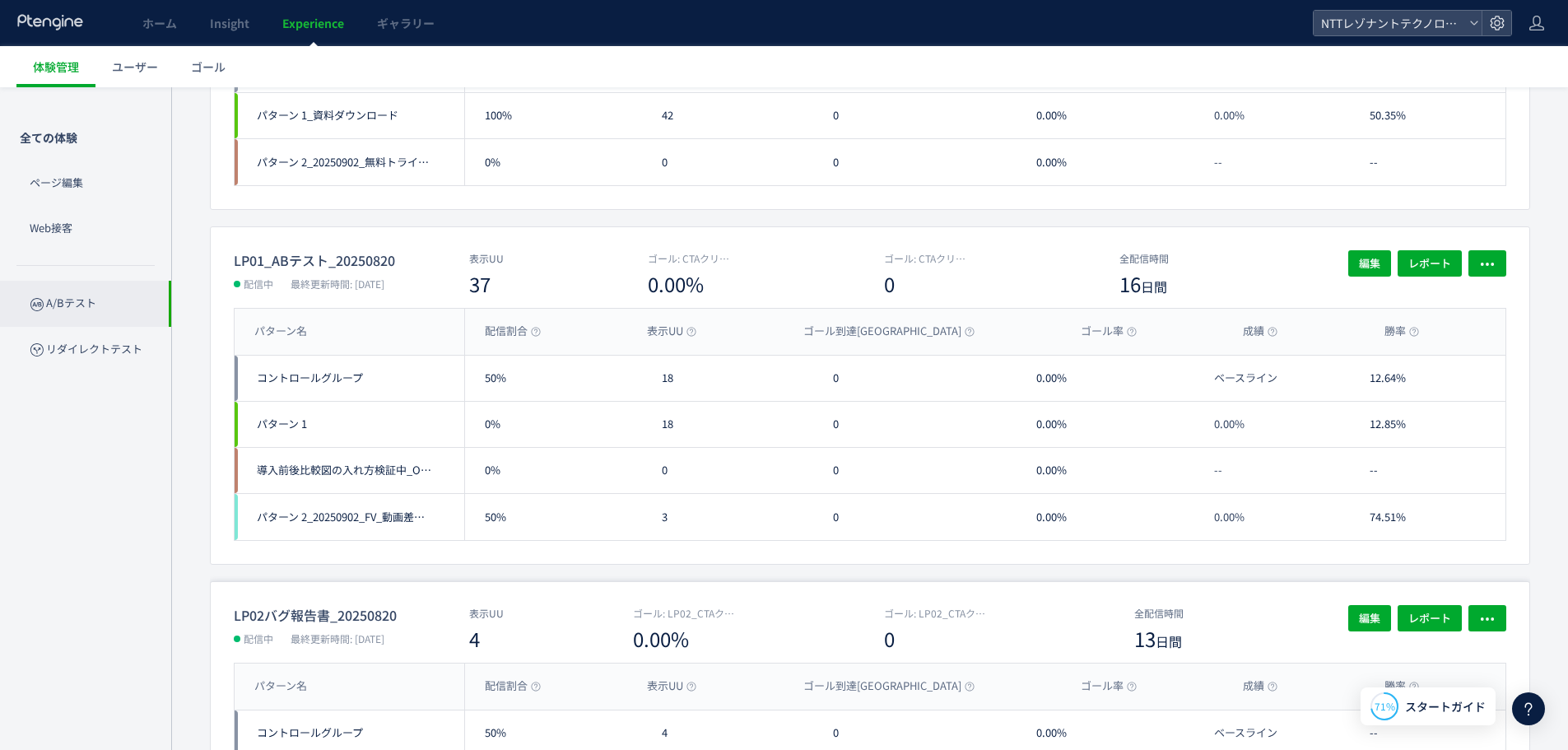
scroll to position [412, 0]
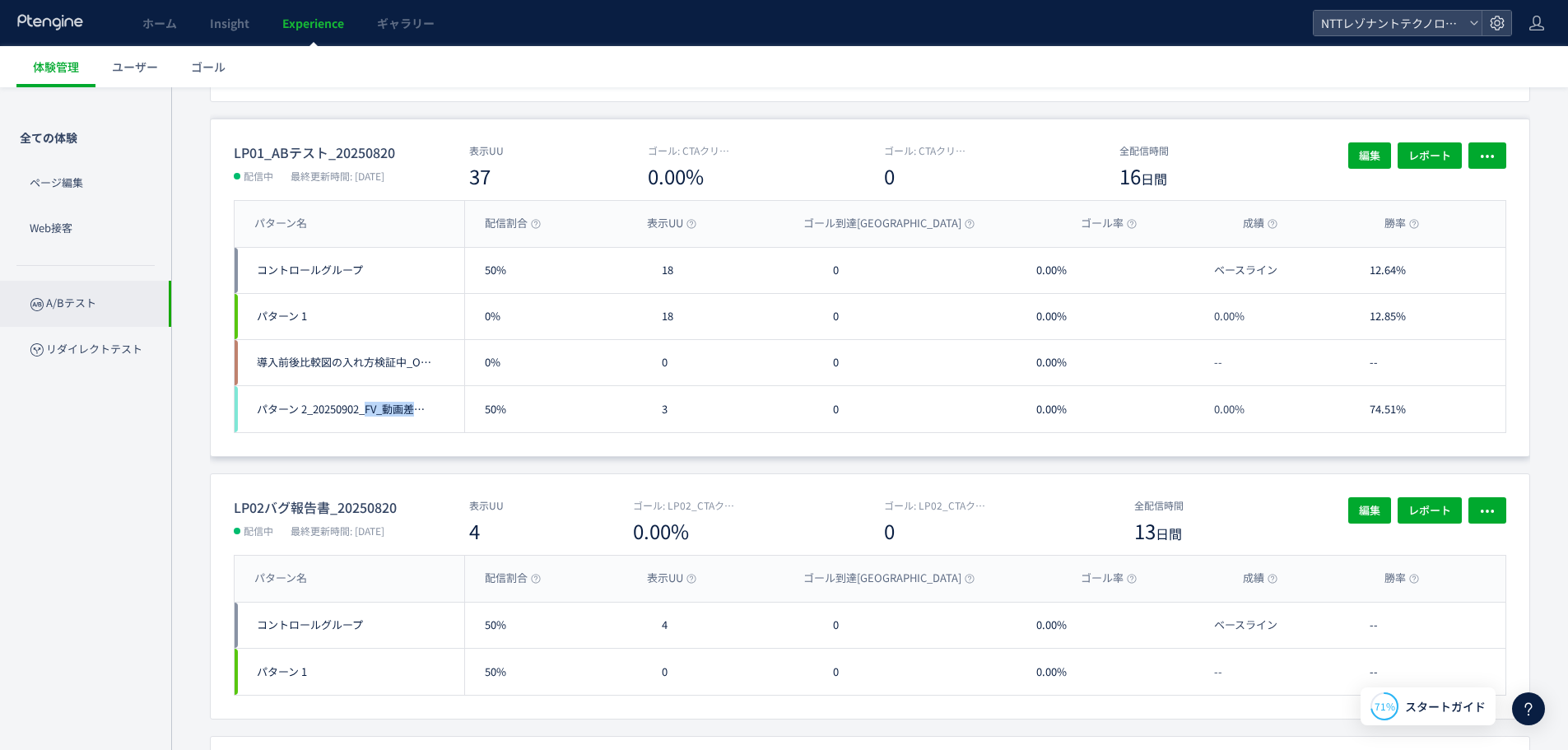
drag, startPoint x: 369, startPoint y: 404, endPoint x: 418, endPoint y: 408, distance: 49.2
click at [418, 408] on span "パターン 2_20250902_FV_動画差し替え" at bounding box center [346, 408] width 178 height 16
click at [438, 408] on div "パターン 2_20250902_FV_動画差し替え" at bounding box center [349, 408] width 230 height 46
click at [420, 408] on span "パターン 2_20250902_FV_動画差し替え" at bounding box center [346, 408] width 178 height 16
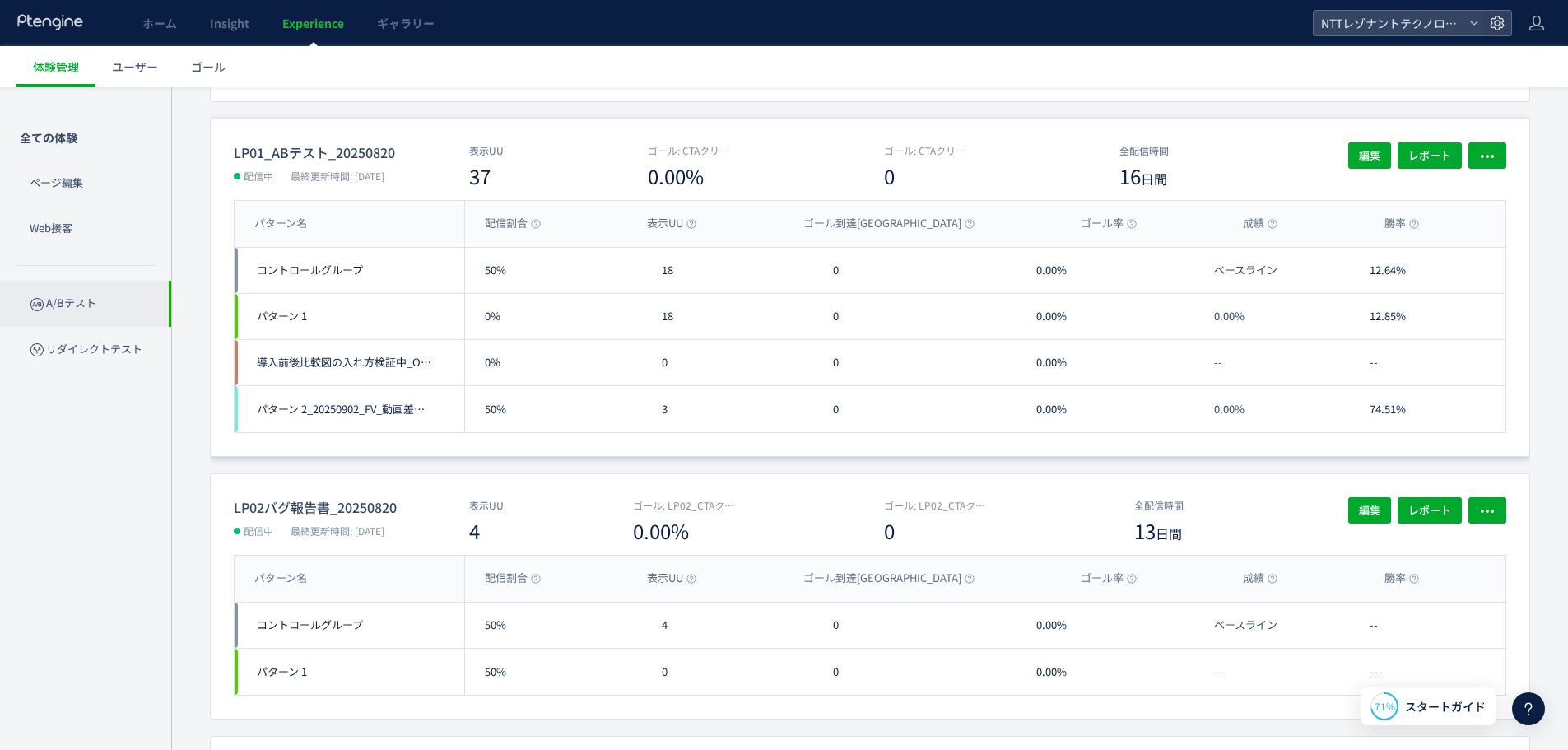
click at [362, 406] on span "パターン 2_20250902_FV_動画差し替え" at bounding box center [346, 408] width 178 height 16
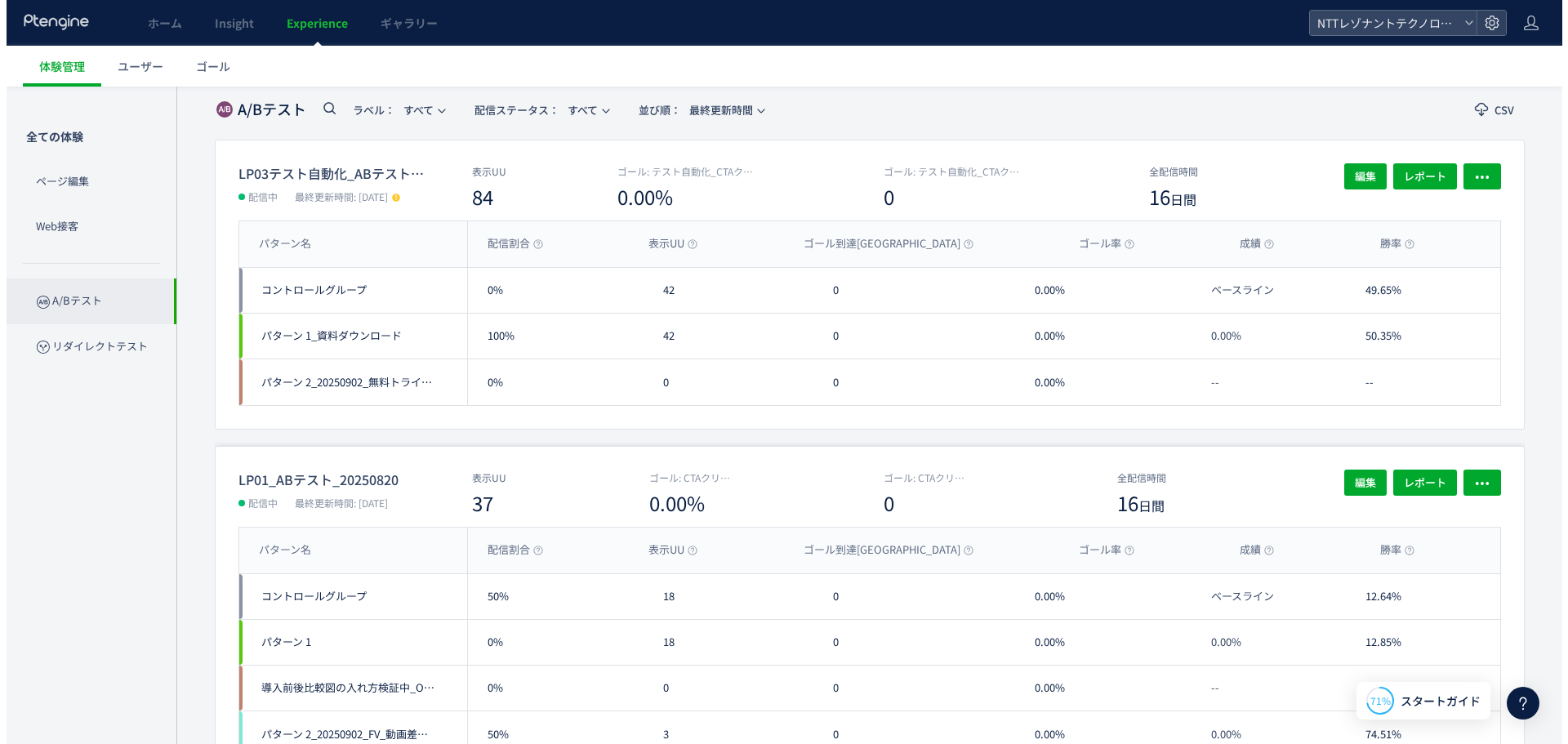
scroll to position [0, 0]
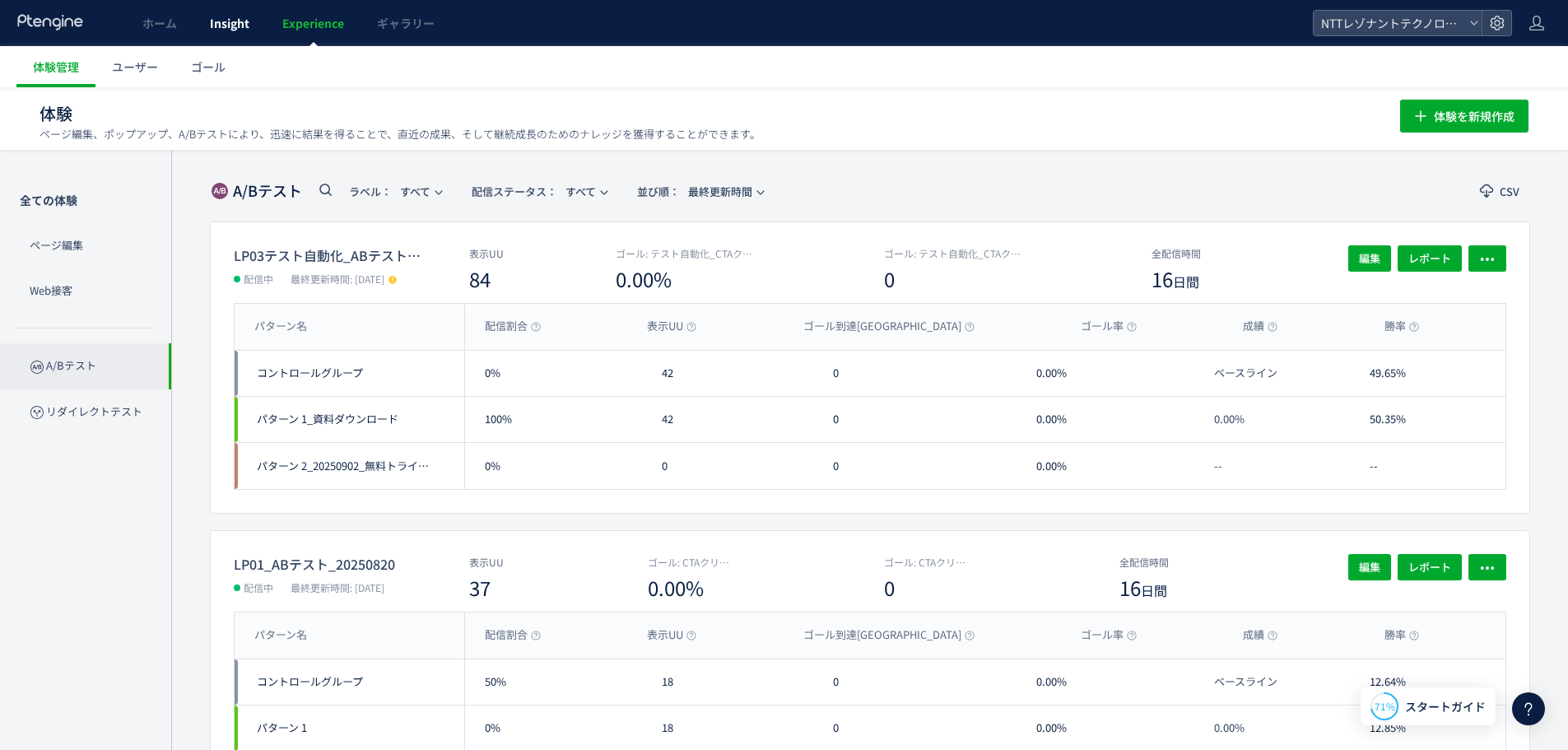
click at [236, 17] on span "Insight" at bounding box center [229, 23] width 39 height 17
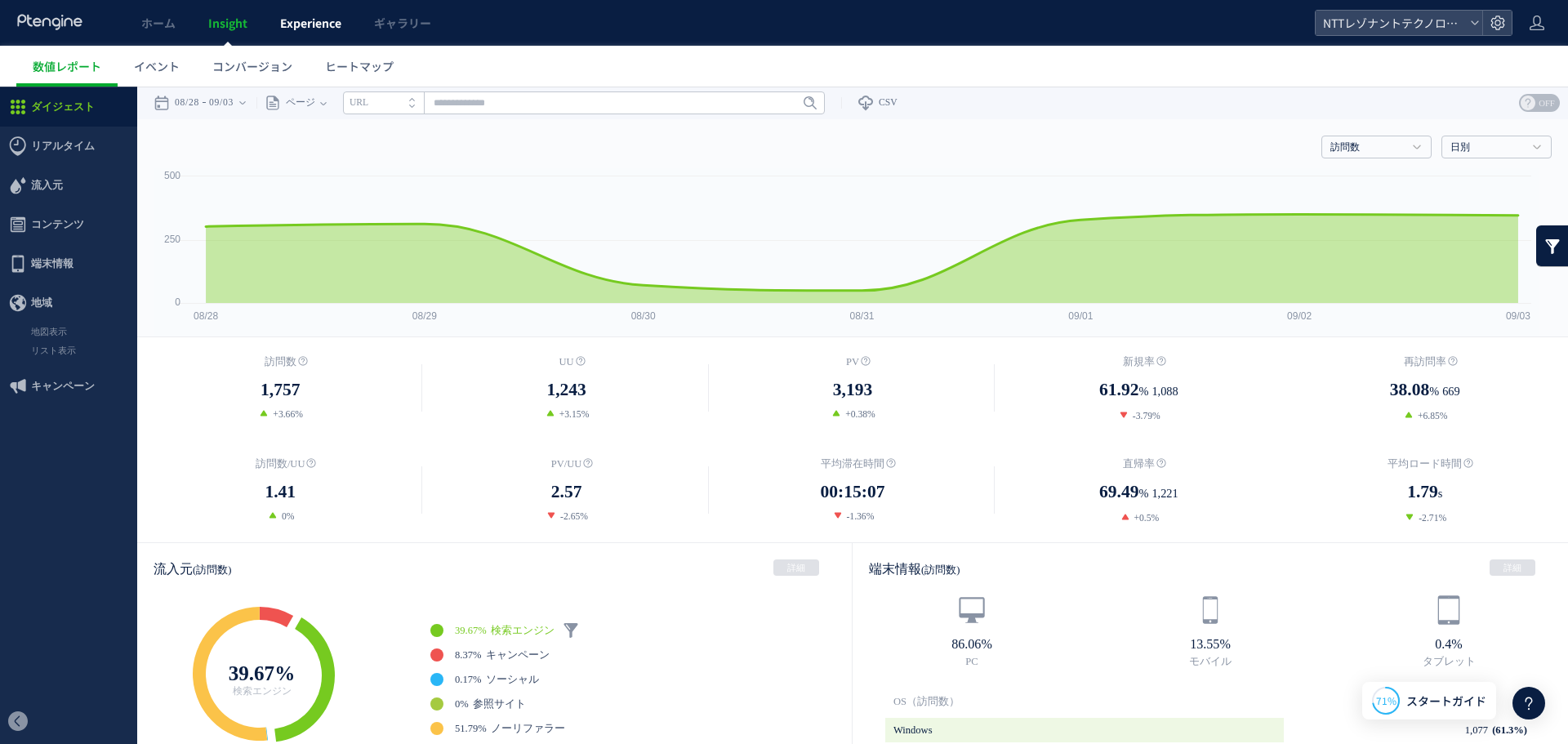
click at [280, 22] on span "Experience" at bounding box center [311, 23] width 61 height 17
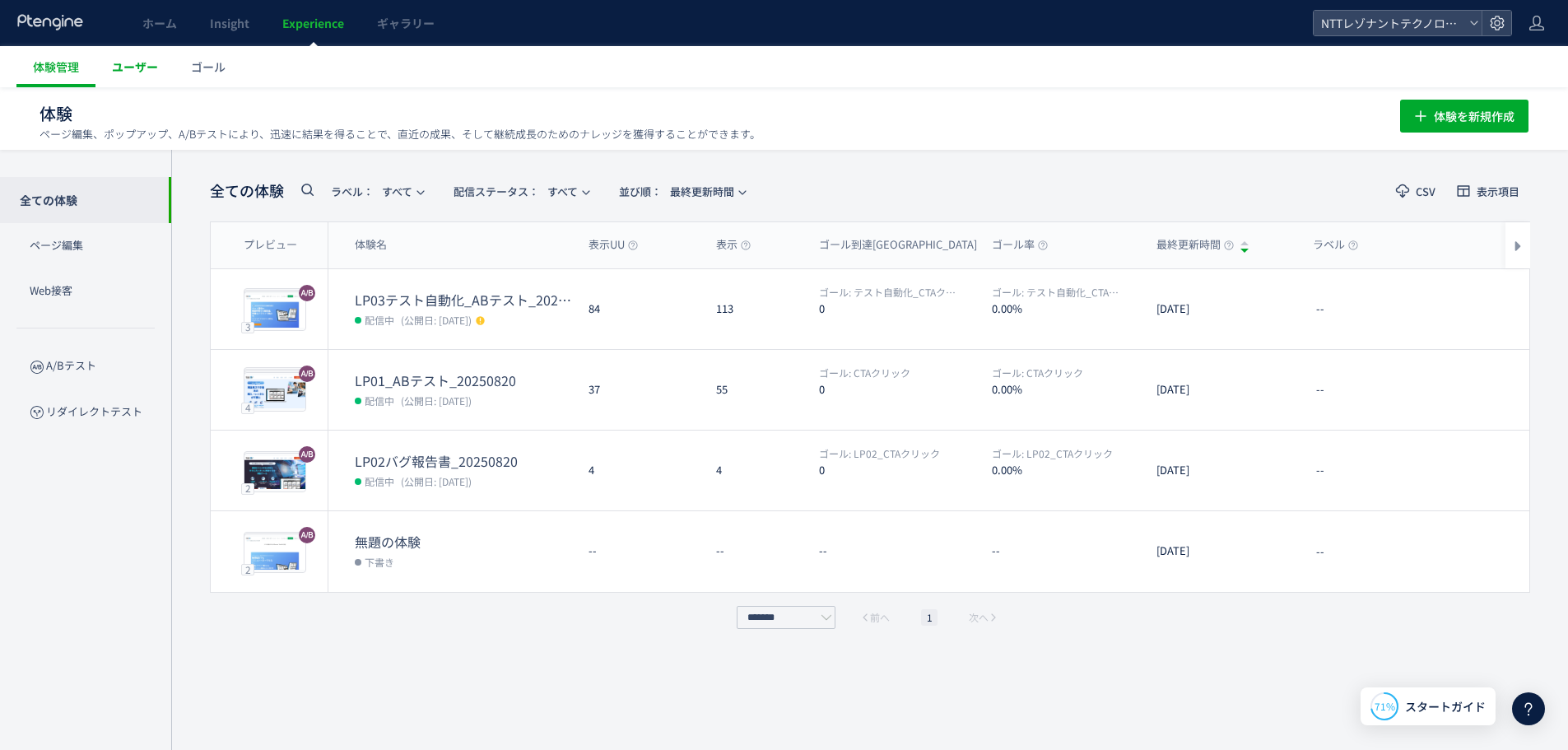
click at [145, 68] on span "ユーザー" at bounding box center [134, 67] width 46 height 17
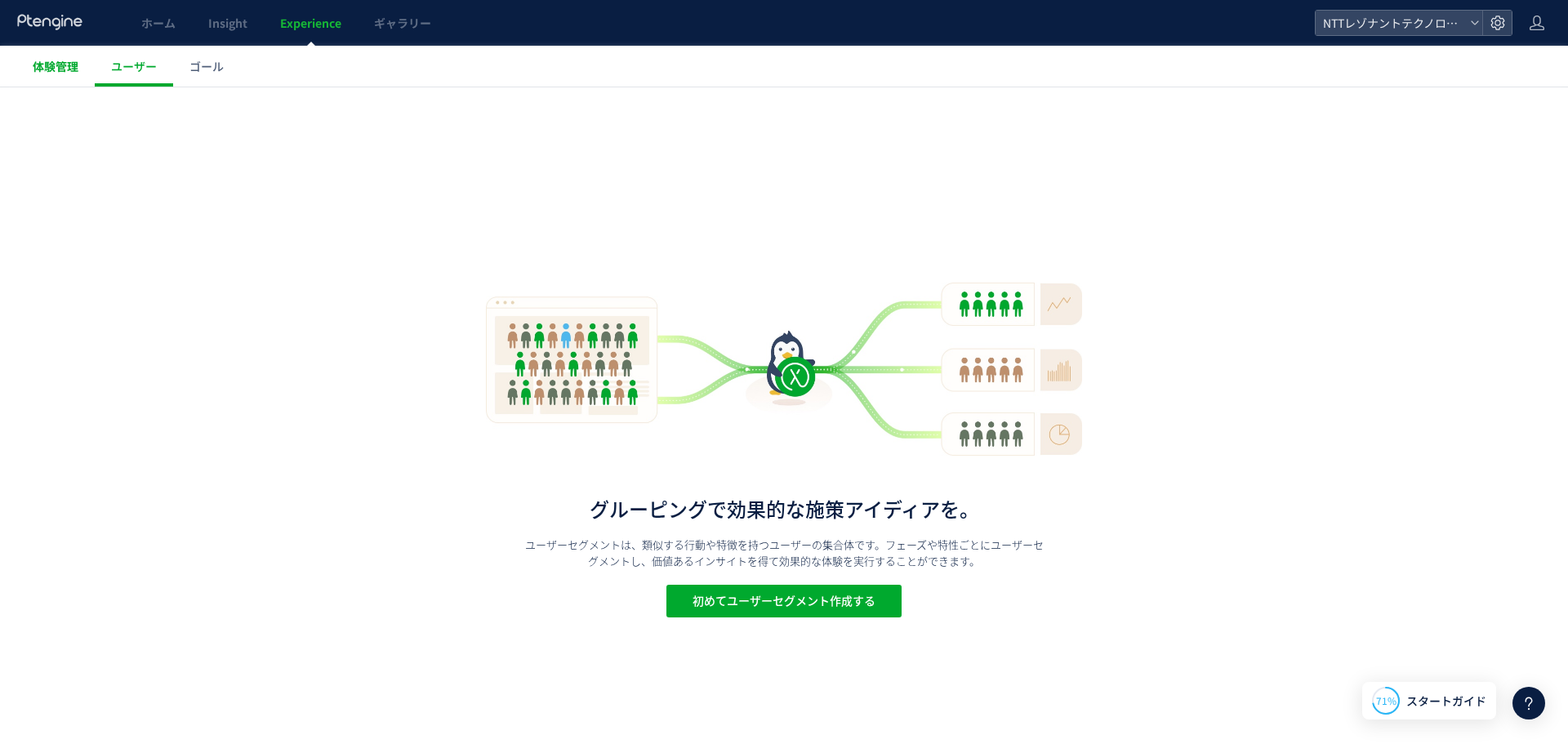
click at [81, 64] on link "体験管理" at bounding box center [55, 65] width 79 height 41
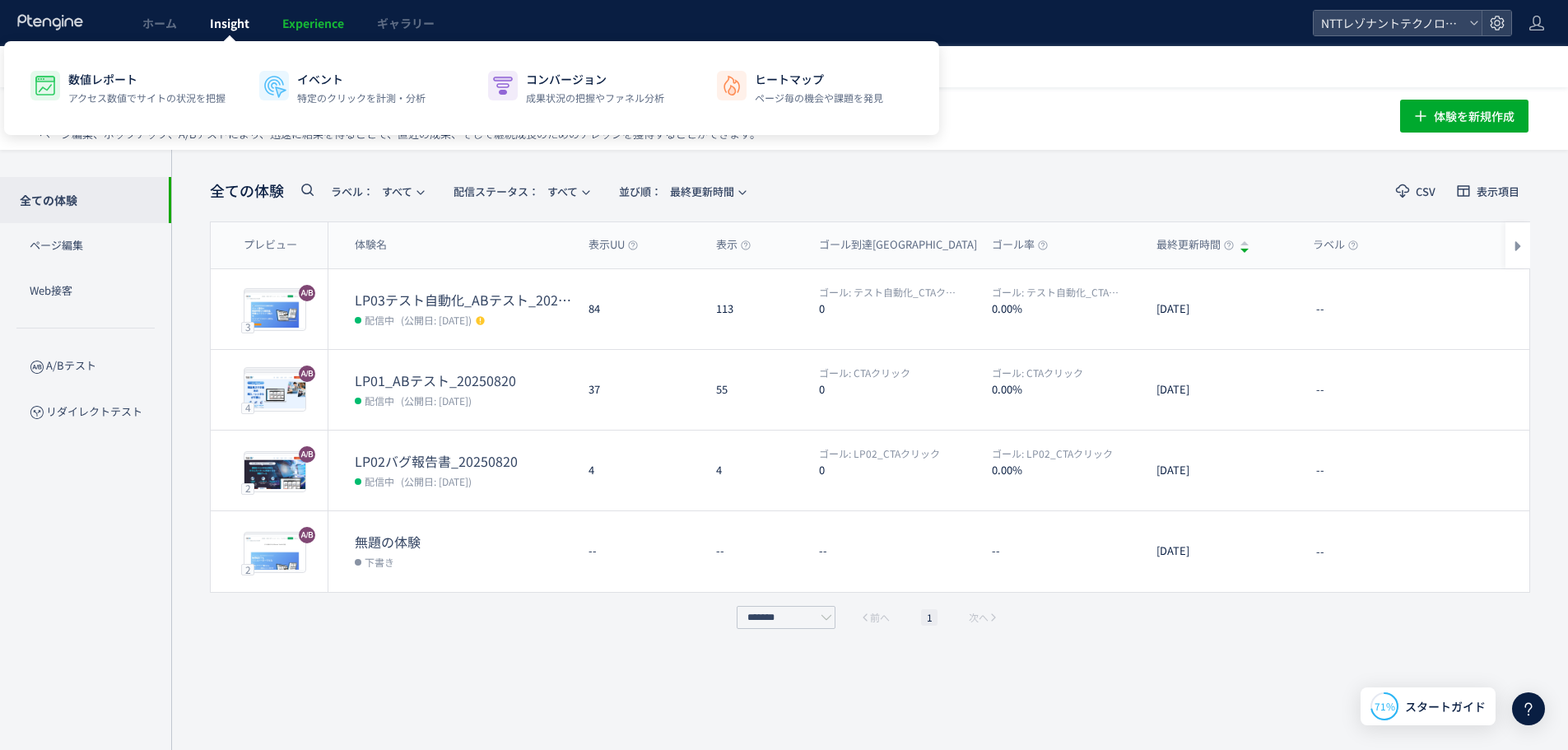
click at [246, 29] on span "Insight" at bounding box center [229, 23] width 39 height 17
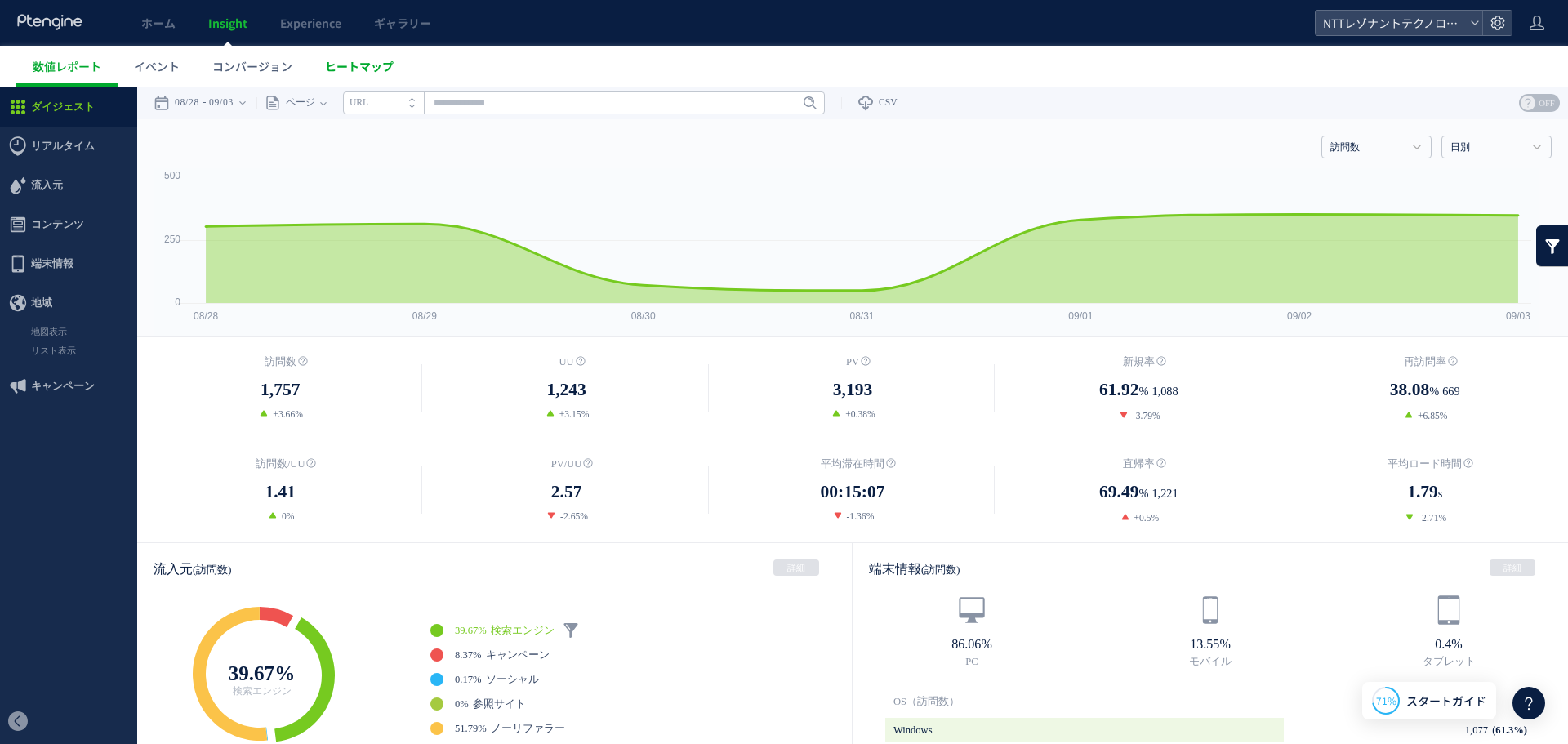
click at [338, 62] on span "ヒートマップ" at bounding box center [359, 66] width 69 height 17
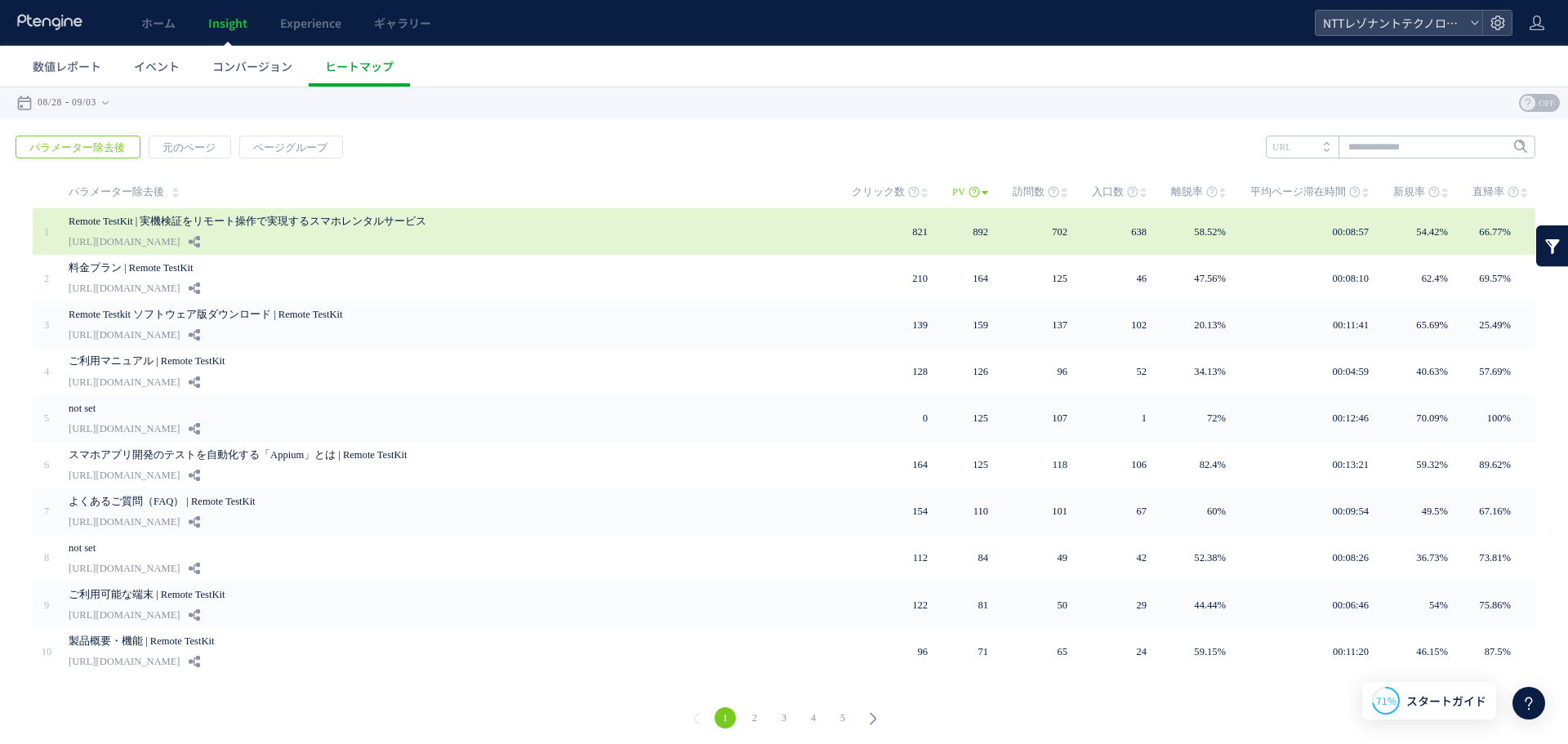
click at [437, 227] on link "Remote TestKit | 実機検証をリモート操作で実現するスマホレンタルサービス" at bounding box center [444, 221] width 751 height 20
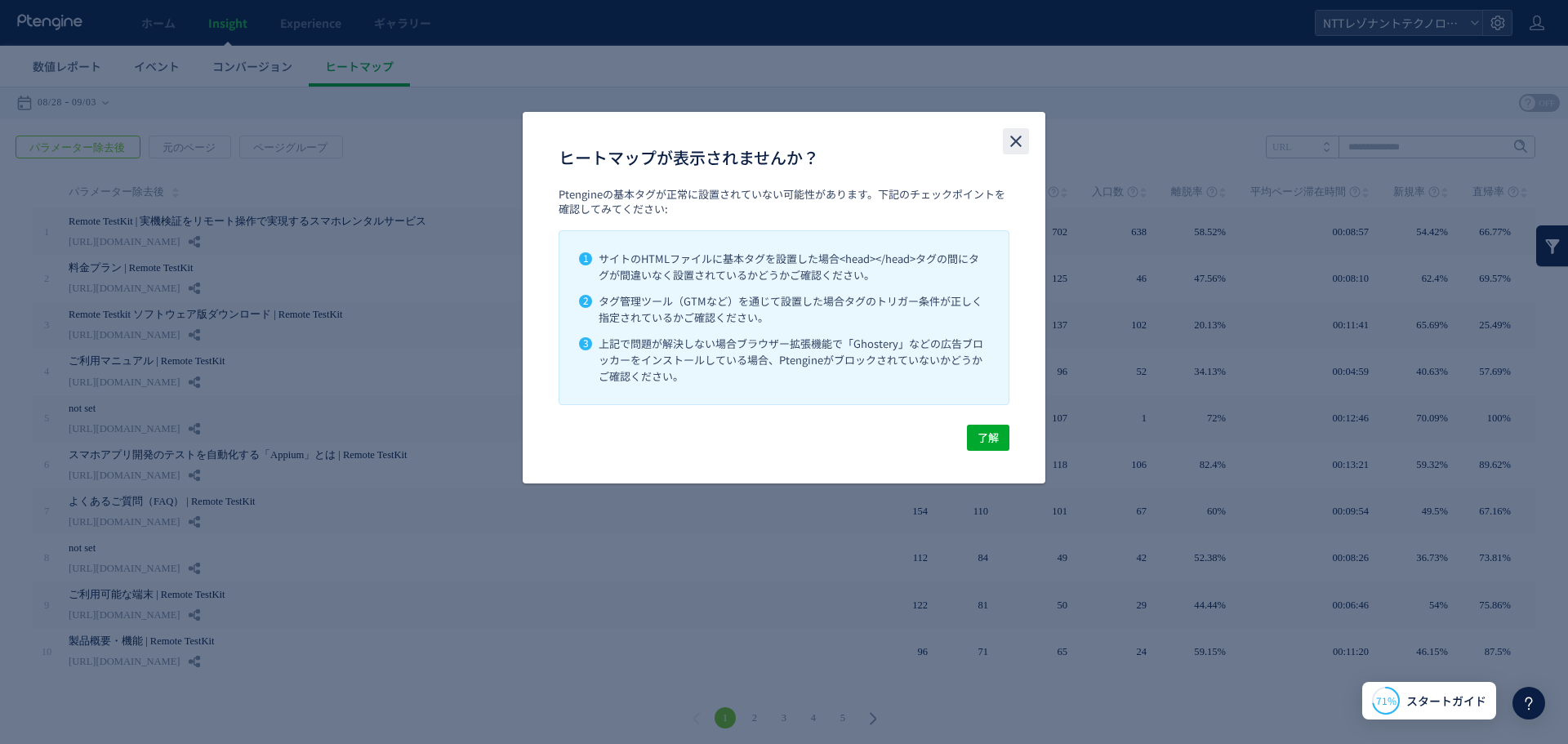
click at [1013, 144] on use "close" at bounding box center [1016, 142] width 12 height 12
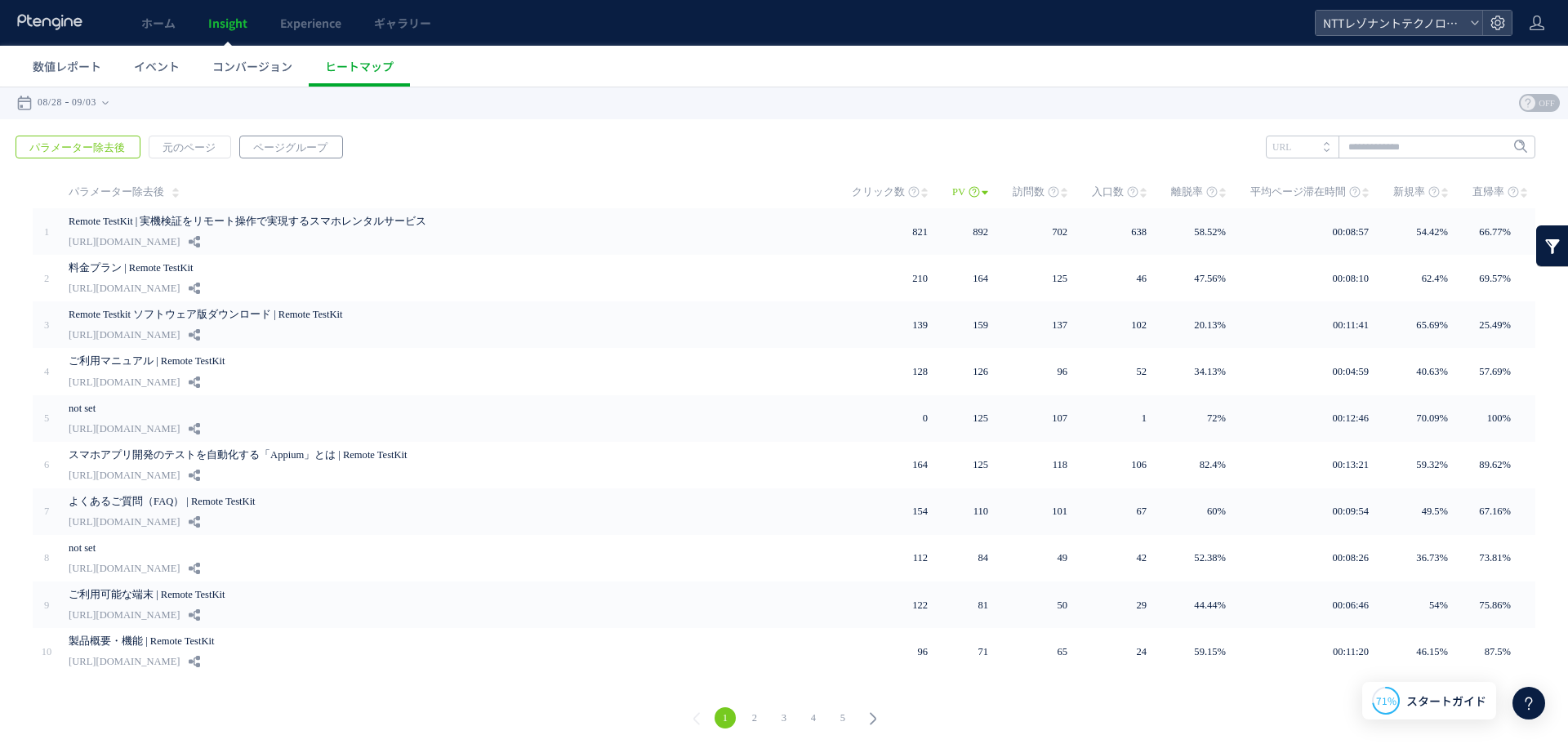
click at [294, 143] on span "ページグループ" at bounding box center [290, 148] width 100 height 23
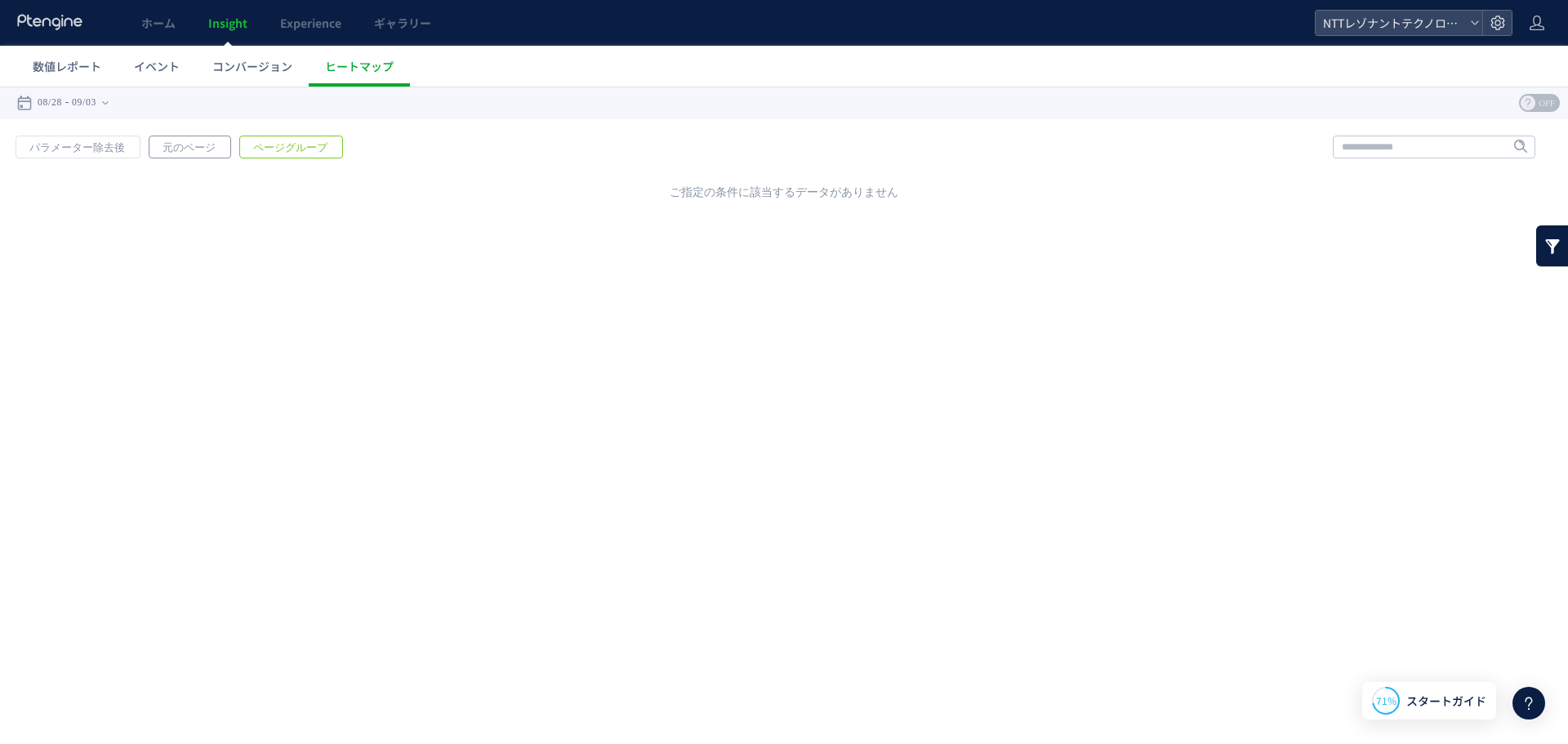
click at [222, 143] on span "元のページ" at bounding box center [189, 148] width 80 height 23
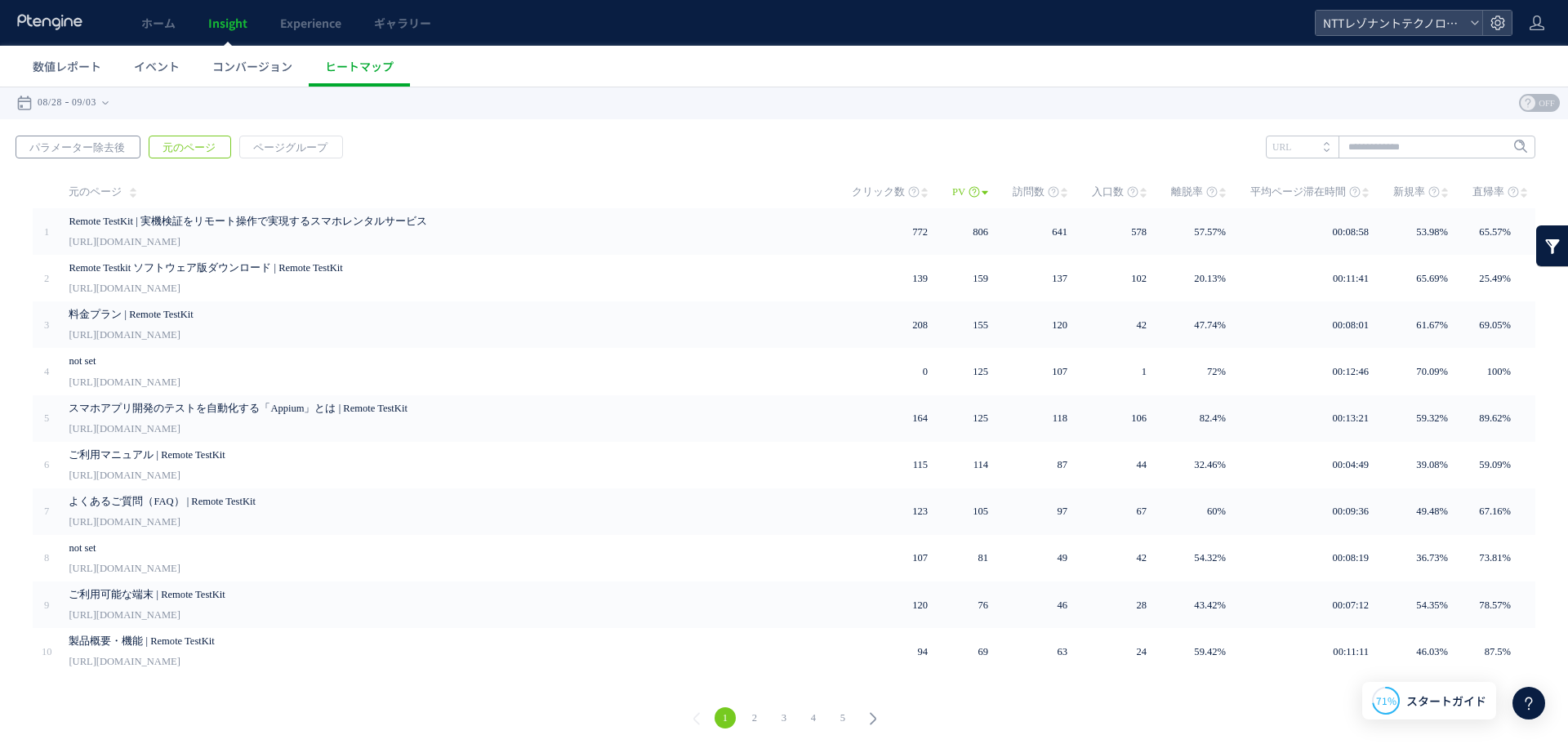
click at [112, 145] on span "パラメーター除去後" at bounding box center [77, 148] width 122 height 23
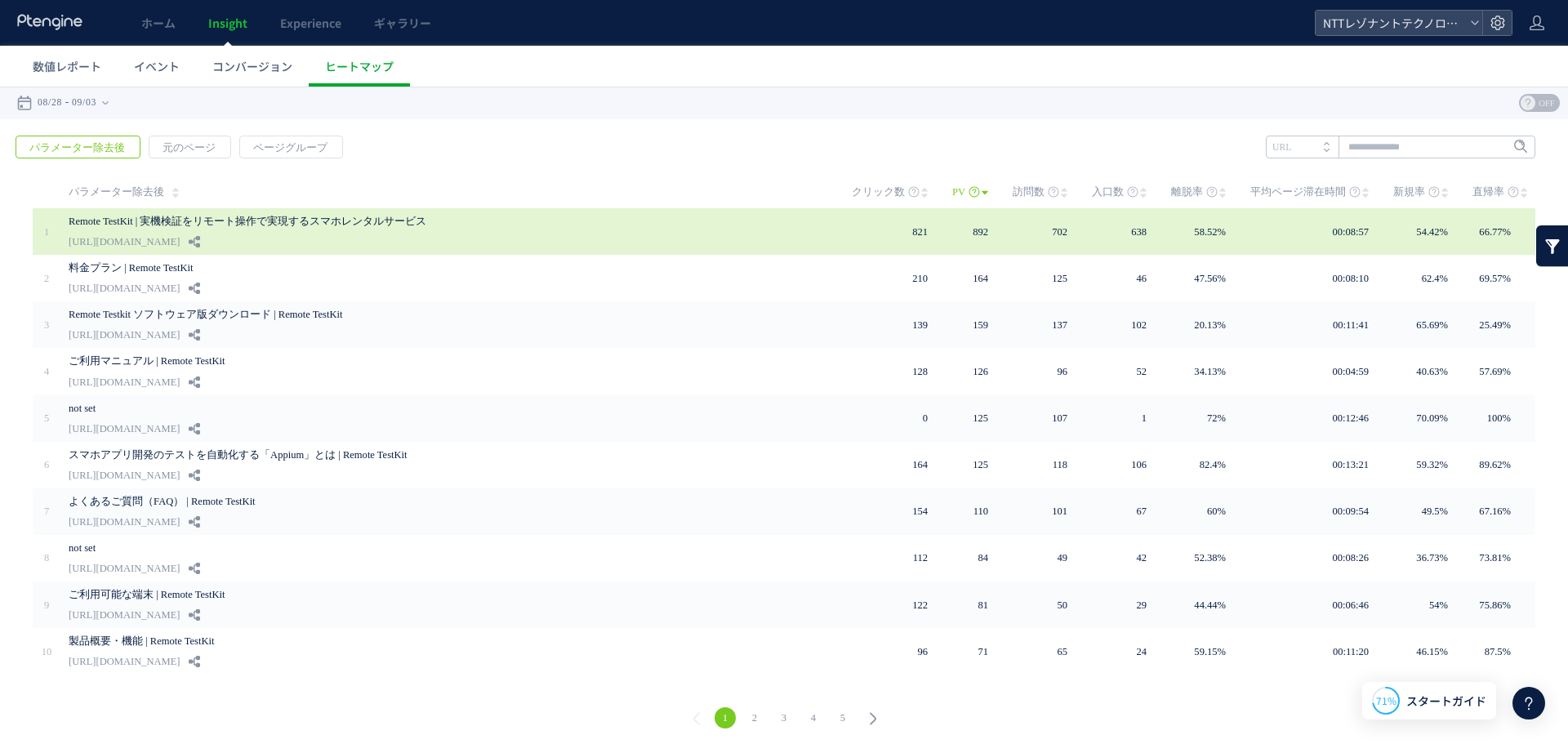
click at [443, 219] on link "Remote TestKit | 実機検証をリモート操作で実現するスマホレンタルサービス" at bounding box center [444, 221] width 751 height 20
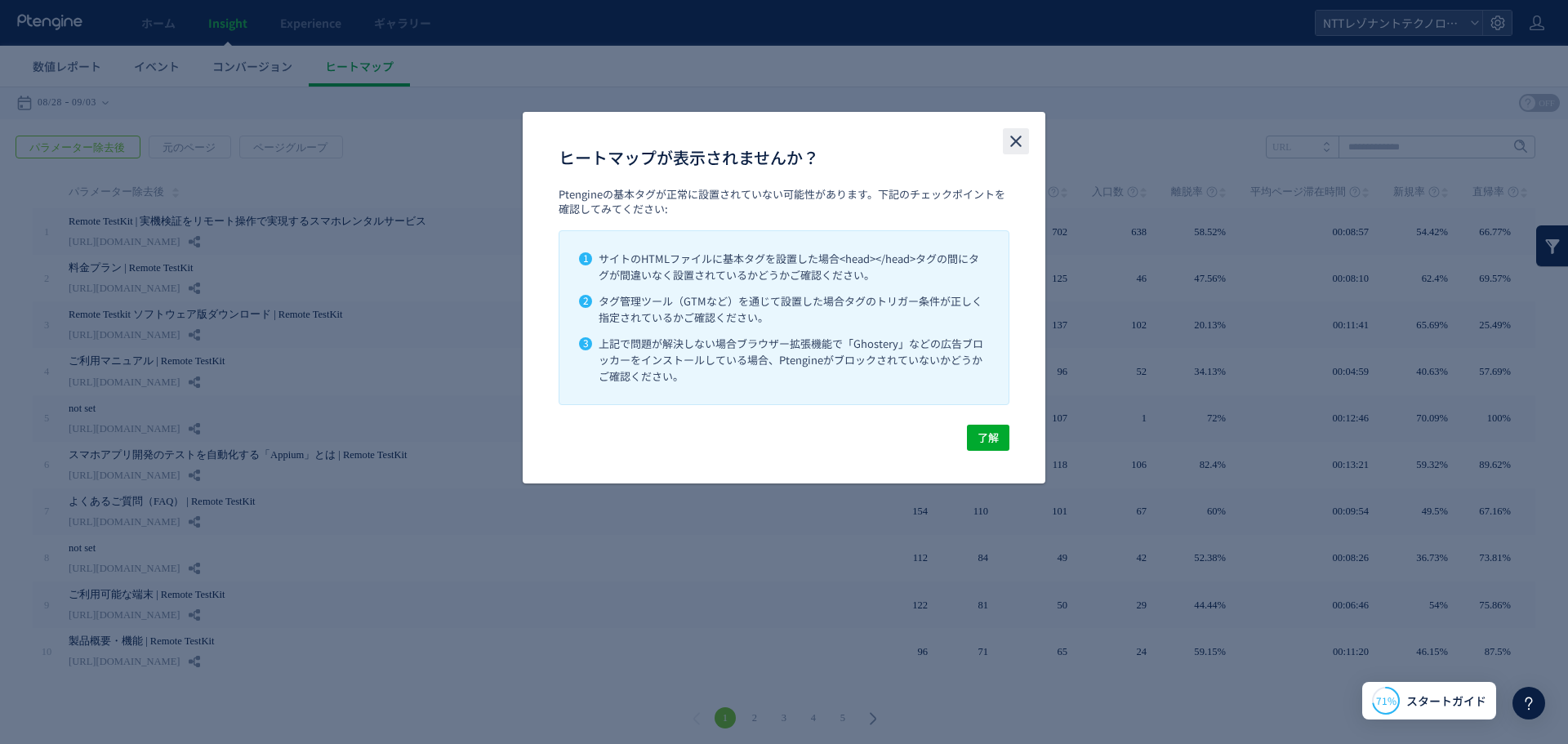
click at [1006, 138] on icon "close" at bounding box center [1016, 142] width 20 height 20
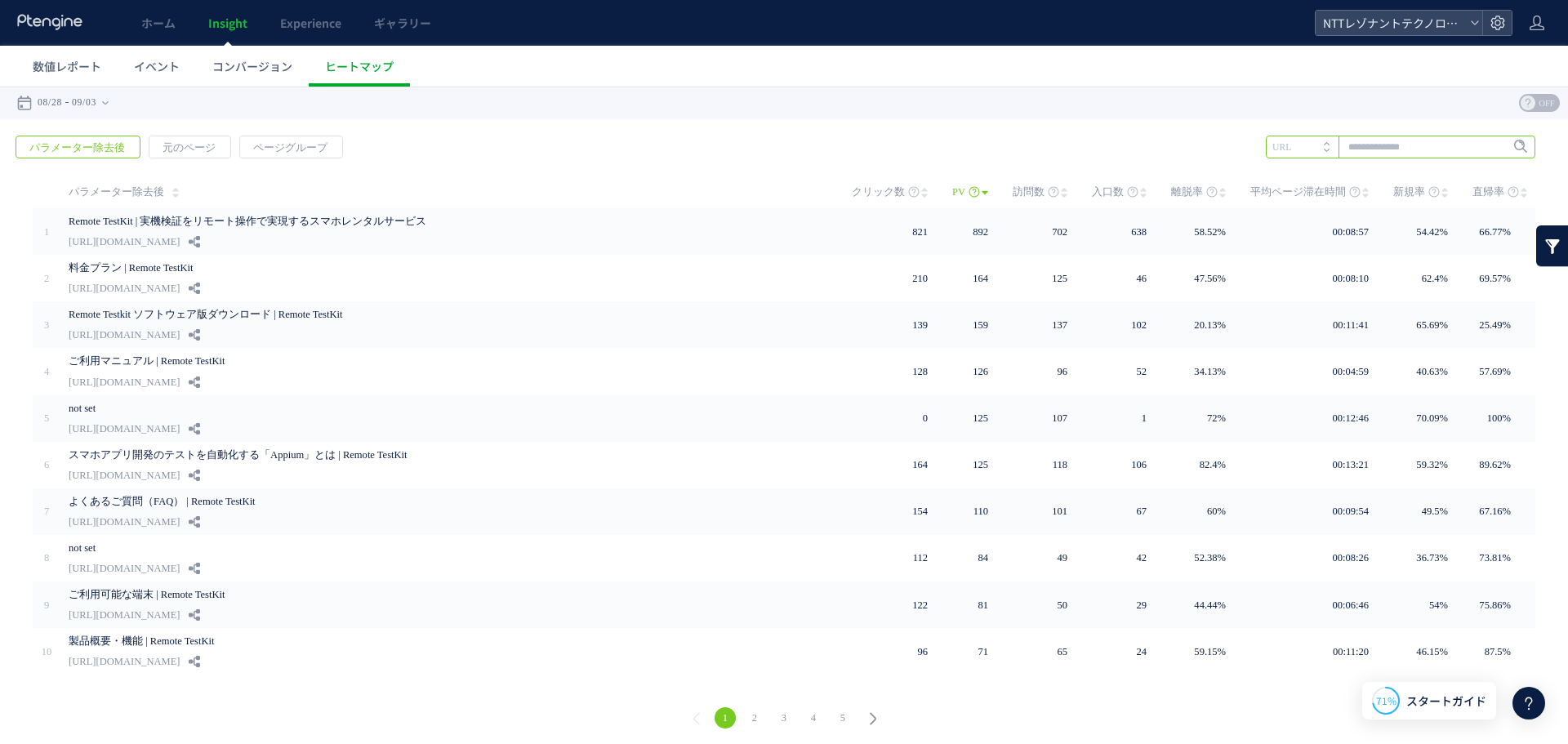
click at [1386, 152] on input "text" at bounding box center [1400, 147] width 269 height 23
type input "**"
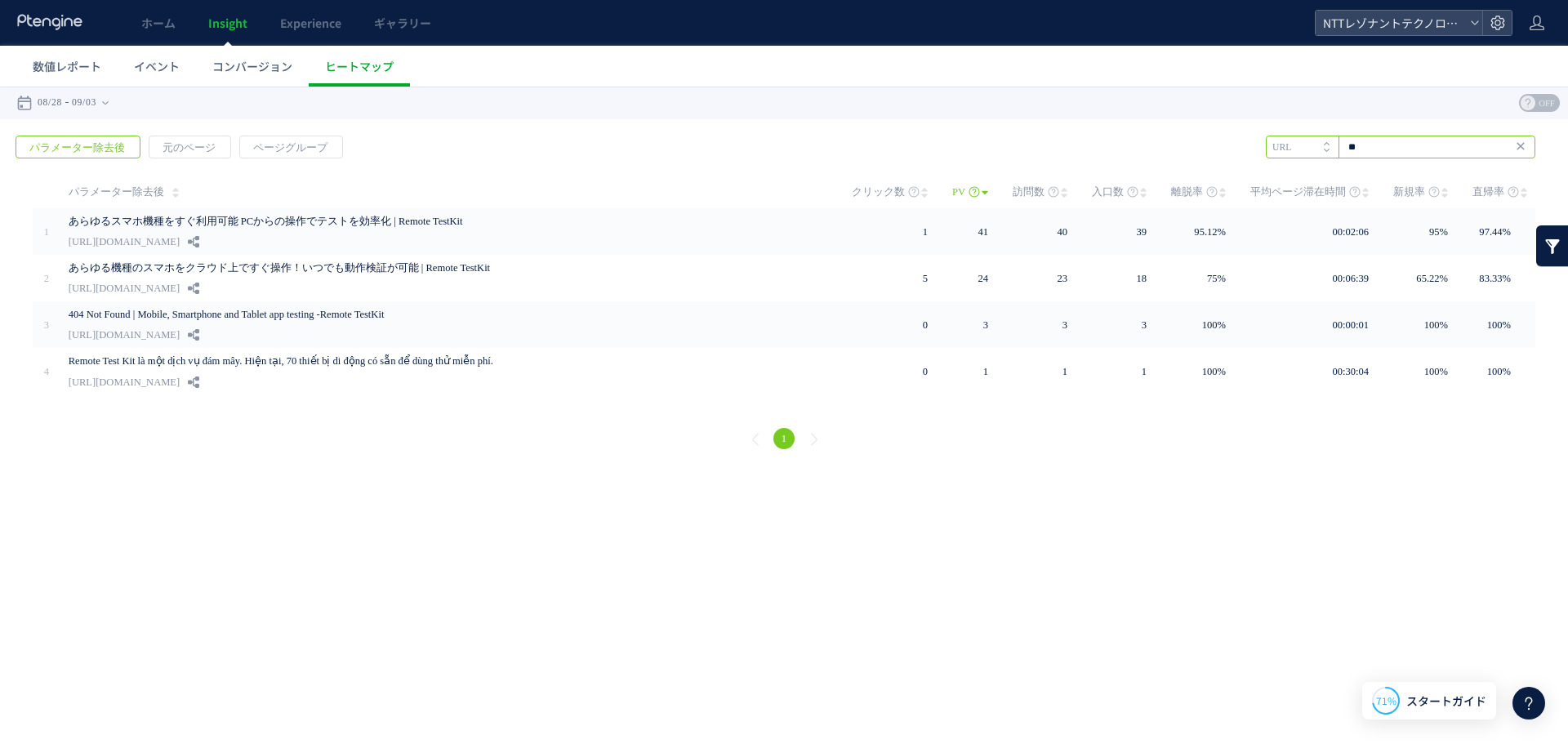
click at [1397, 144] on input "**" at bounding box center [1400, 147] width 269 height 23
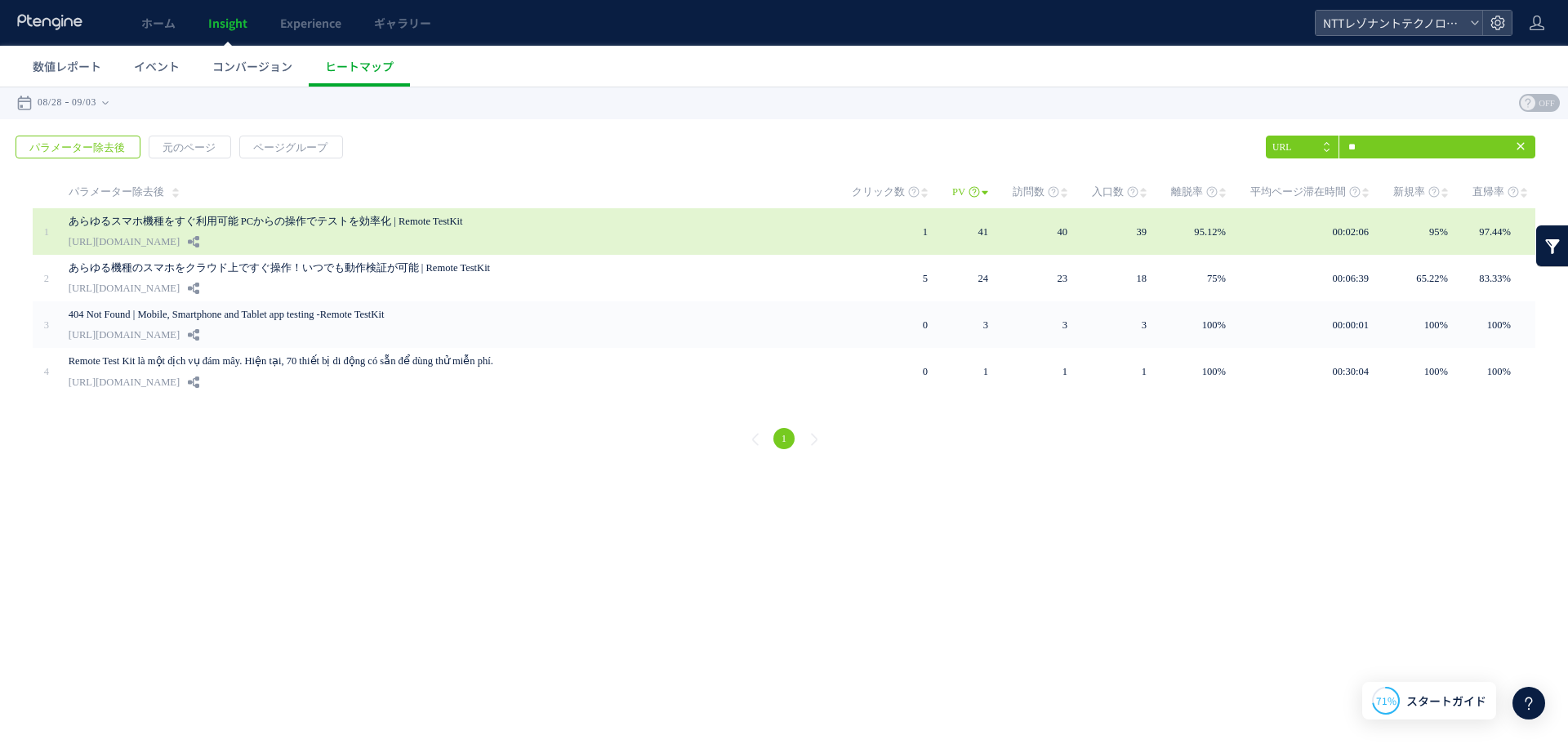
click at [447, 224] on link "あらゆるスマホ機種をすぐ利用可能 PCからの操作でテストを効率化 | Remote TestKit" at bounding box center [444, 221] width 751 height 20
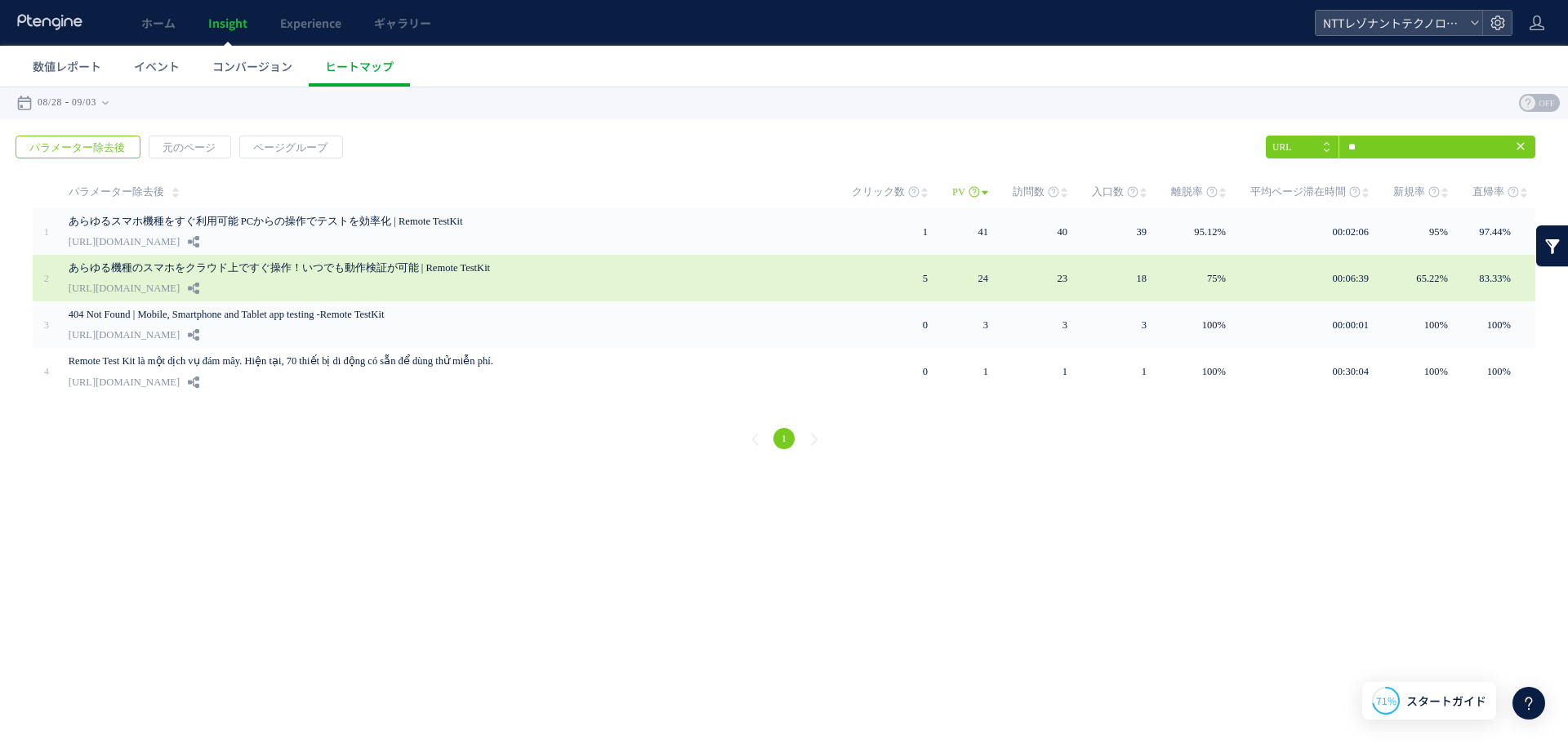
click at [358, 267] on link "あらゆる機種のスマホをクラウド上ですぐ操作！いつでも動作検証が可能 | Remote TestKit" at bounding box center [444, 268] width 751 height 20
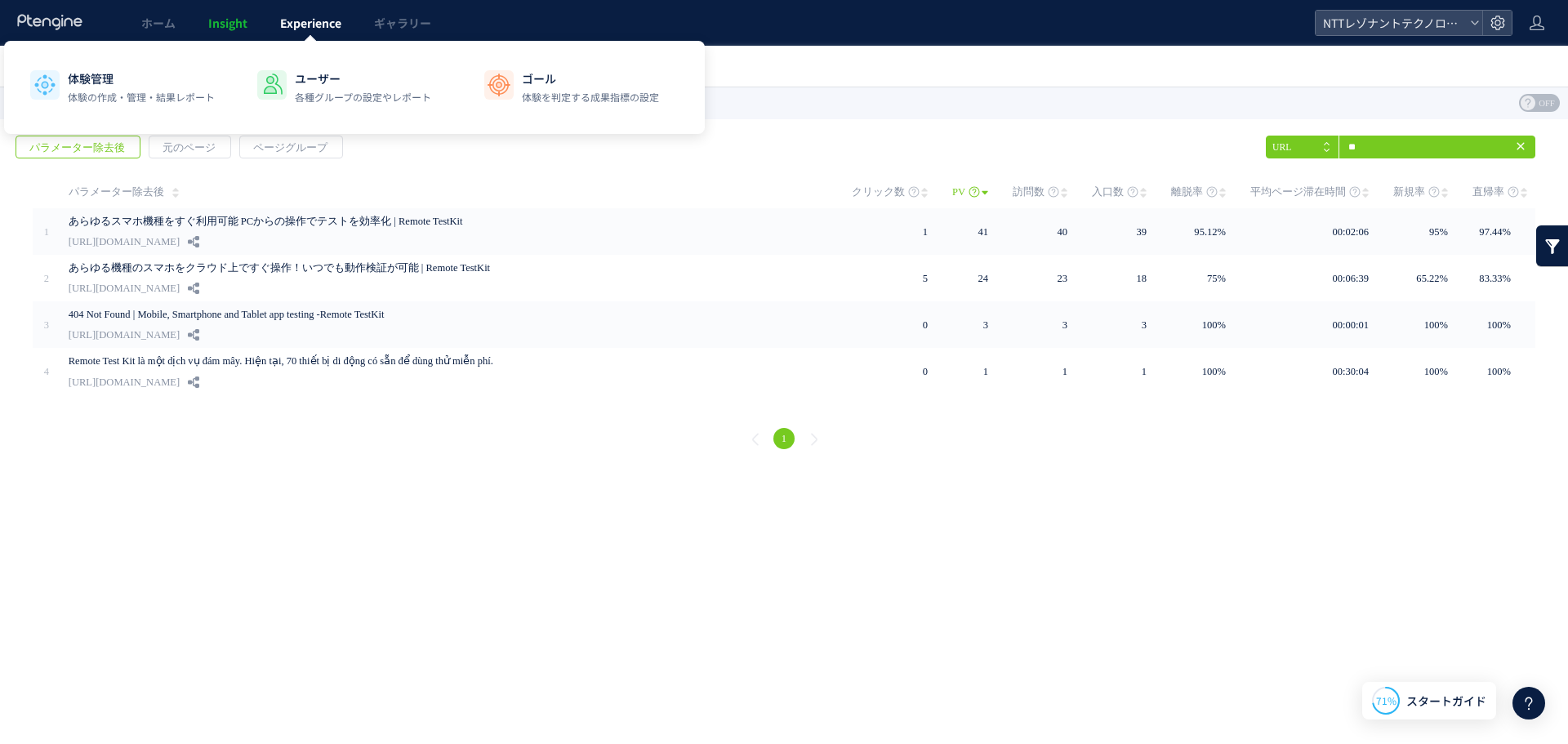
click at [306, 27] on span "Experience" at bounding box center [311, 23] width 61 height 17
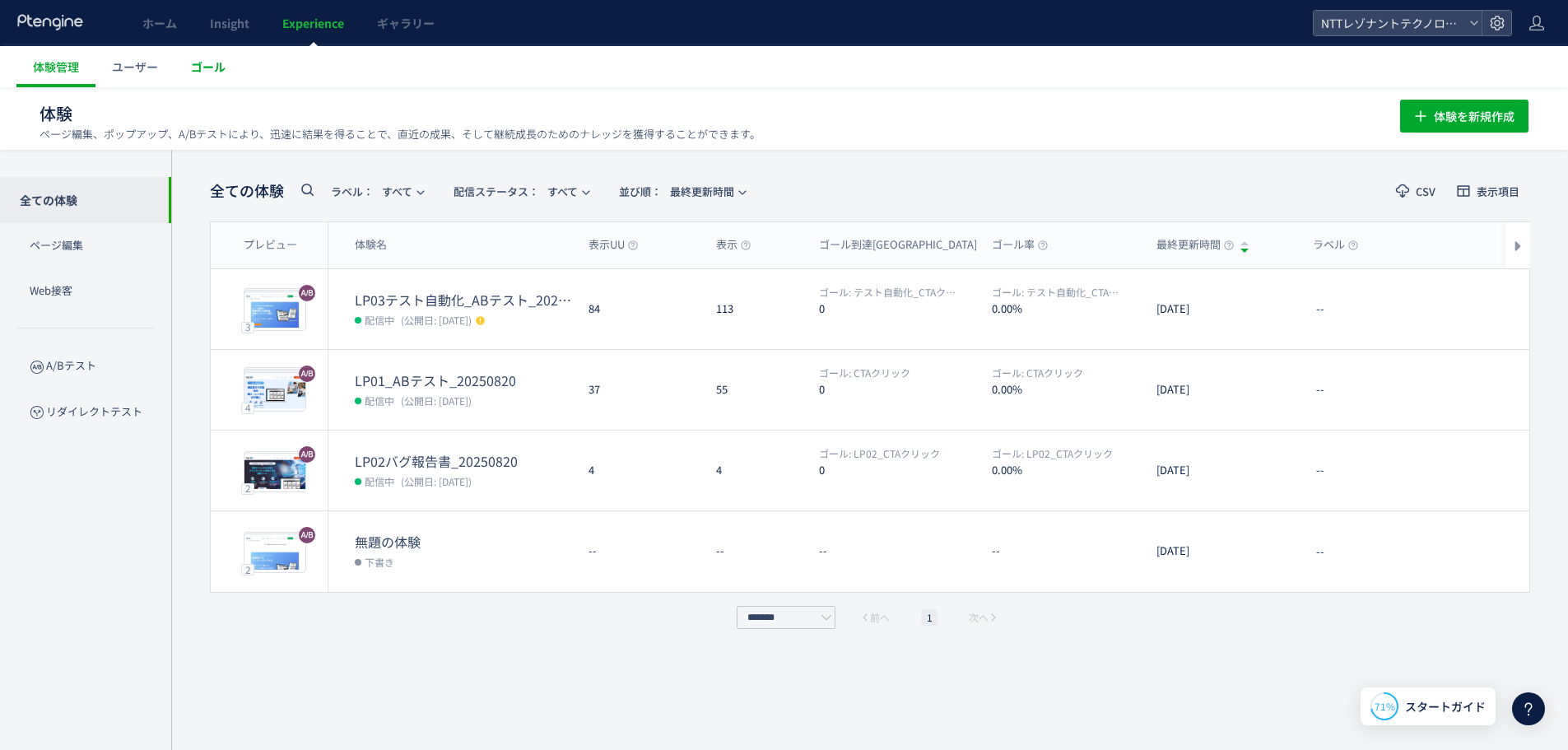
click at [207, 62] on span "ゴール" at bounding box center [208, 67] width 34 height 17
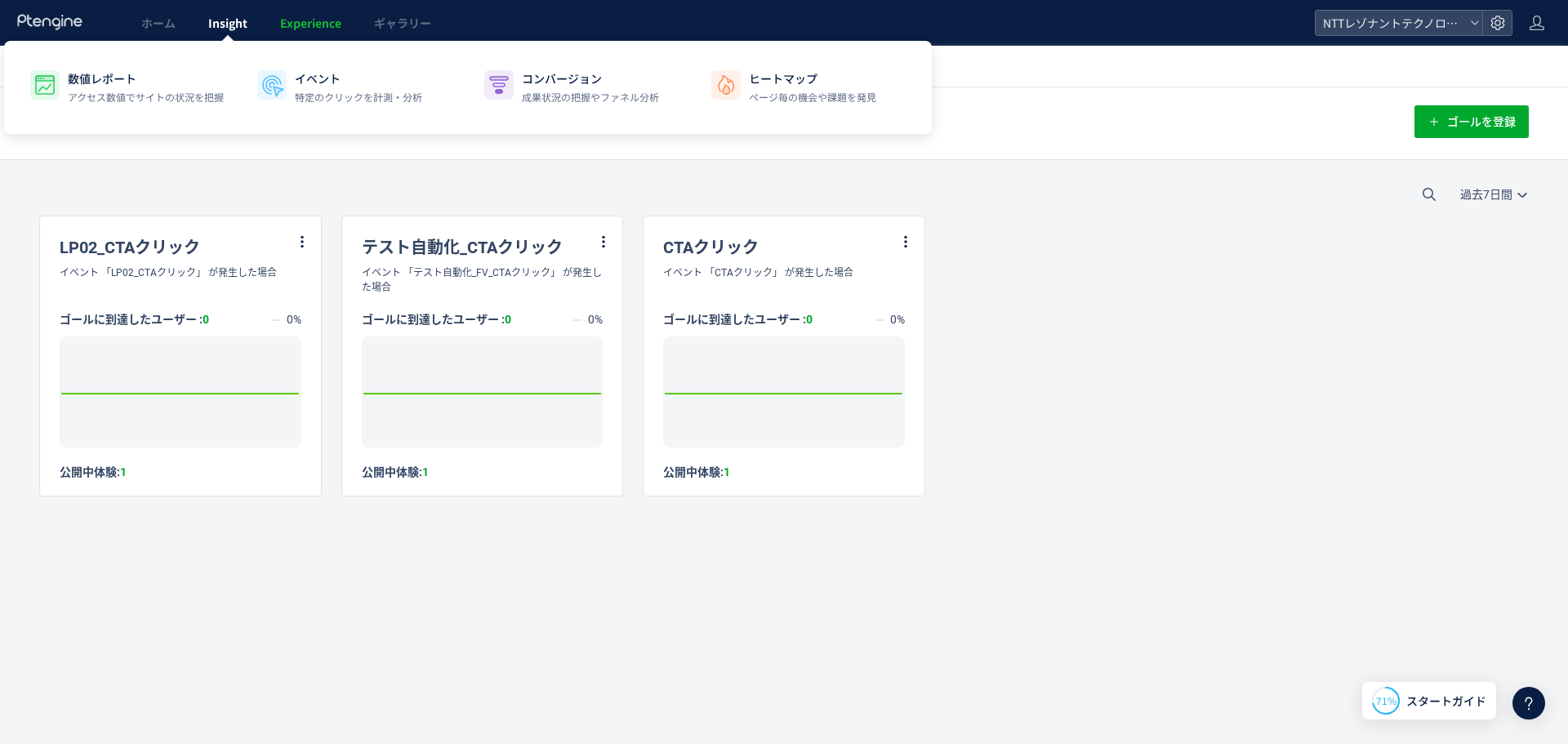
click at [230, 29] on span "Insight" at bounding box center [227, 23] width 39 height 17
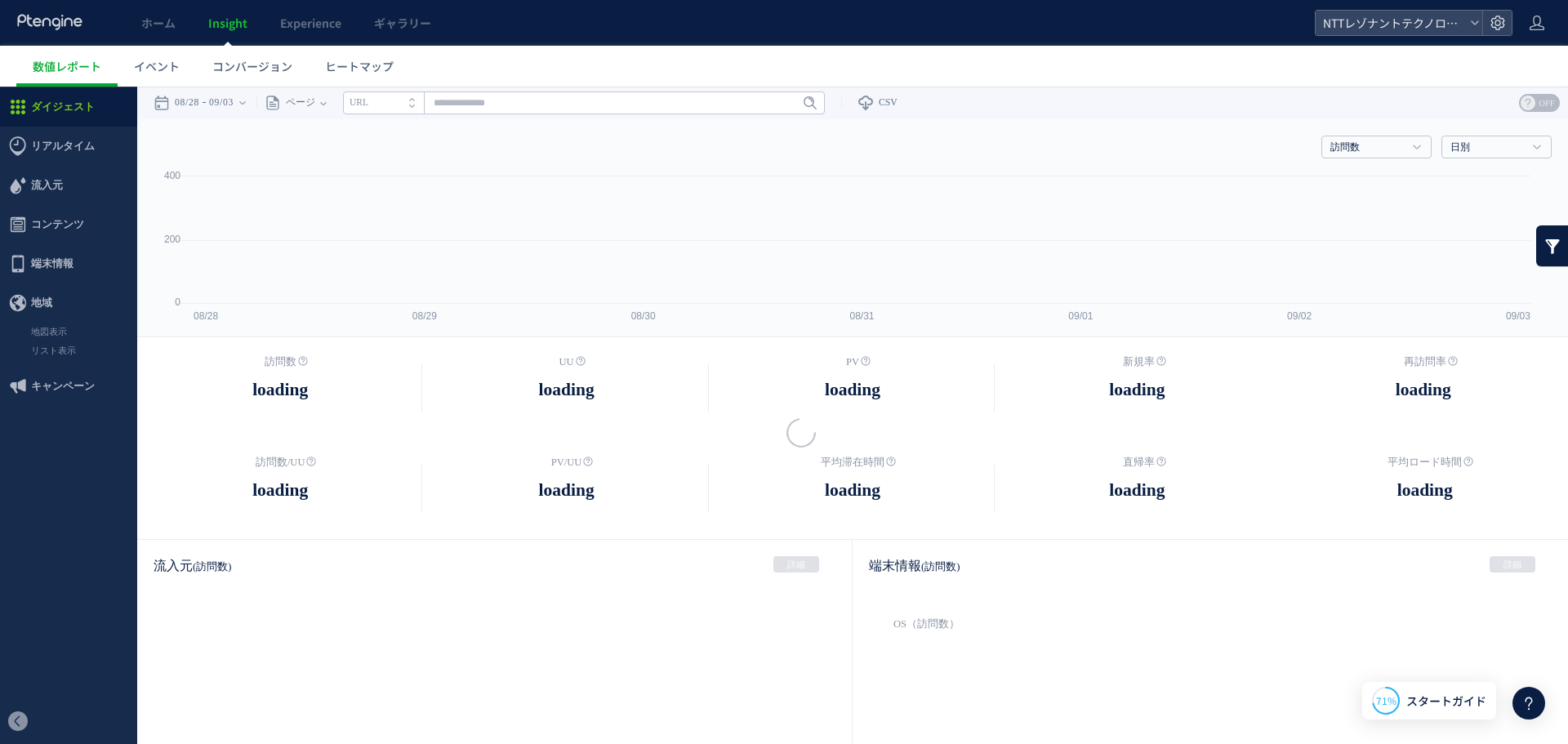
click at [155, 69] on div at bounding box center [784, 372] width 1568 height 744
click at [168, 60] on span "イベント" at bounding box center [157, 66] width 46 height 17
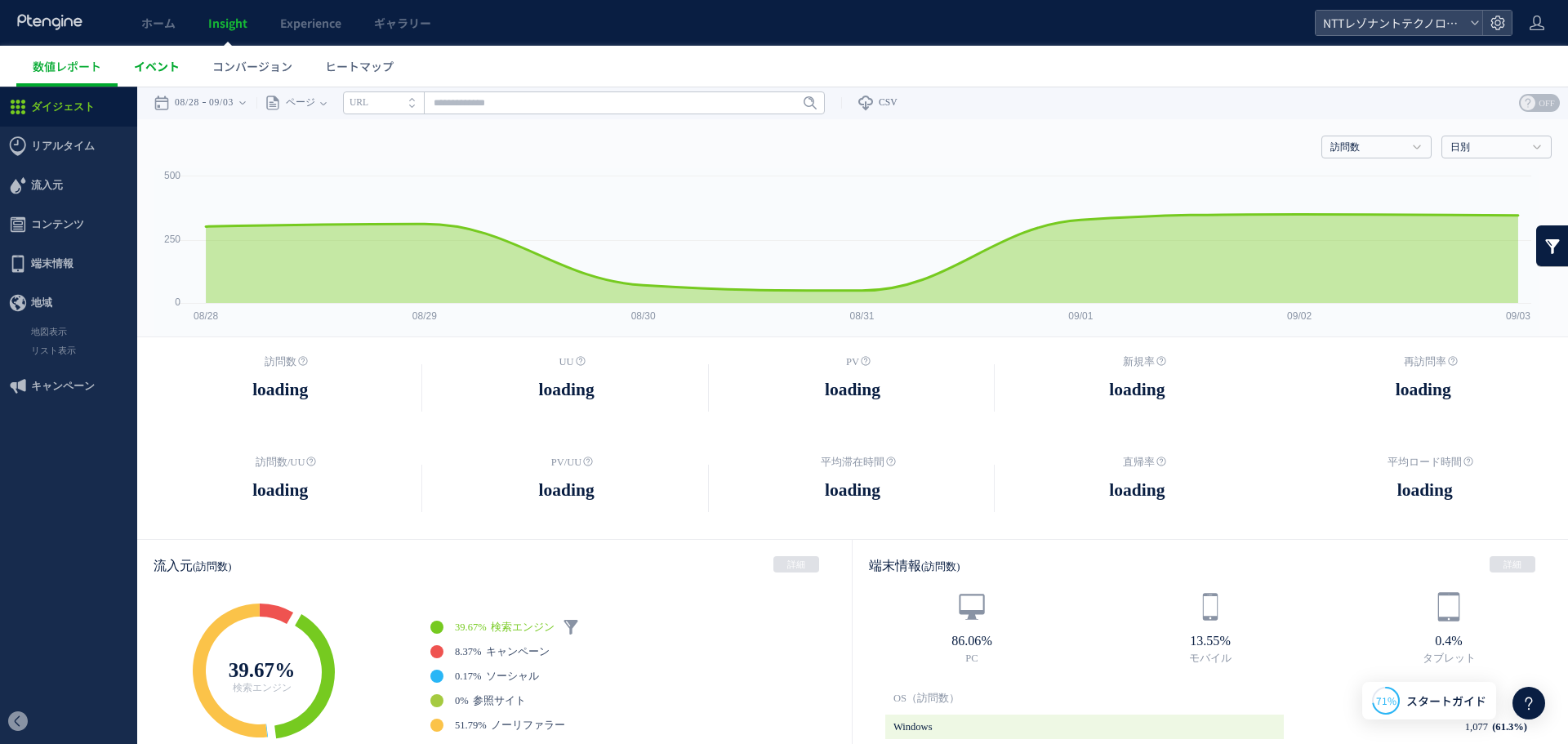
click at [168, 65] on body "ホーム Insight Experience ギャラリー NTTレゾナントテクノロジー_テスト自動化プラン 数値レポート イベント コンバージョン ヒートマッ…" at bounding box center [784, 372] width 1568 height 744
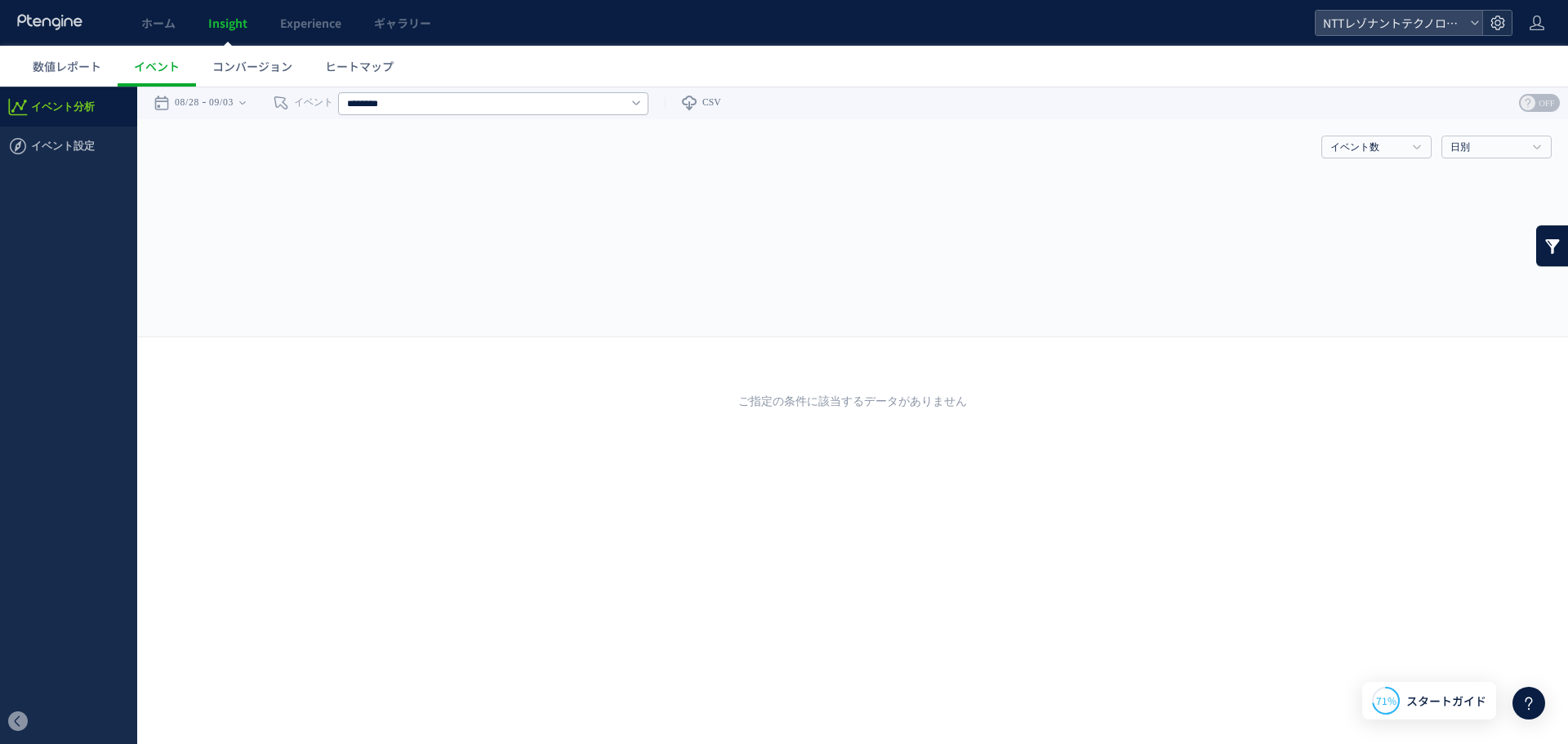
click at [1490, 23] on icon at bounding box center [1498, 23] width 17 height 17
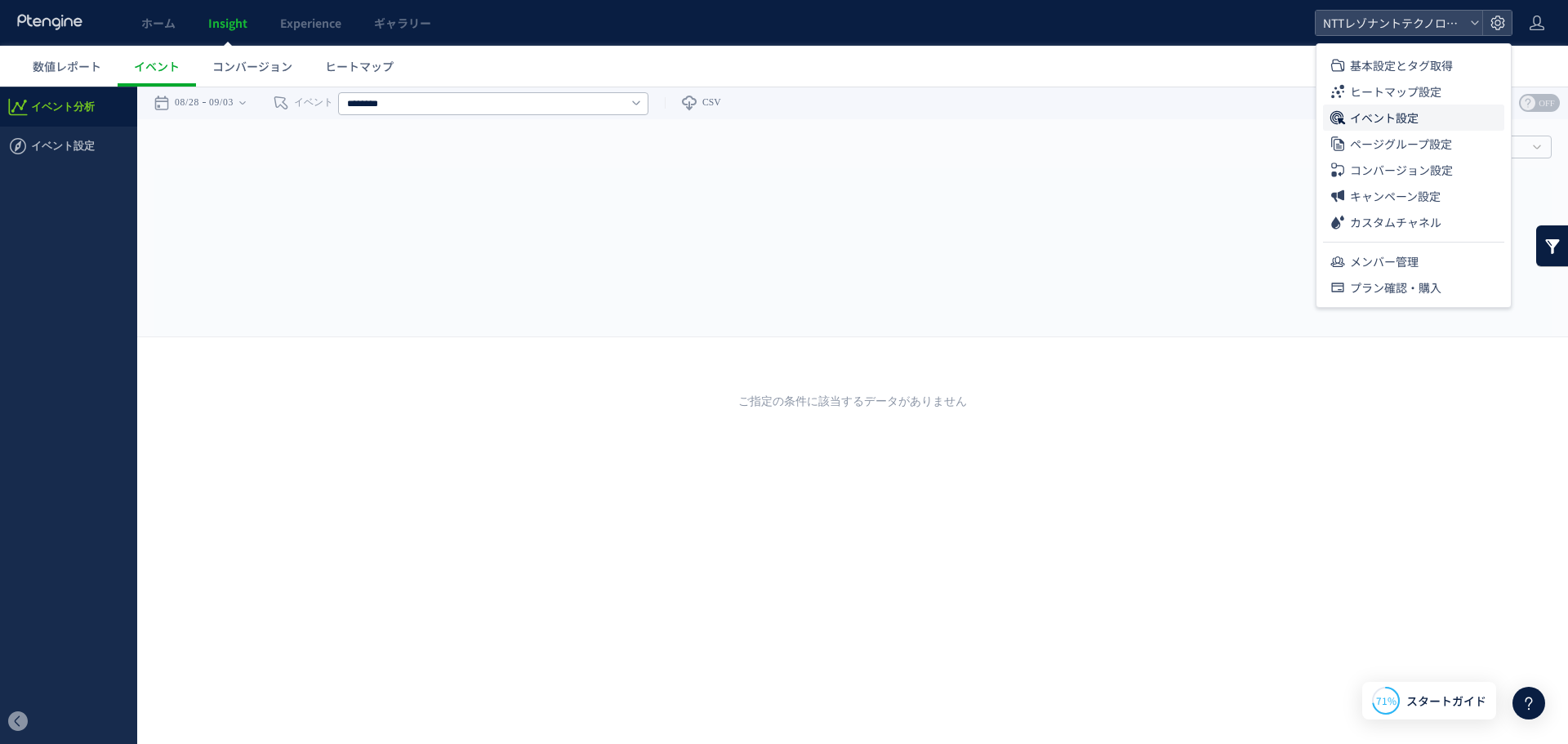
click at [1373, 126] on span "イベント設定" at bounding box center [1384, 118] width 69 height 27
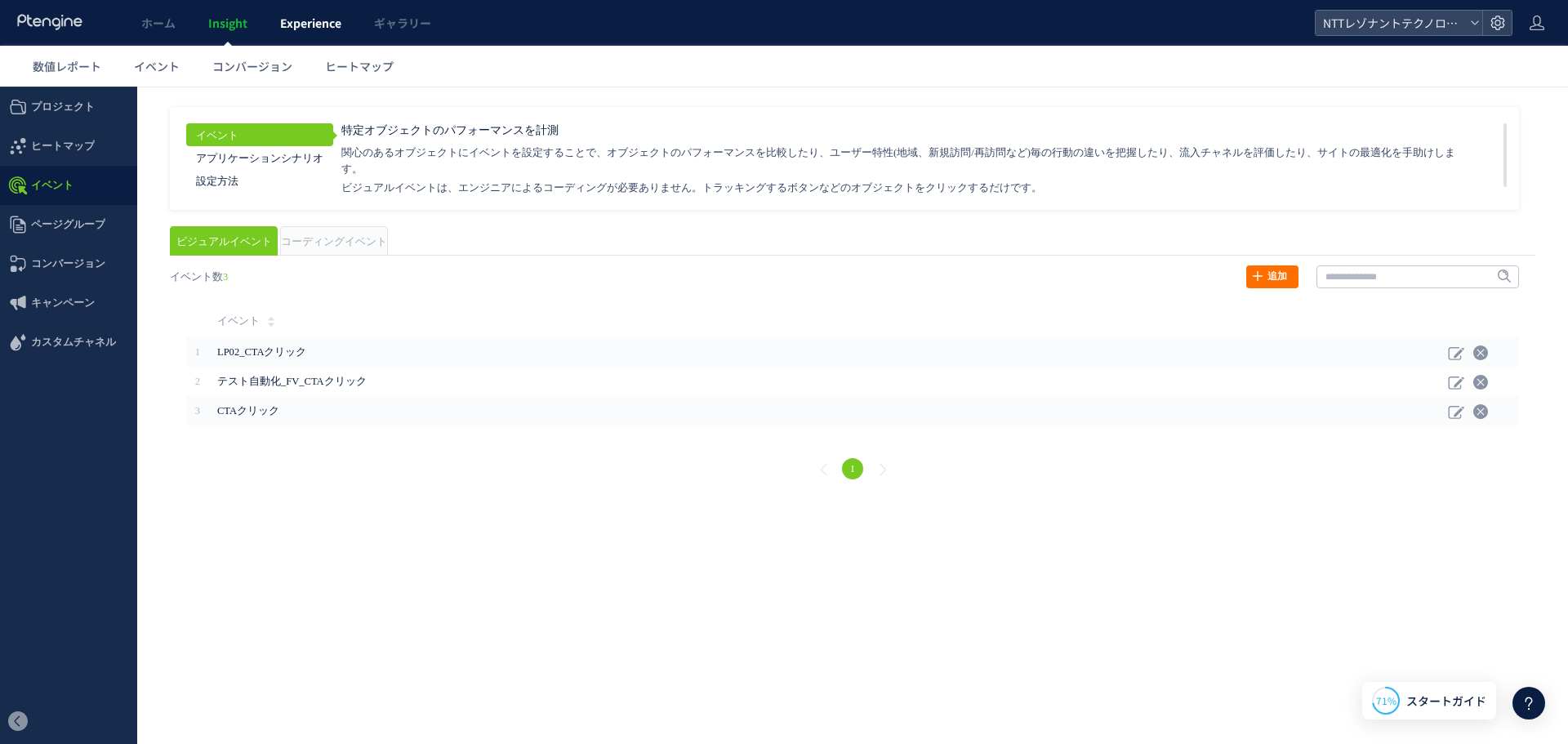
click at [292, 21] on span "Experience" at bounding box center [311, 23] width 61 height 17
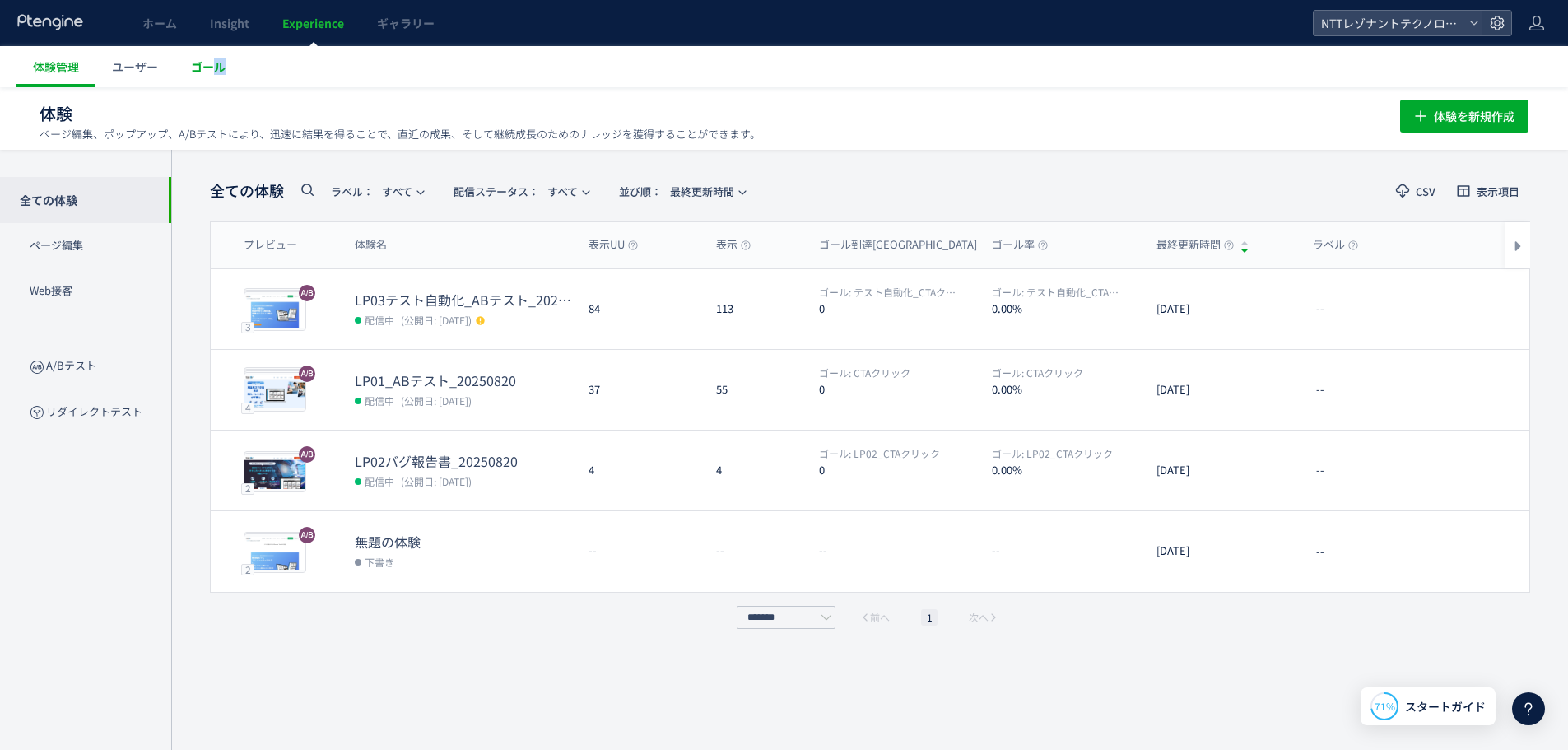
click at [215, 73] on span "ゴール" at bounding box center [208, 67] width 34 height 17
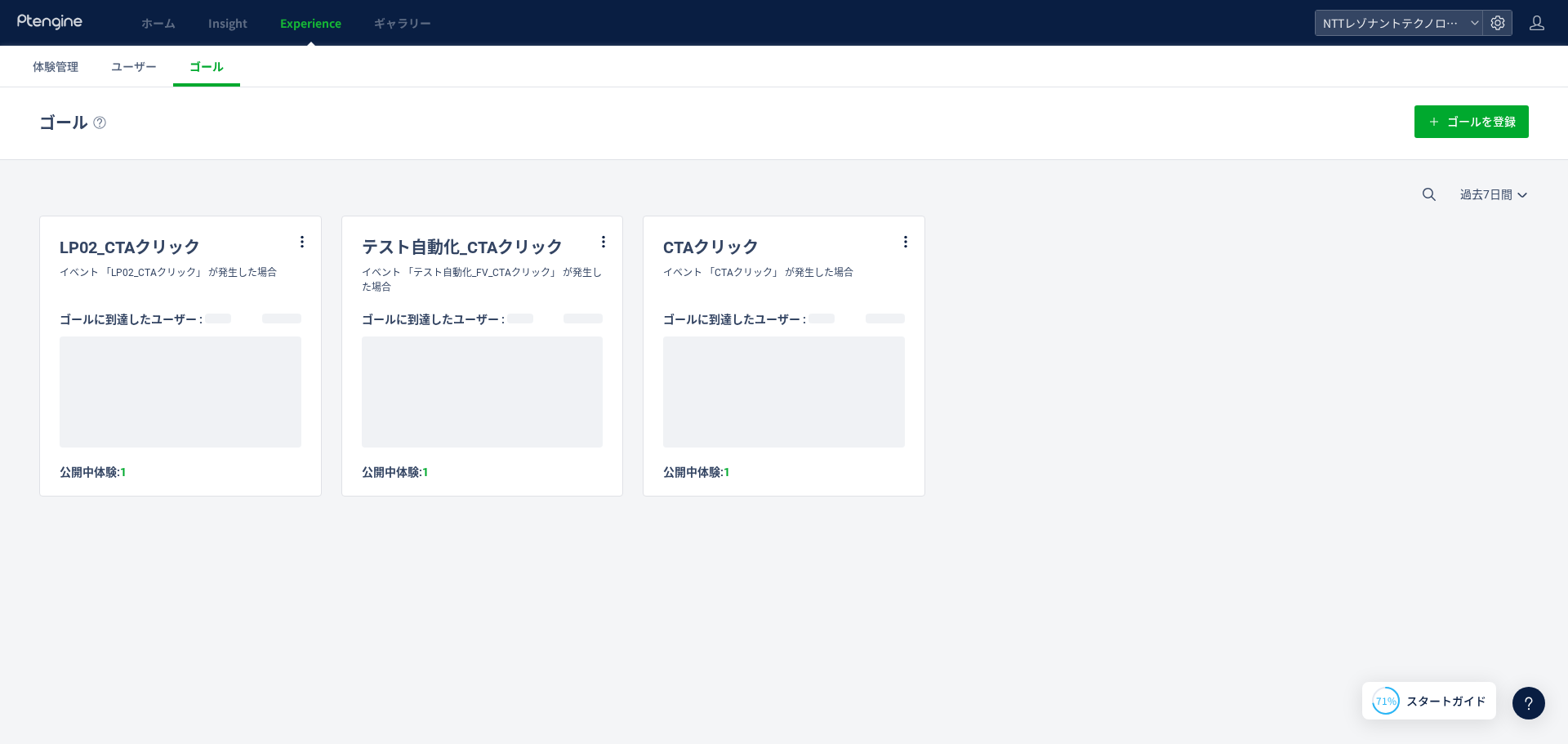
click at [195, 65] on span "ゴール" at bounding box center [206, 66] width 34 height 17
click at [52, 63] on span "体験管理" at bounding box center [55, 66] width 46 height 17
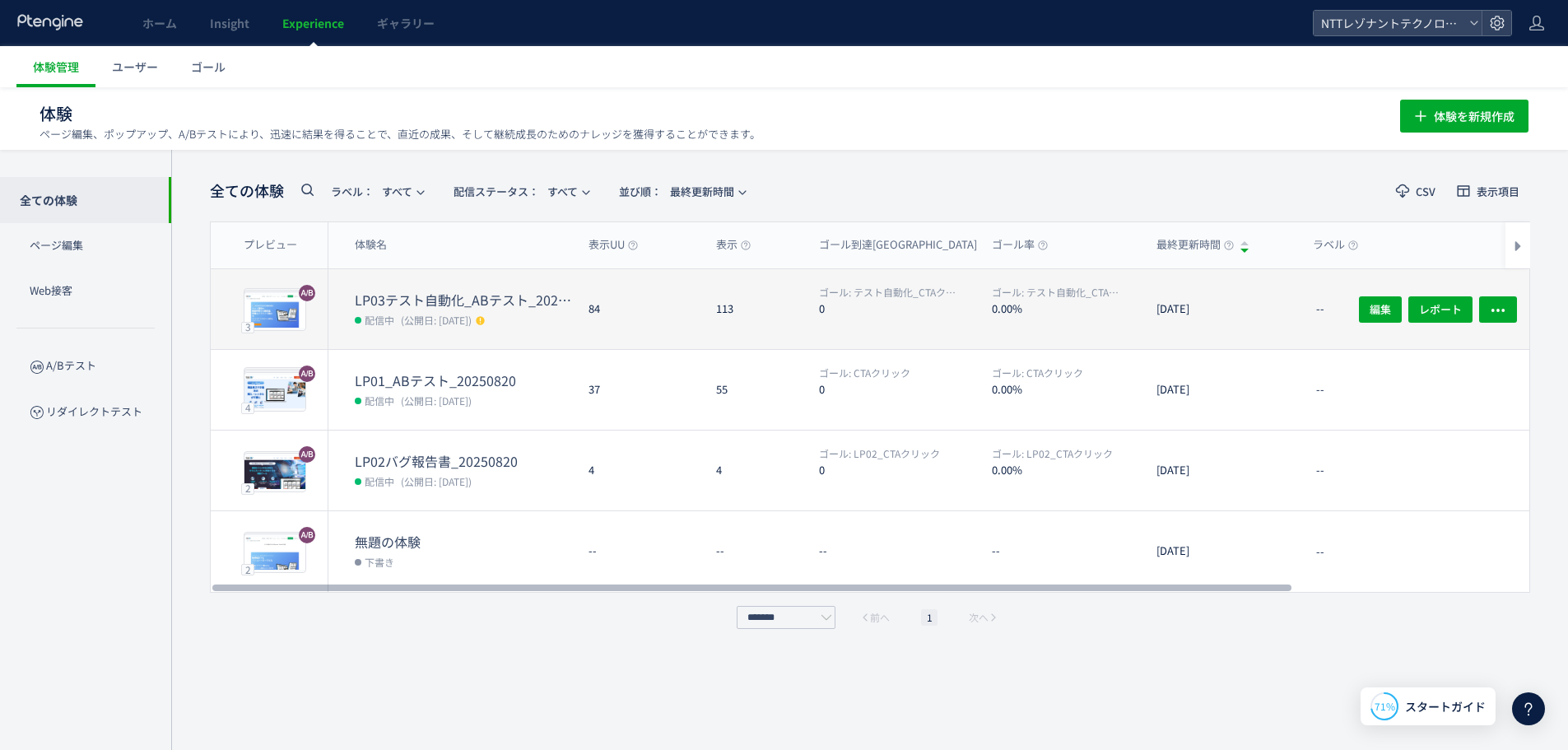
click at [436, 280] on div "LP03テスト自動化_ABテスト_20250820 配信中 (公開日: [DATE])" at bounding box center [452, 309] width 247 height 80
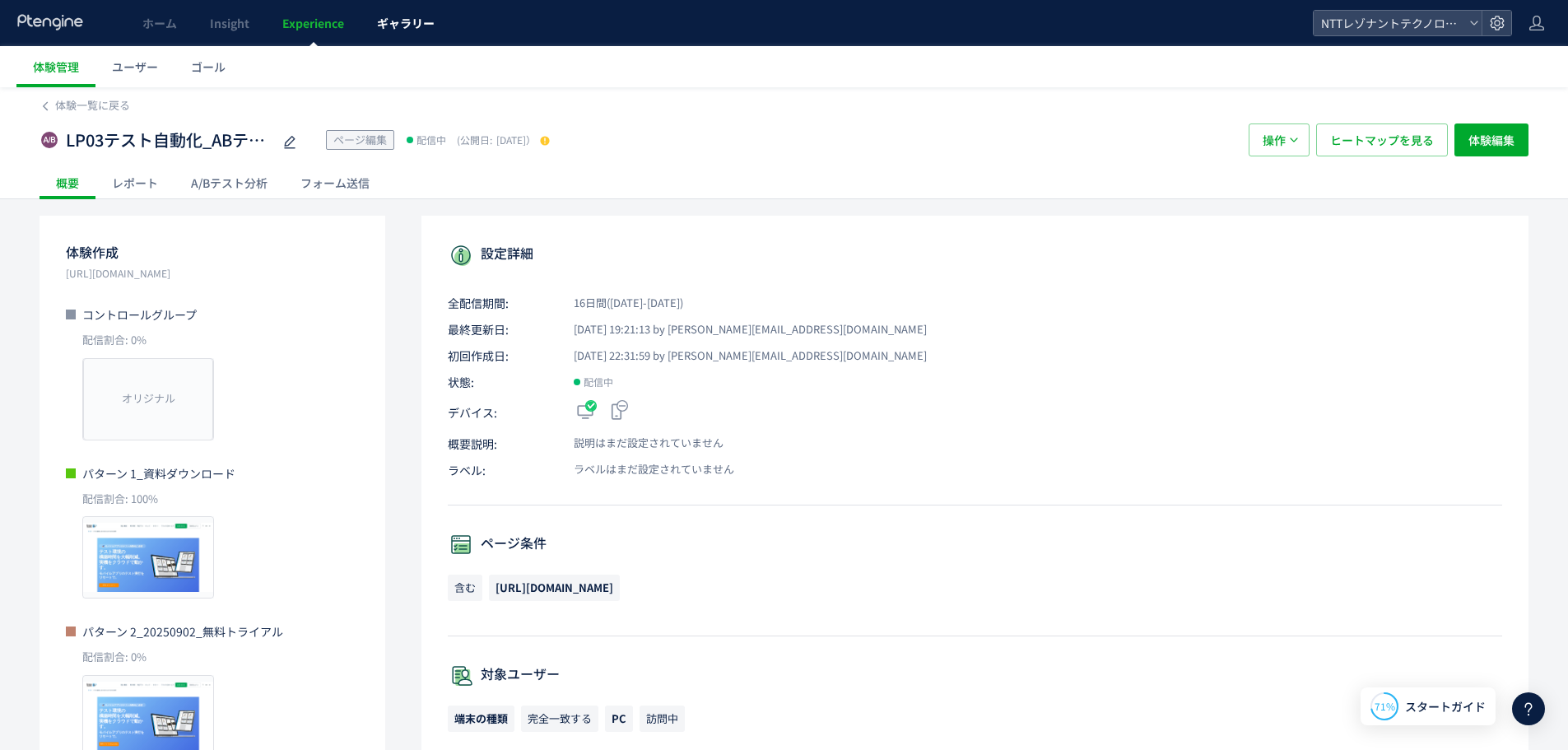
click at [422, 29] on span "ギャラリー" at bounding box center [406, 23] width 58 height 17
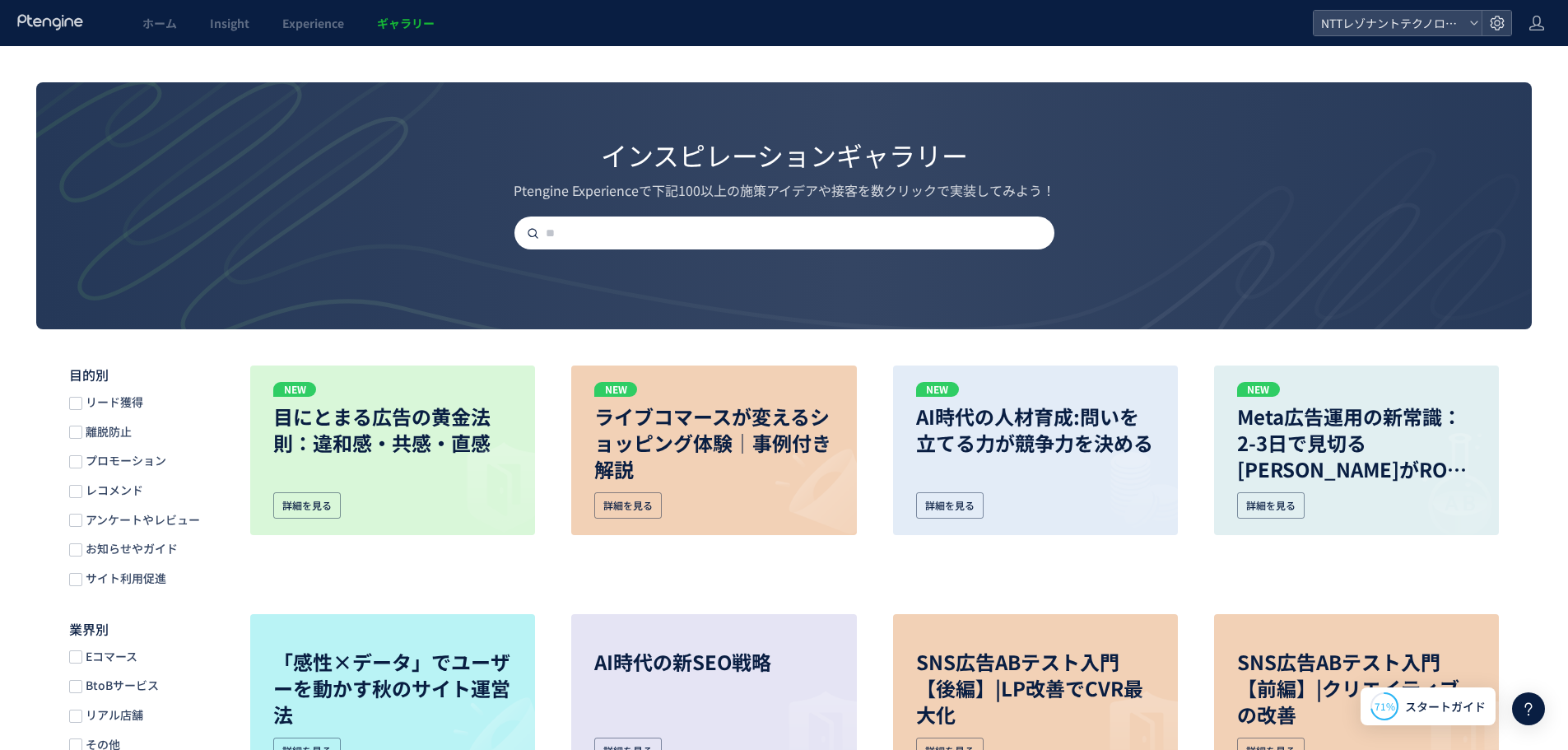
click at [579, 236] on input "text" at bounding box center [791, 232] width 540 height 33
click at [1097, 227] on div "インスピレーションギャラリー Ptengine Experienceで下記100以上の施策アイデアや接客を数クリックで実装してみよう！" at bounding box center [783, 166] width 1495 height 167
click at [316, 22] on span "Experience" at bounding box center [313, 23] width 62 height 17
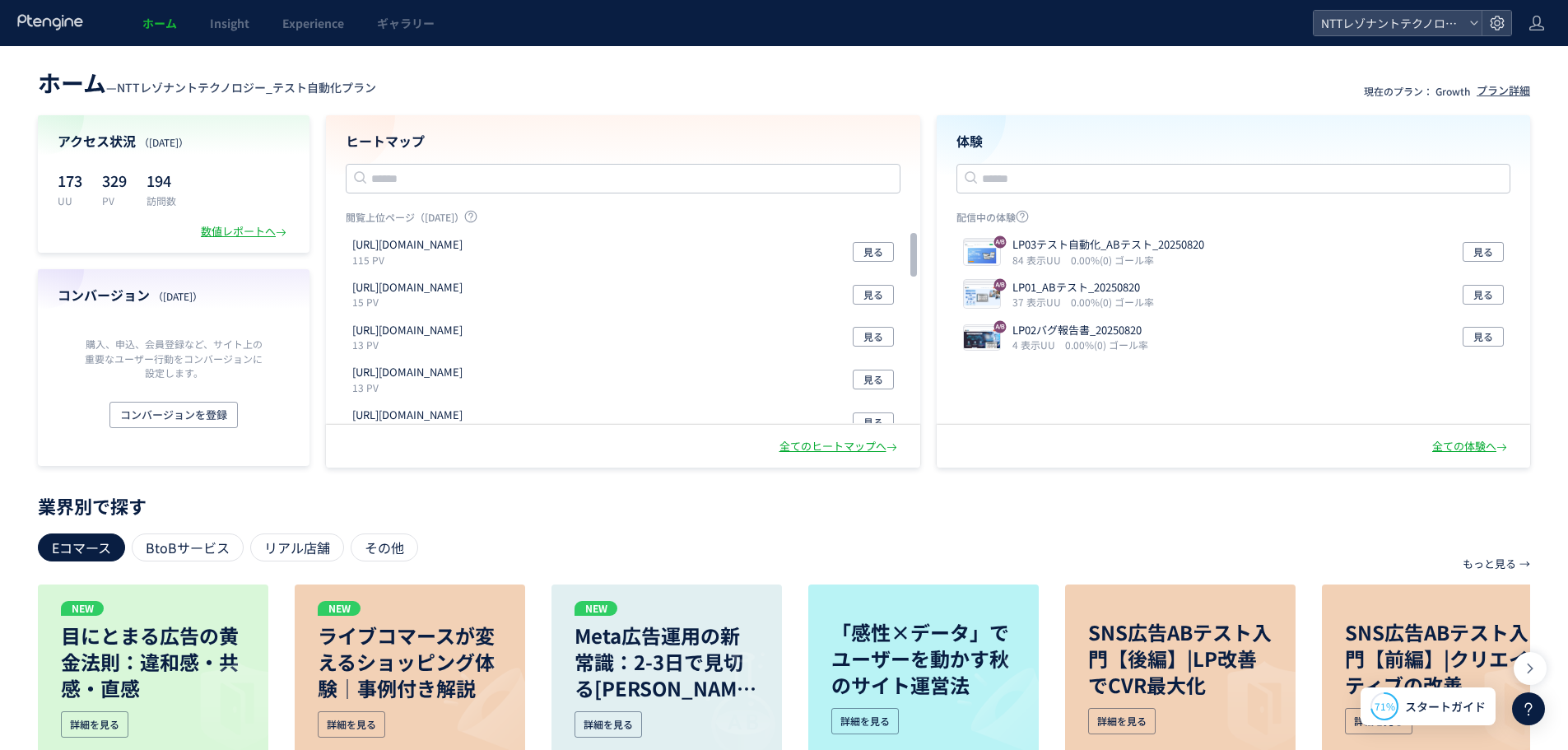
click at [1536, 713] on icon at bounding box center [1529, 709] width 20 height 20
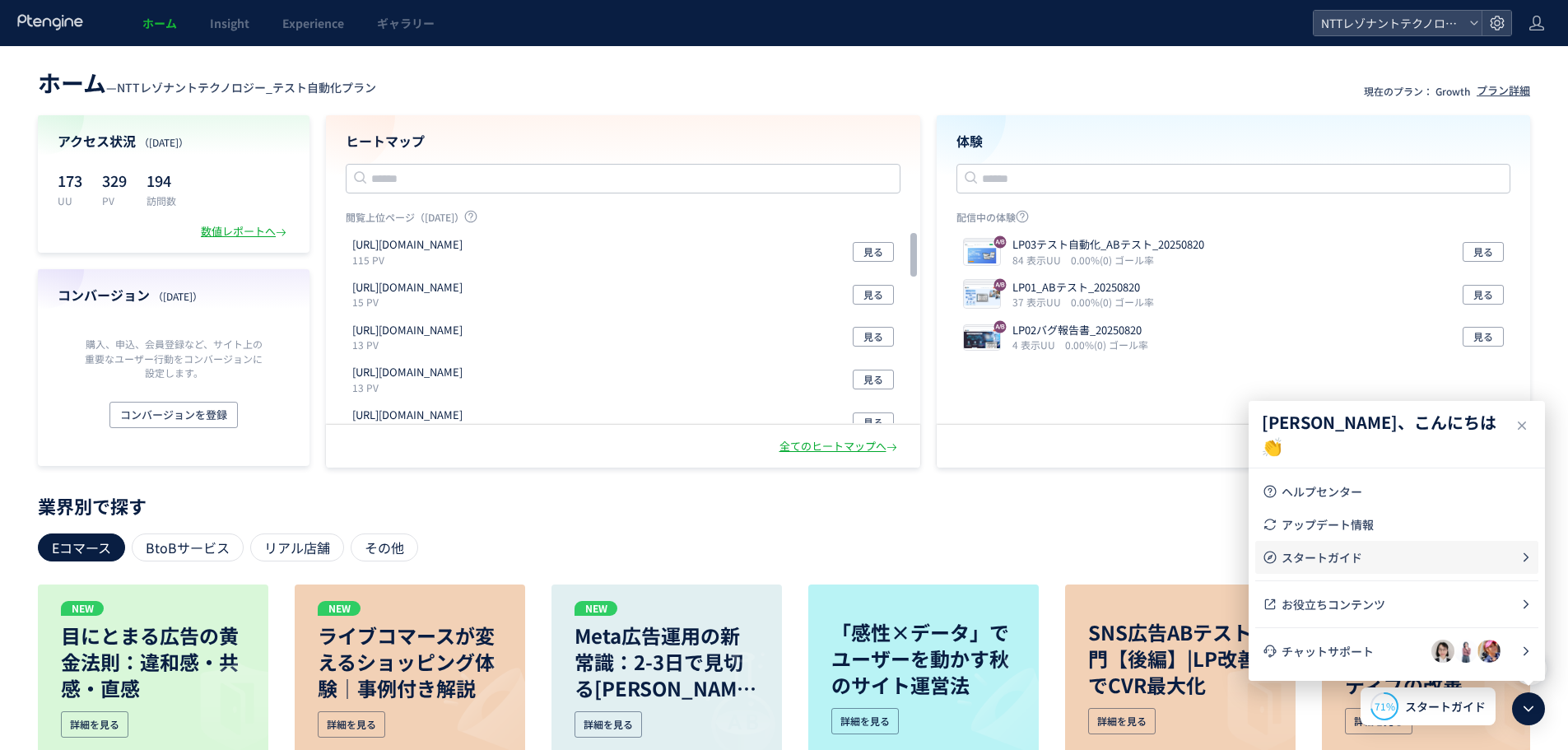
click at [1340, 546] on li "スタートガイド" at bounding box center [1396, 557] width 283 height 33
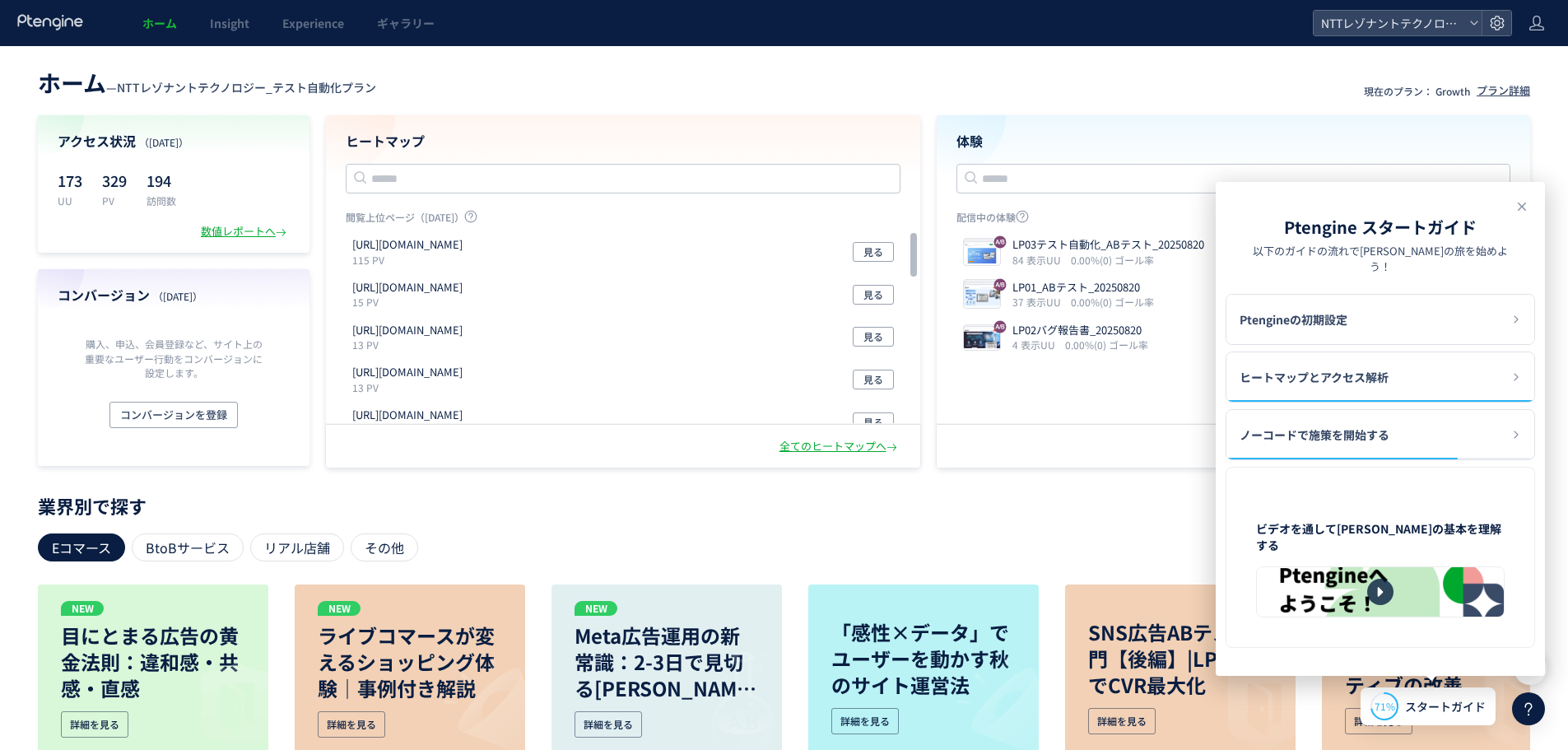
click at [1383, 241] on header "Ptengine スタートガイド 以下のガイドの流れでPtengineの旅を始めよう！" at bounding box center [1380, 245] width 329 height 99
click at [1525, 719] on div at bounding box center [1528, 708] width 33 height 33
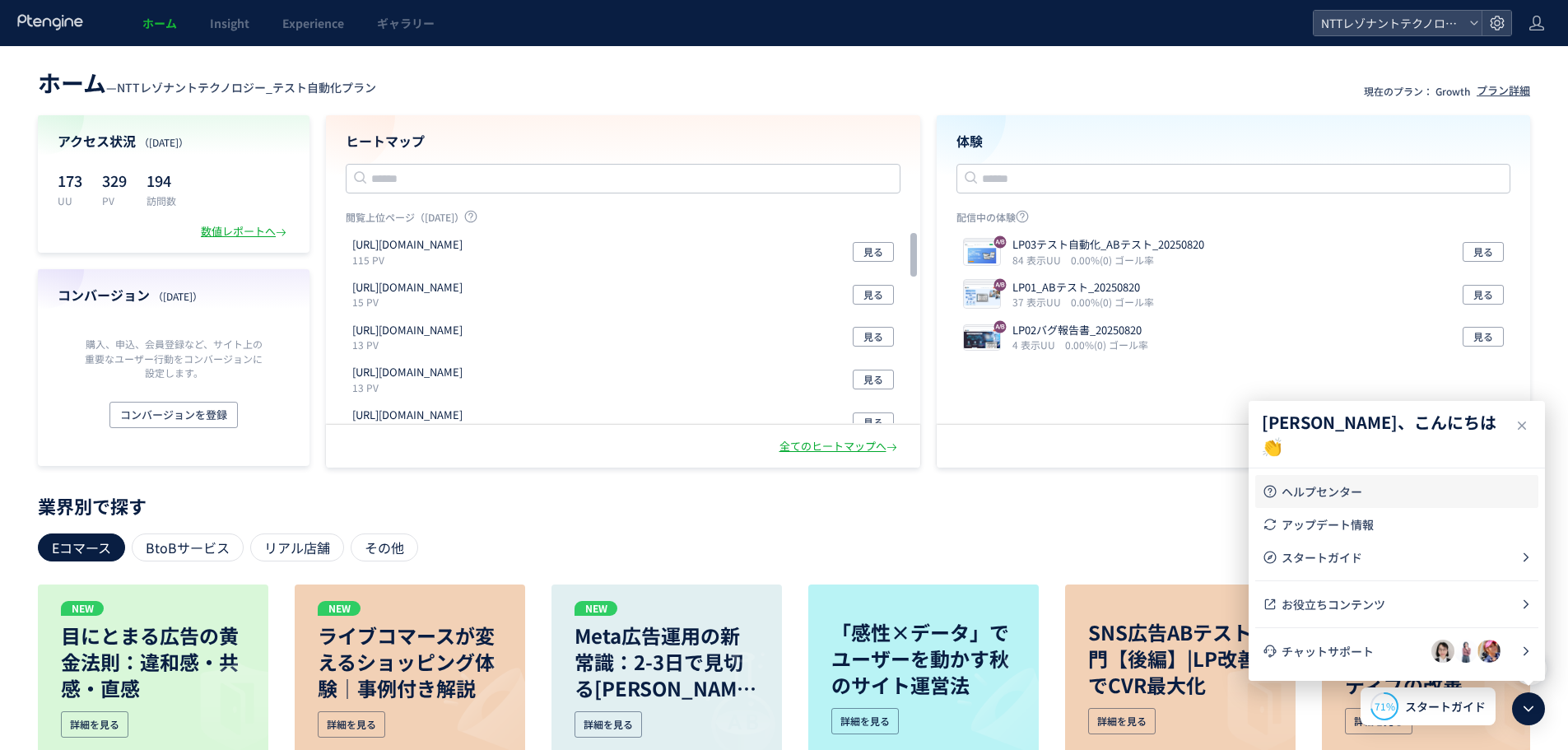
click at [1306, 494] on span "ヘルプセンター" at bounding box center [1407, 492] width 250 height 17
click at [230, 32] on link "Insight" at bounding box center [230, 23] width 73 height 46
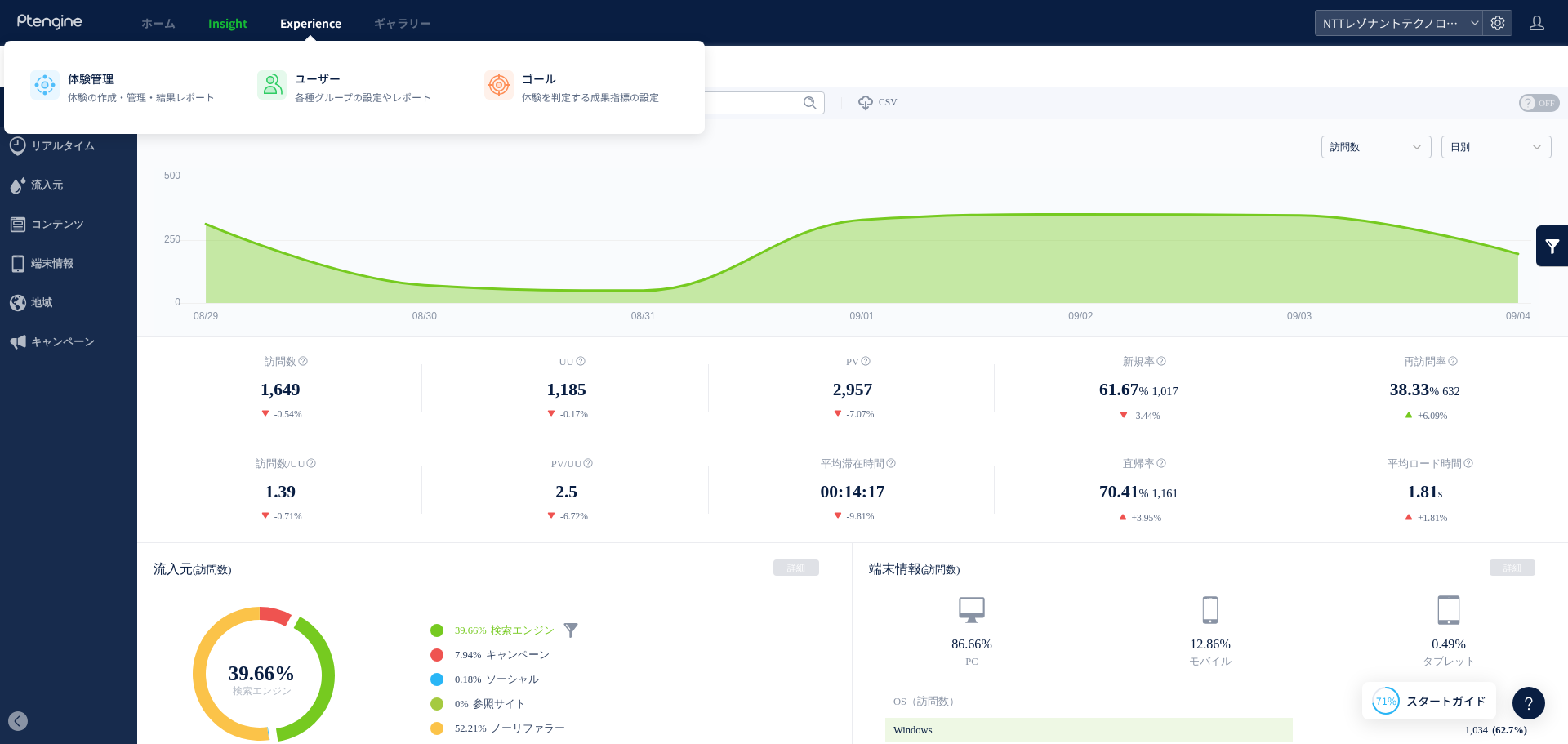
click at [322, 29] on span "Experience" at bounding box center [311, 23] width 61 height 17
